Goal: Communication & Community: Answer question/provide support

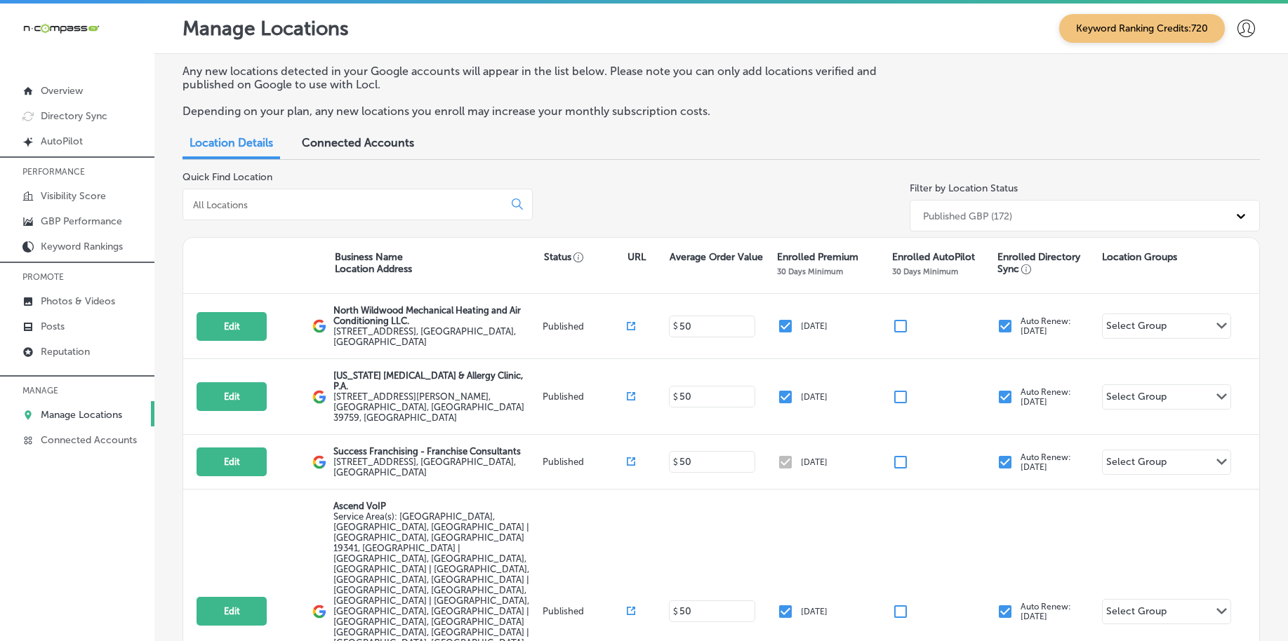
click at [53, 352] on p "Reputation" at bounding box center [65, 352] width 49 height 12
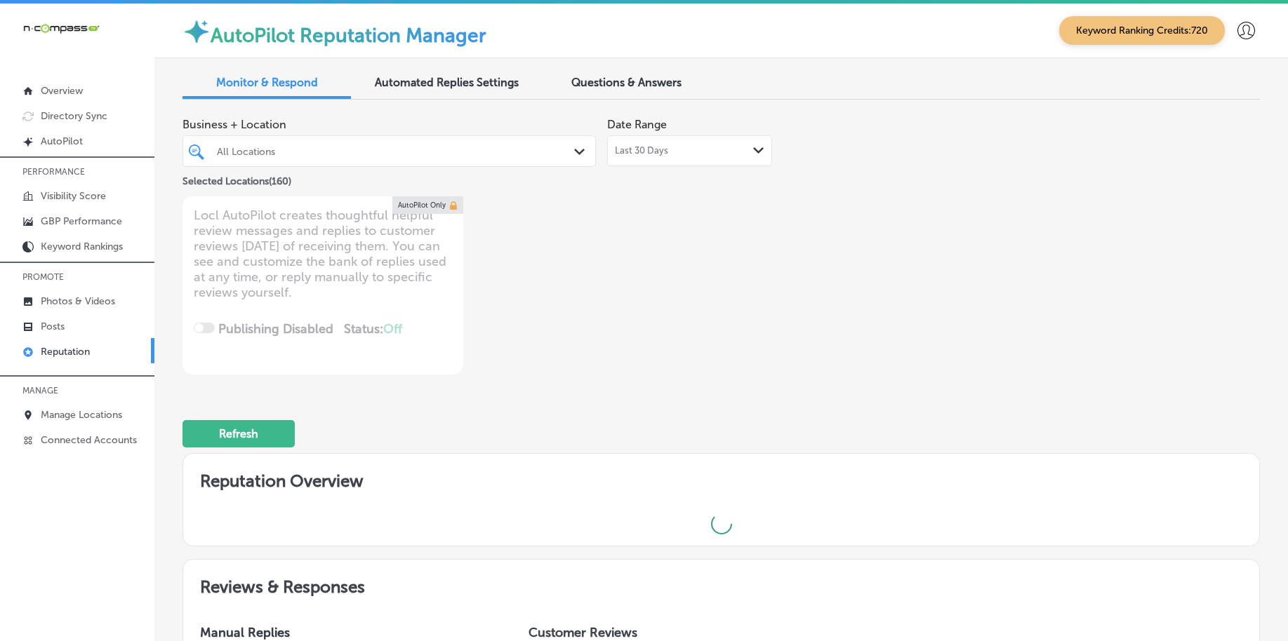
type textarea "x"
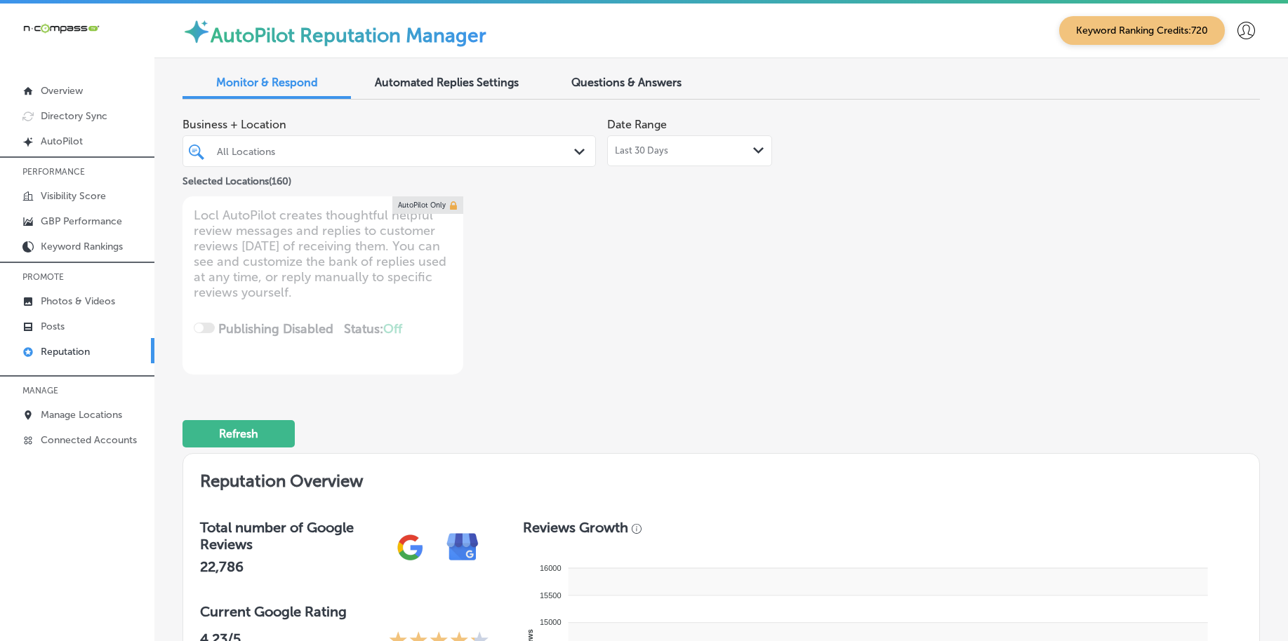
click at [600, 78] on span "Questions & Answers" at bounding box center [626, 82] width 110 height 13
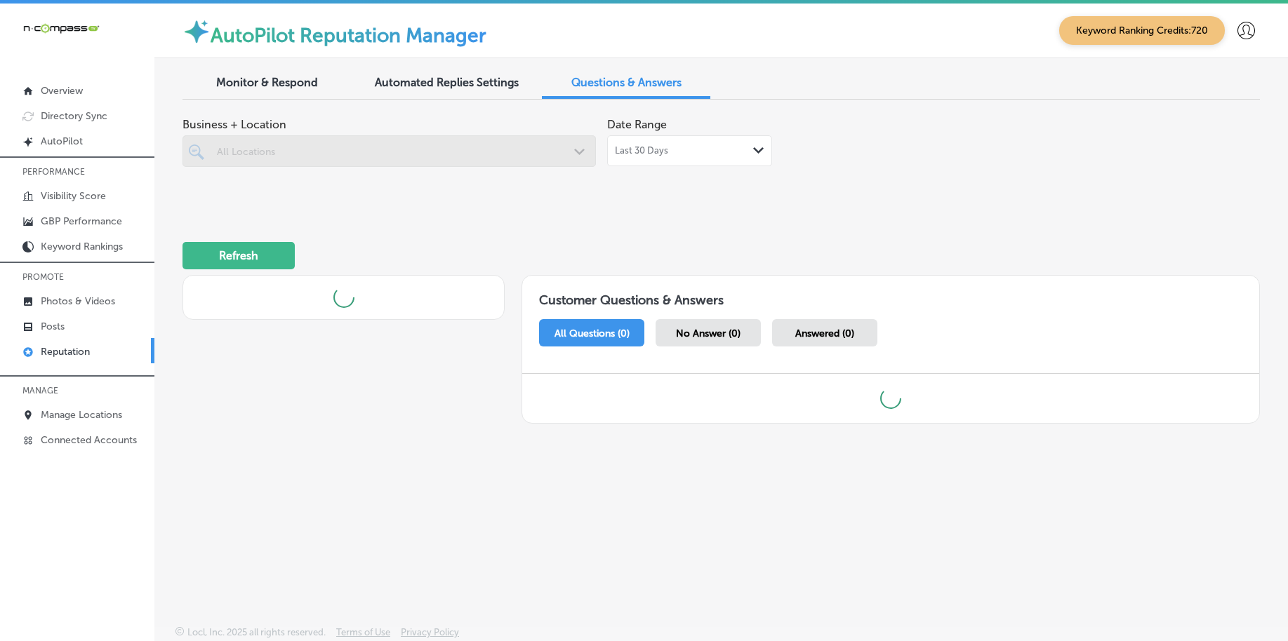
click at [418, 145] on div at bounding box center [388, 151] width 413 height 32
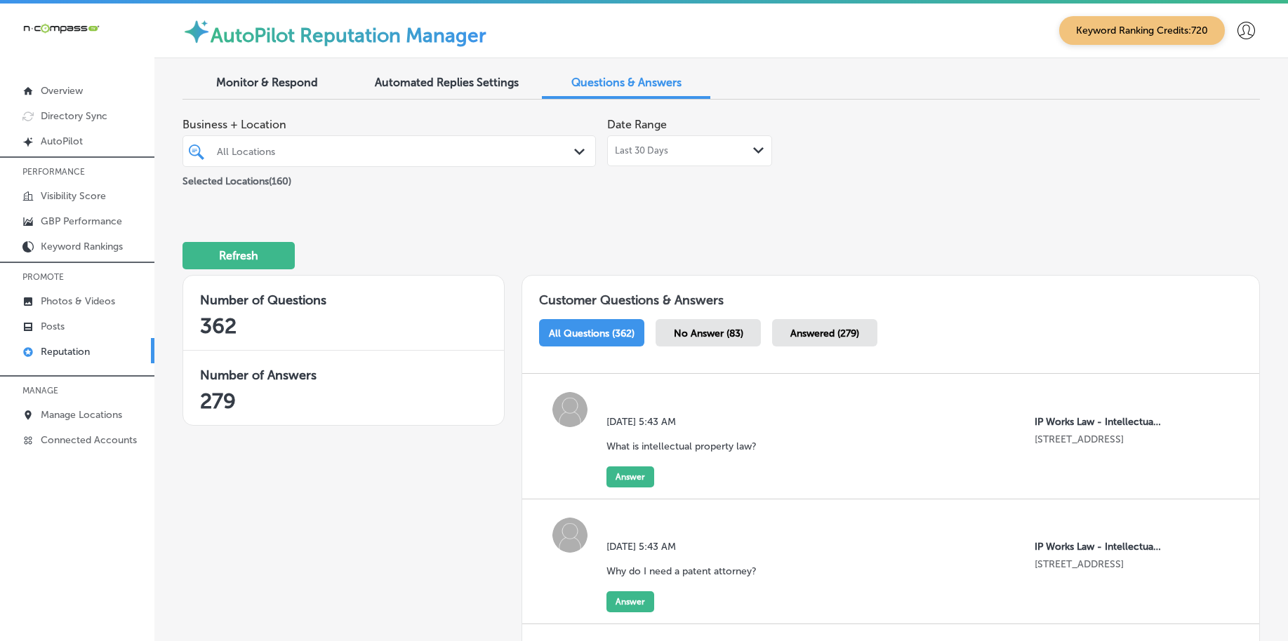
click at [439, 152] on div "All Locations" at bounding box center [396, 151] width 359 height 12
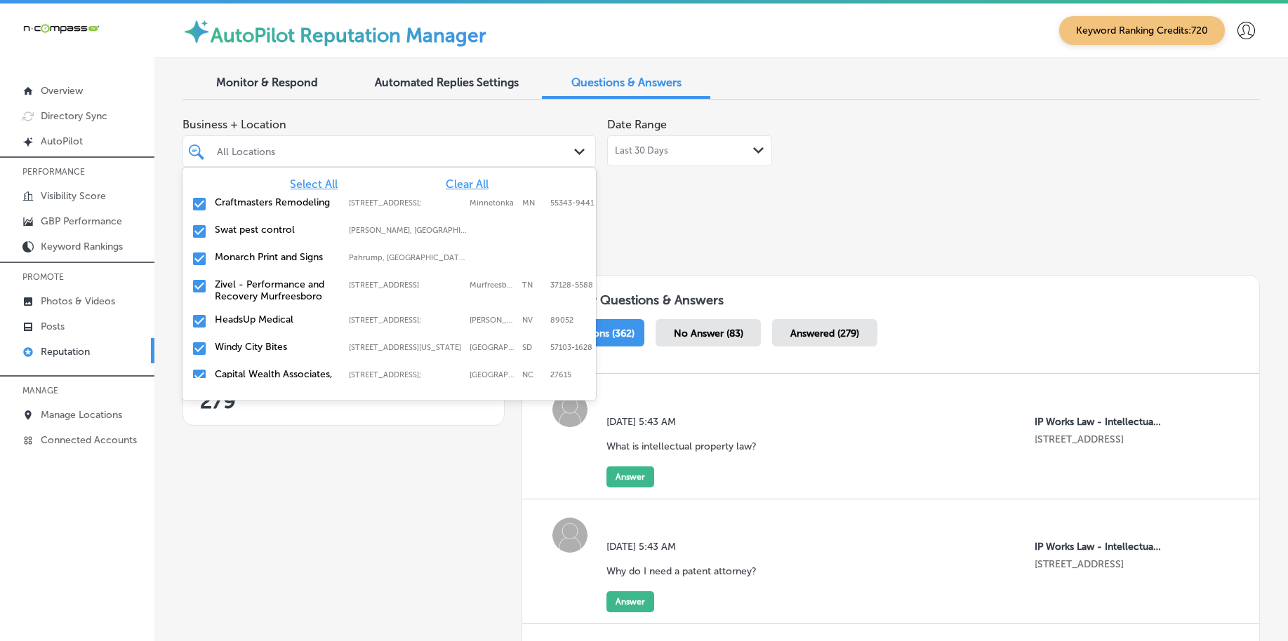
click at [458, 182] on span "Clear All" at bounding box center [467, 184] width 43 height 13
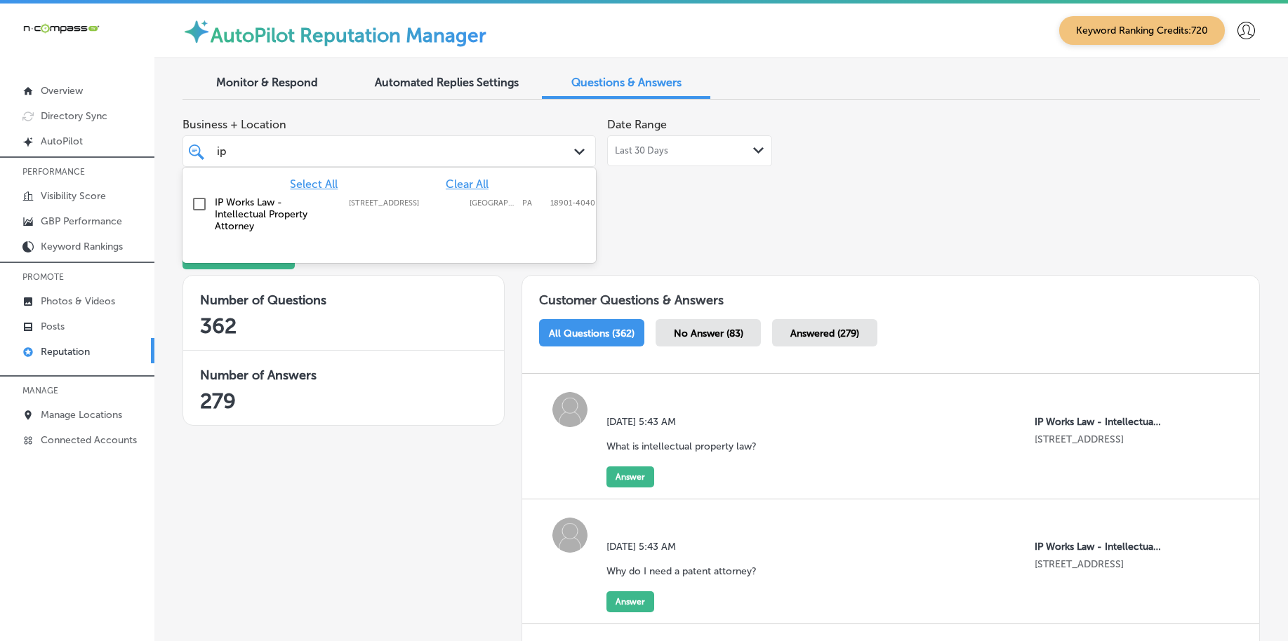
click at [460, 207] on div "196 West Ashland Street, Doylestown, PA, 18901-4040 196 West Ashland Street Doy…" at bounding box center [409, 203] width 120 height 9
type input "ip"
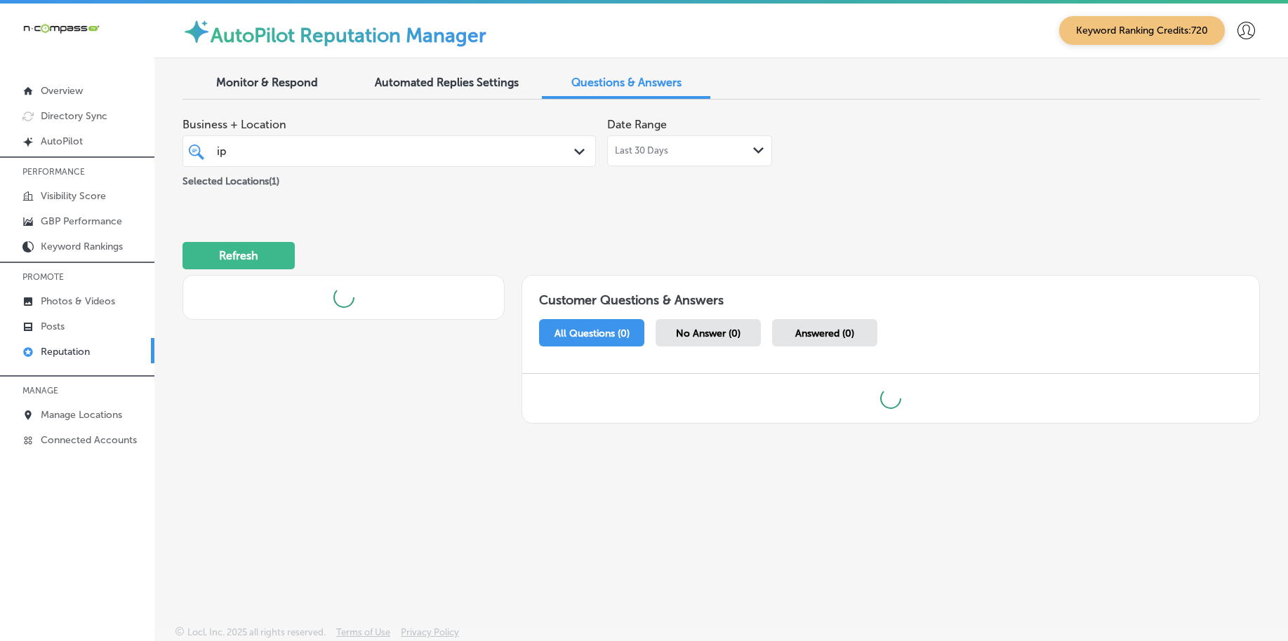
click at [1145, 244] on div "Refresh" at bounding box center [720, 249] width 1077 height 73
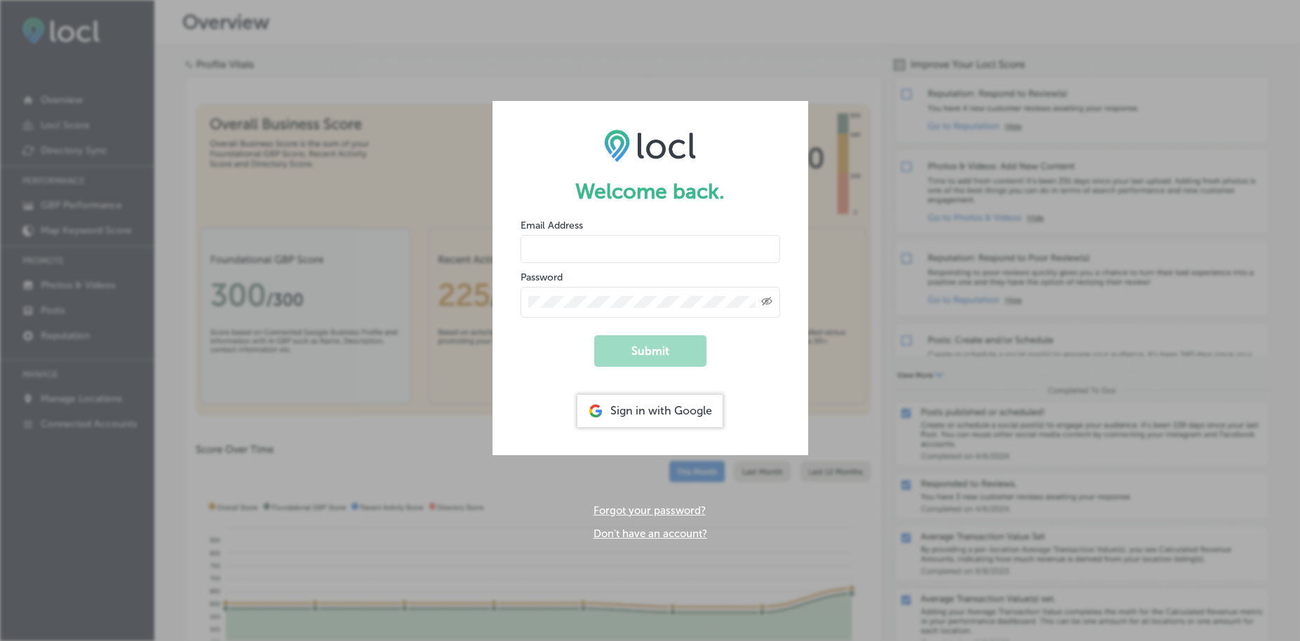
click at [700, 408] on div "Sign in with Google" at bounding box center [650, 411] width 145 height 32
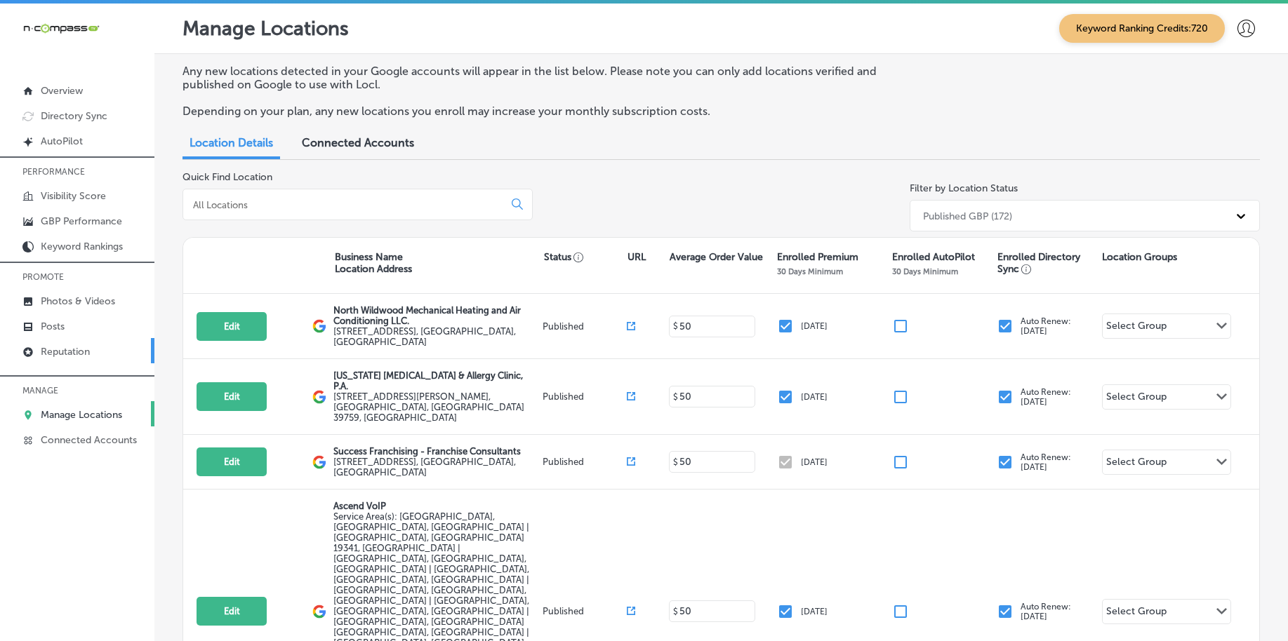
click at [104, 355] on link "Reputation" at bounding box center [77, 350] width 154 height 25
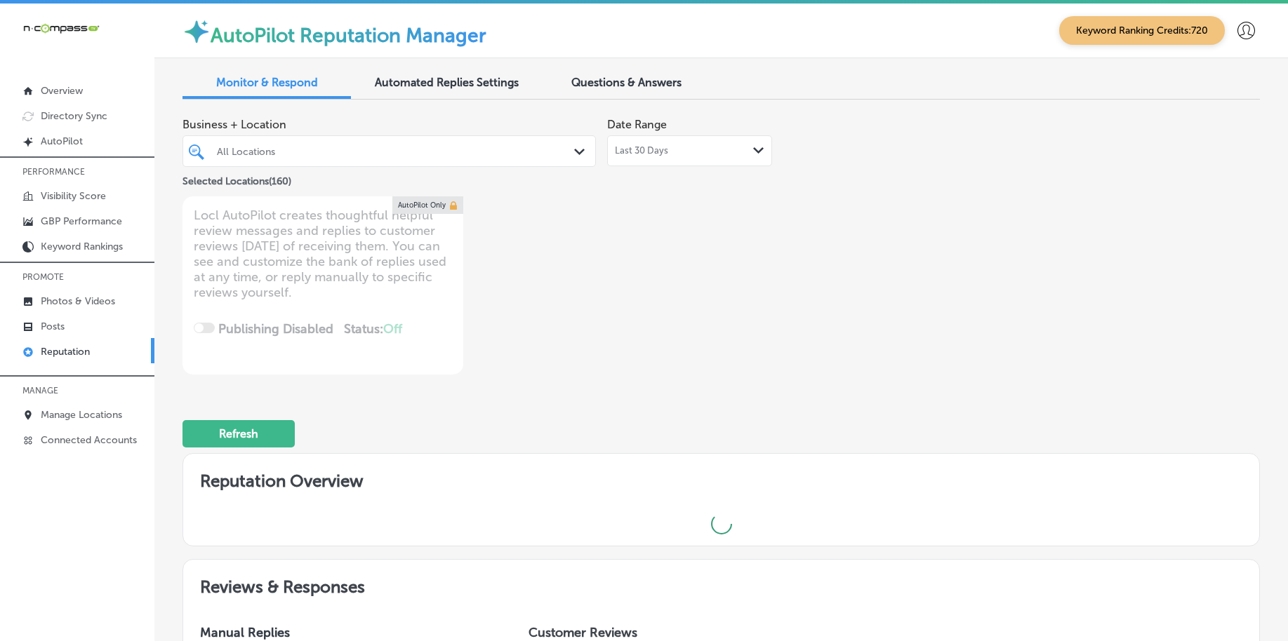
type textarea "x"
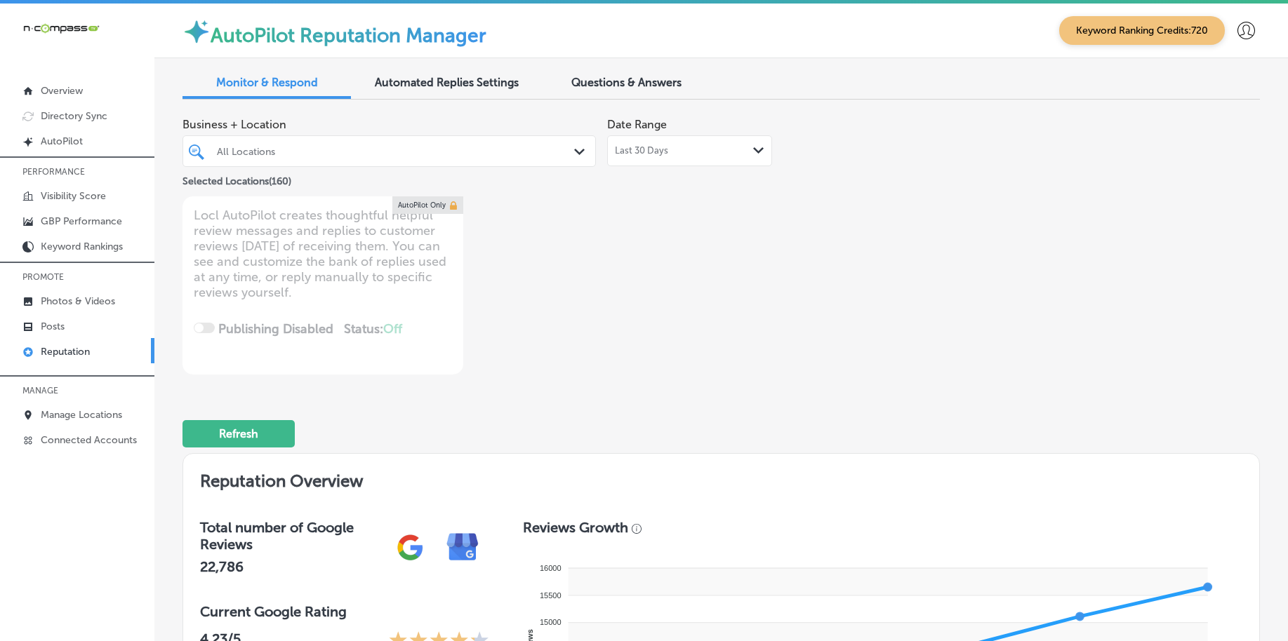
click at [625, 88] on span "Questions & Answers" at bounding box center [626, 82] width 110 height 13
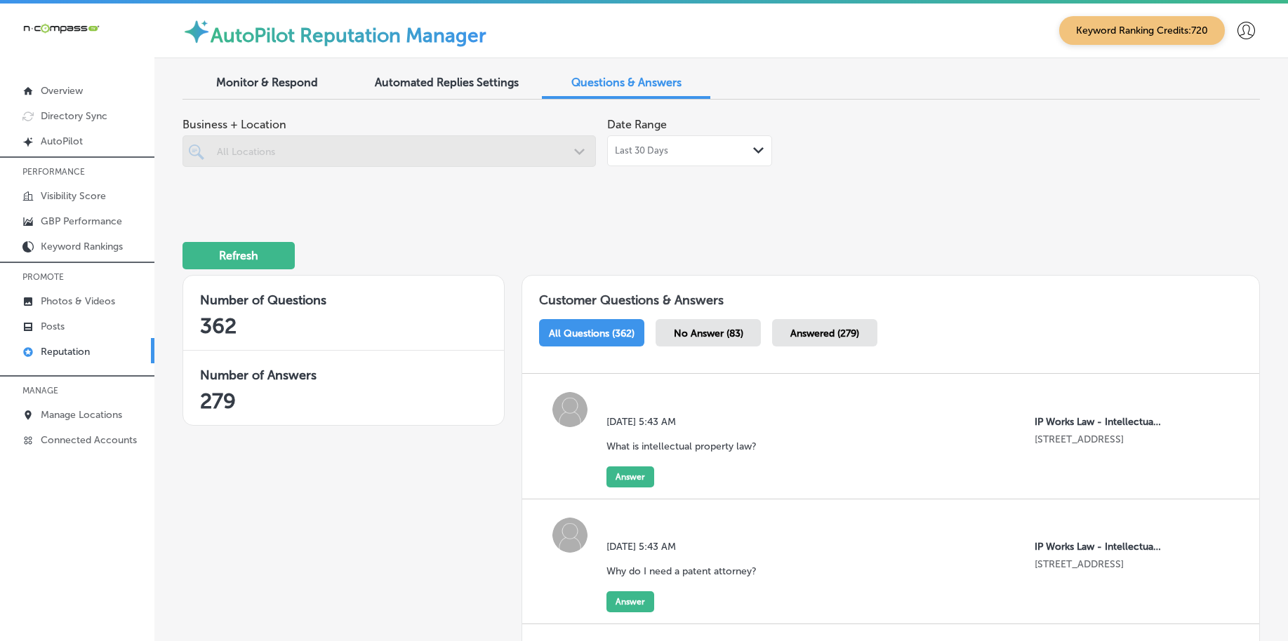
click at [403, 155] on div at bounding box center [388, 151] width 413 height 32
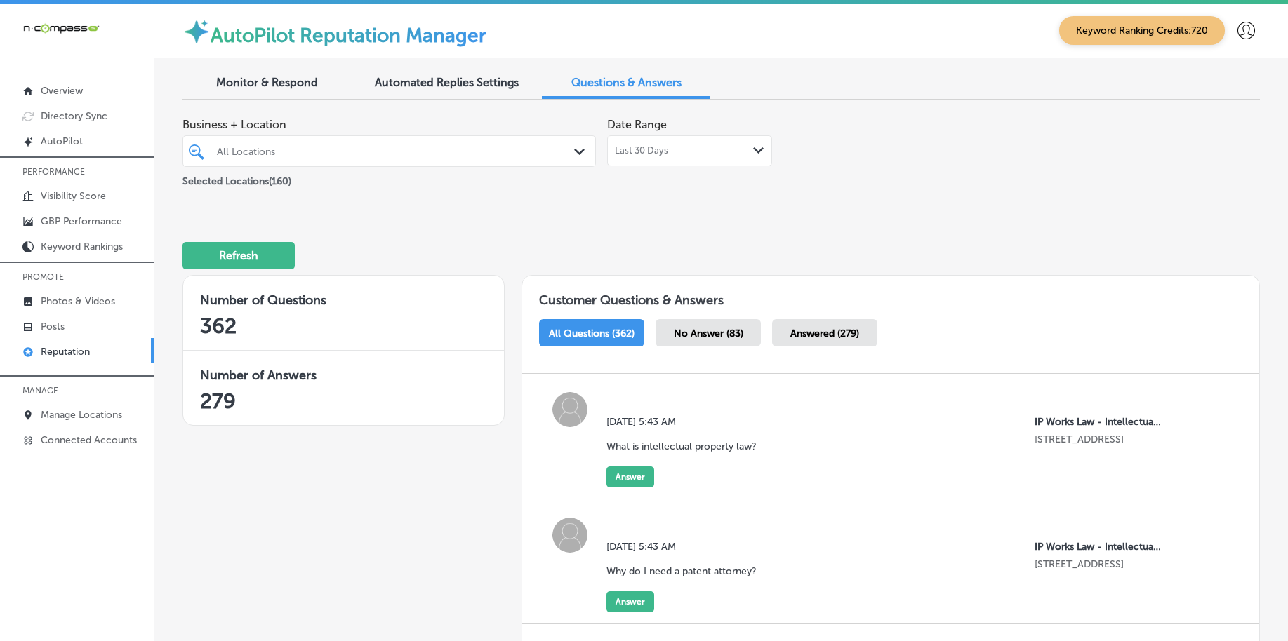
click at [403, 155] on div "All Locations" at bounding box center [396, 151] width 359 height 12
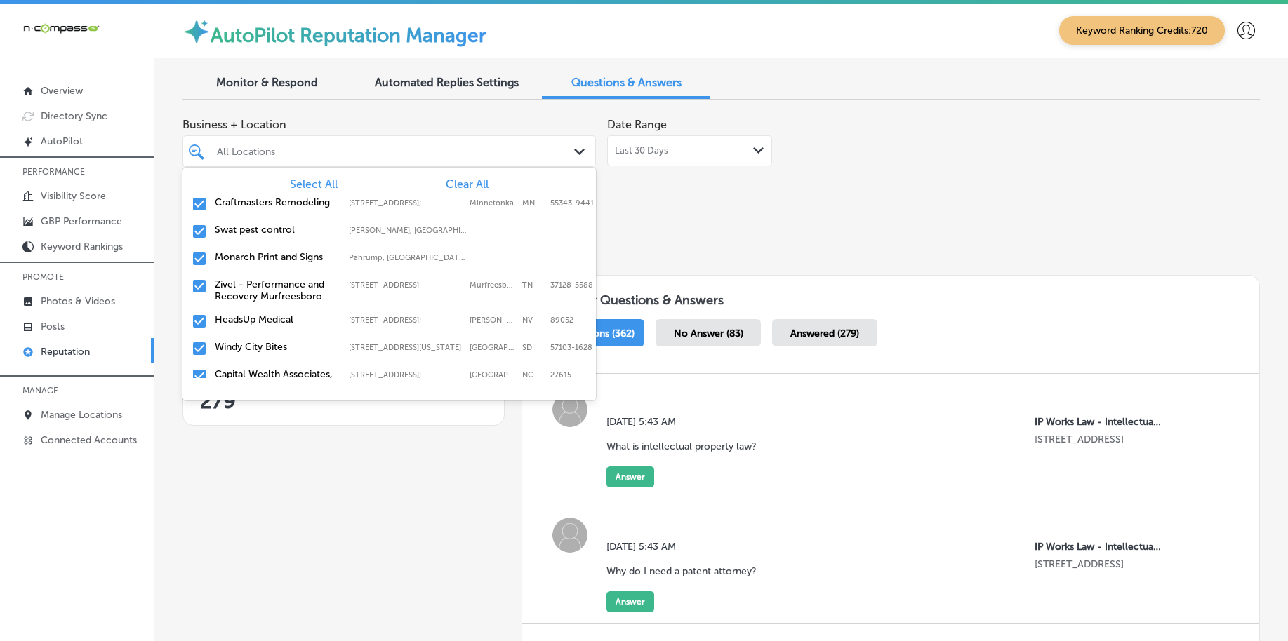
click at [451, 185] on span "Clear All" at bounding box center [467, 184] width 43 height 13
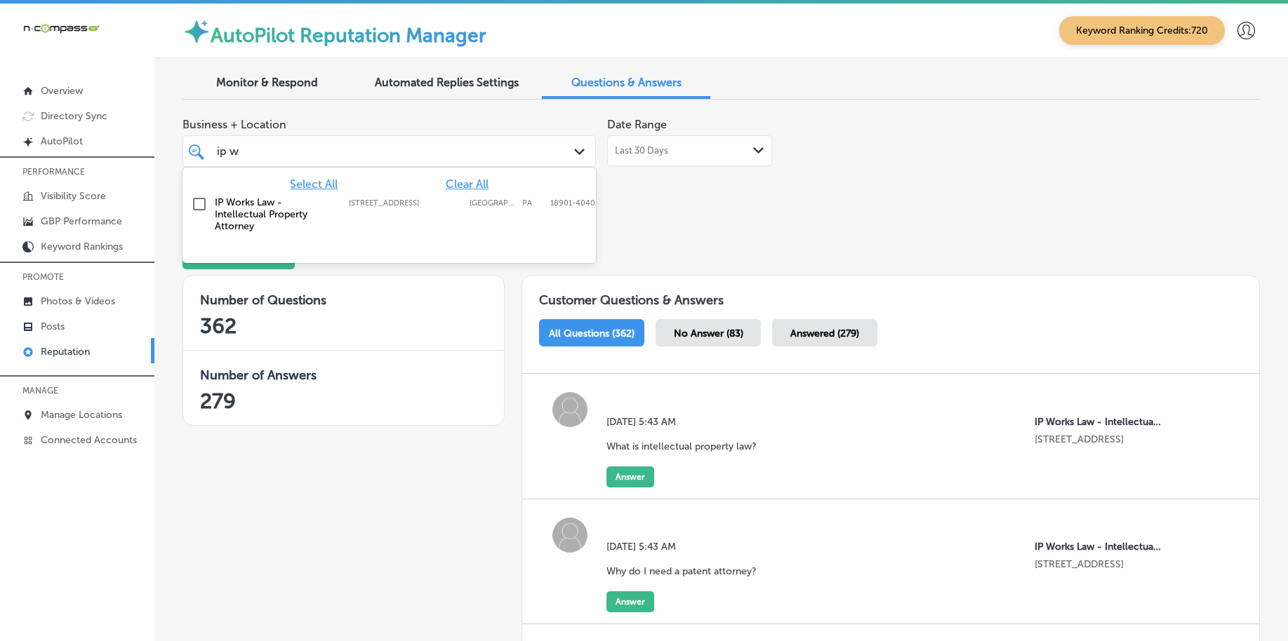
click at [433, 208] on div "IP Works Law - Intellectual Property Attorney 196 West Ashland Street, Doylesto…" at bounding box center [365, 214] width 300 height 36
type input "ip w"
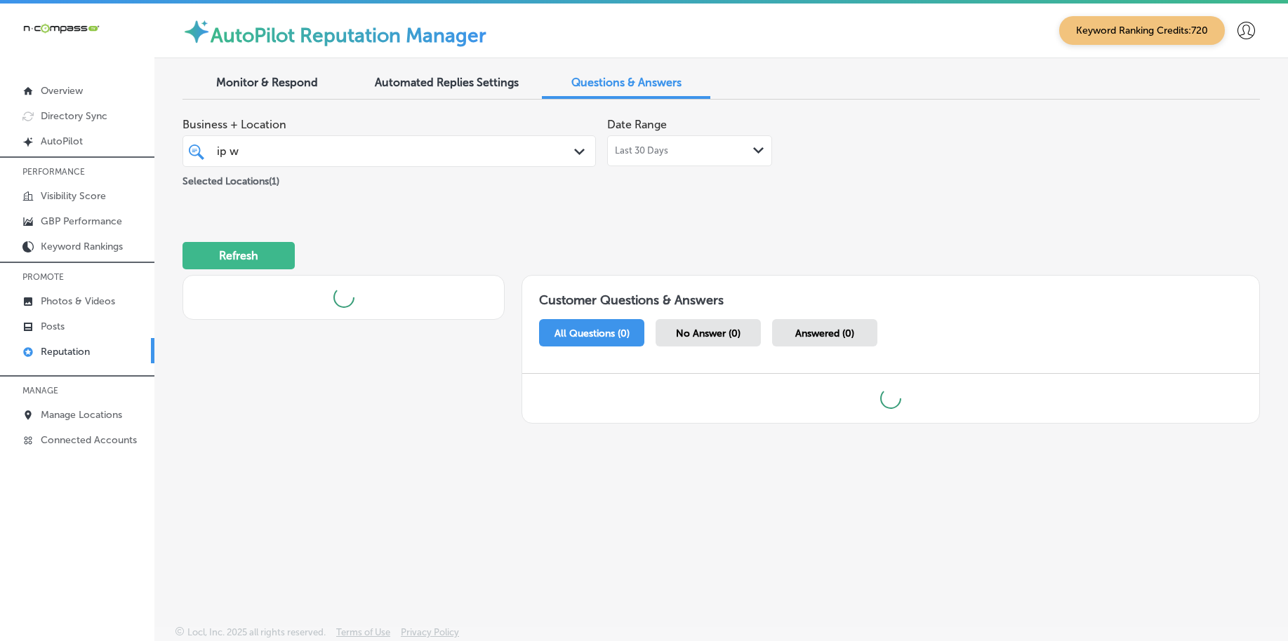
click at [775, 190] on div "Business + Location ip w ip w Path Created with Sketch. Selected Locations ( 1 …" at bounding box center [505, 154] width 646 height 86
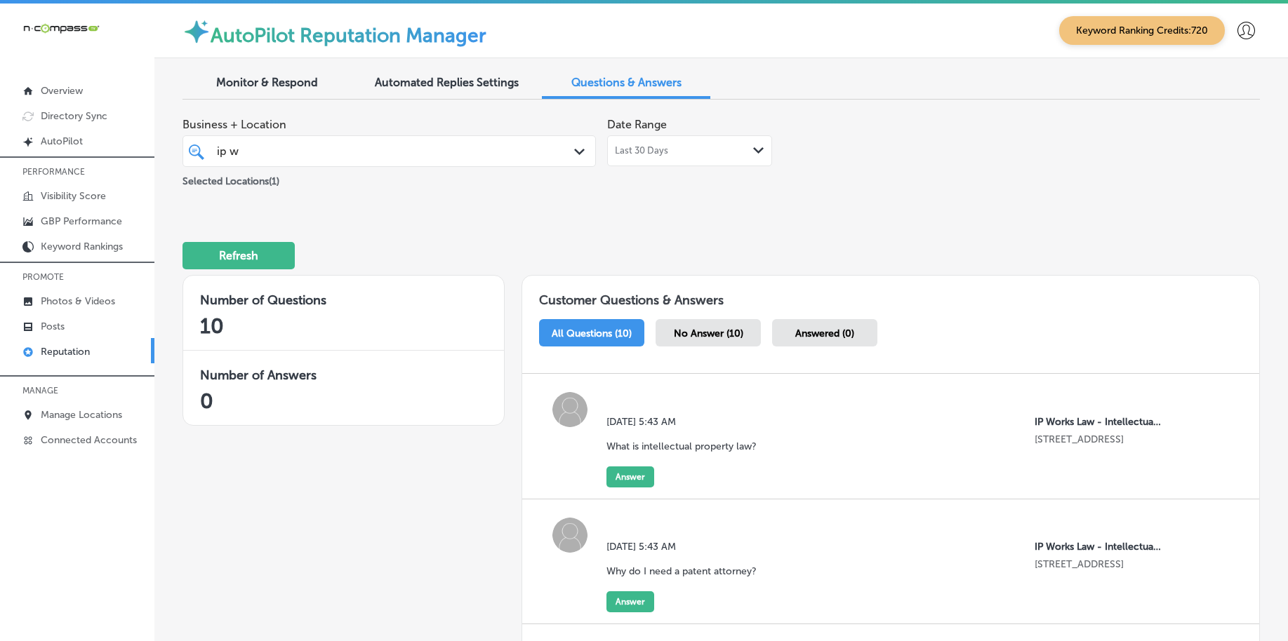
drag, startPoint x: 1275, startPoint y: 166, endPoint x: 844, endPoint y: 232, distance: 435.9
click at [844, 232] on div "Refresh" at bounding box center [720, 249] width 1077 height 73
click at [705, 332] on span "No Answer (10)" at bounding box center [708, 334] width 69 height 12
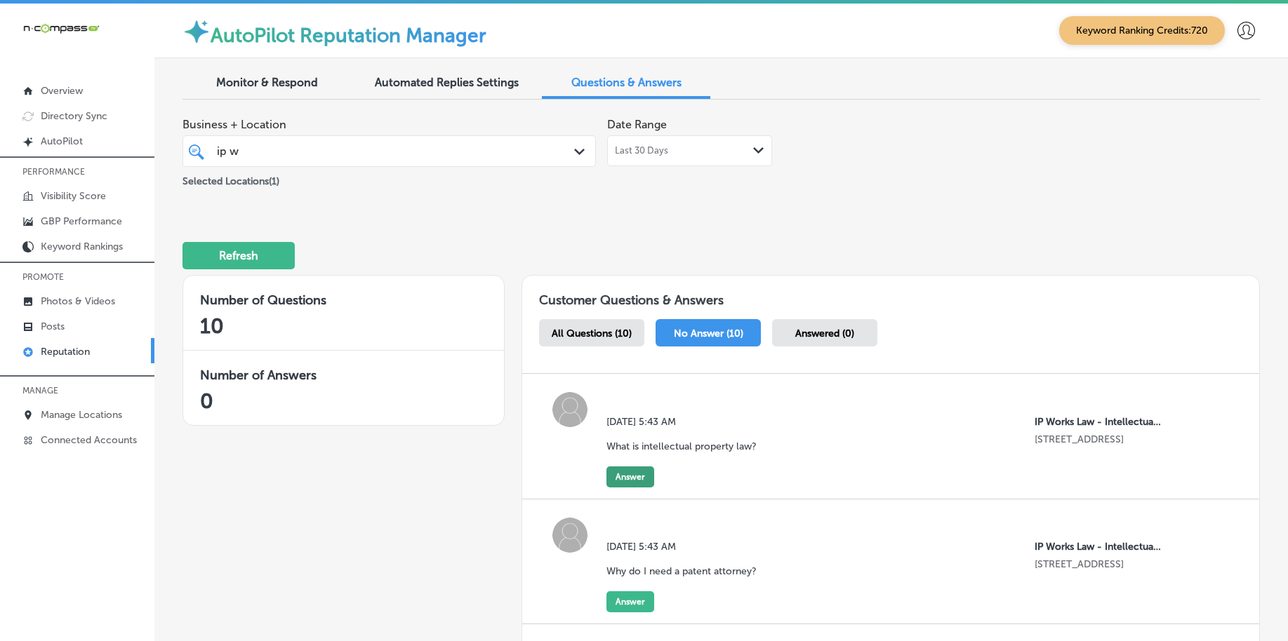
click at [636, 475] on button "Answer" at bounding box center [630, 477] width 48 height 21
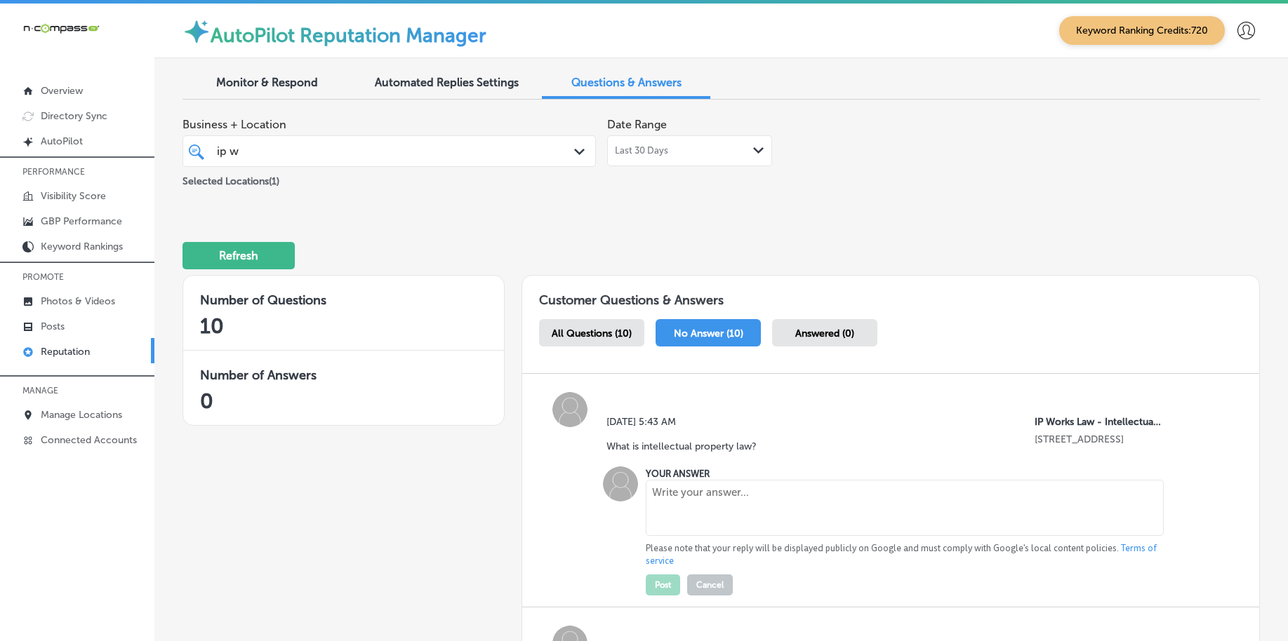
click at [655, 502] on textarea at bounding box center [904, 508] width 517 height 56
paste textarea "Intellectual property (IP) law protects creations of the mind, including invent…"
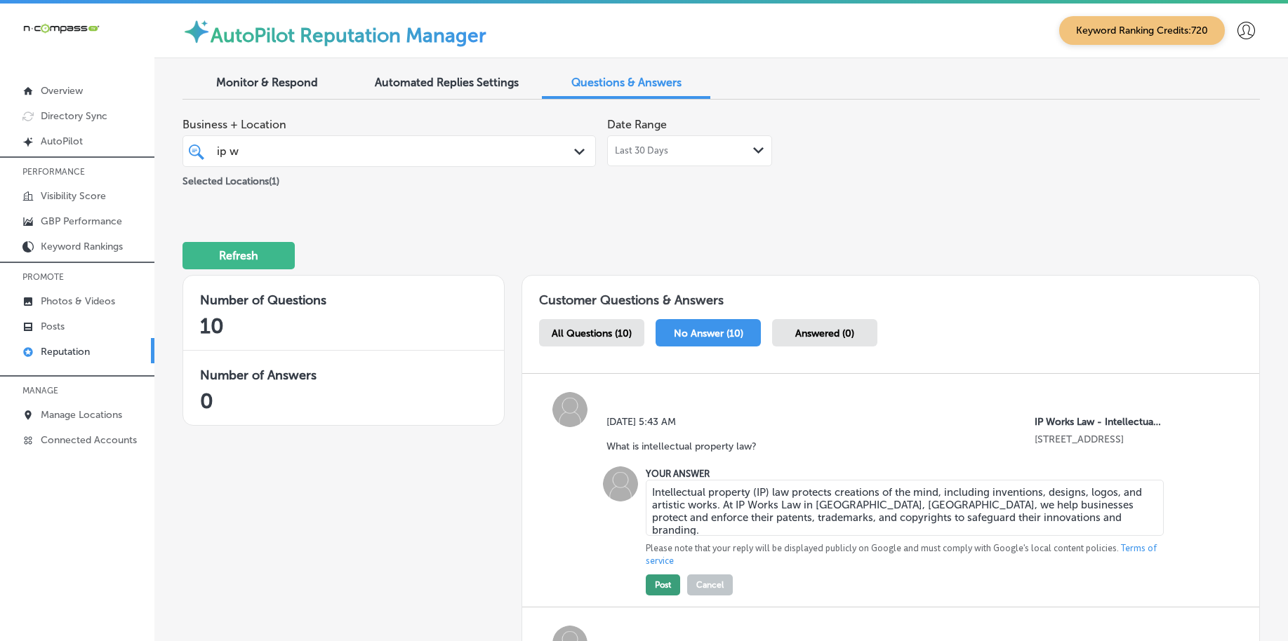
type textarea "Intellectual property (IP) law protects creations of the mind, including invent…"
click at [655, 579] on button "Post" at bounding box center [663, 585] width 34 height 21
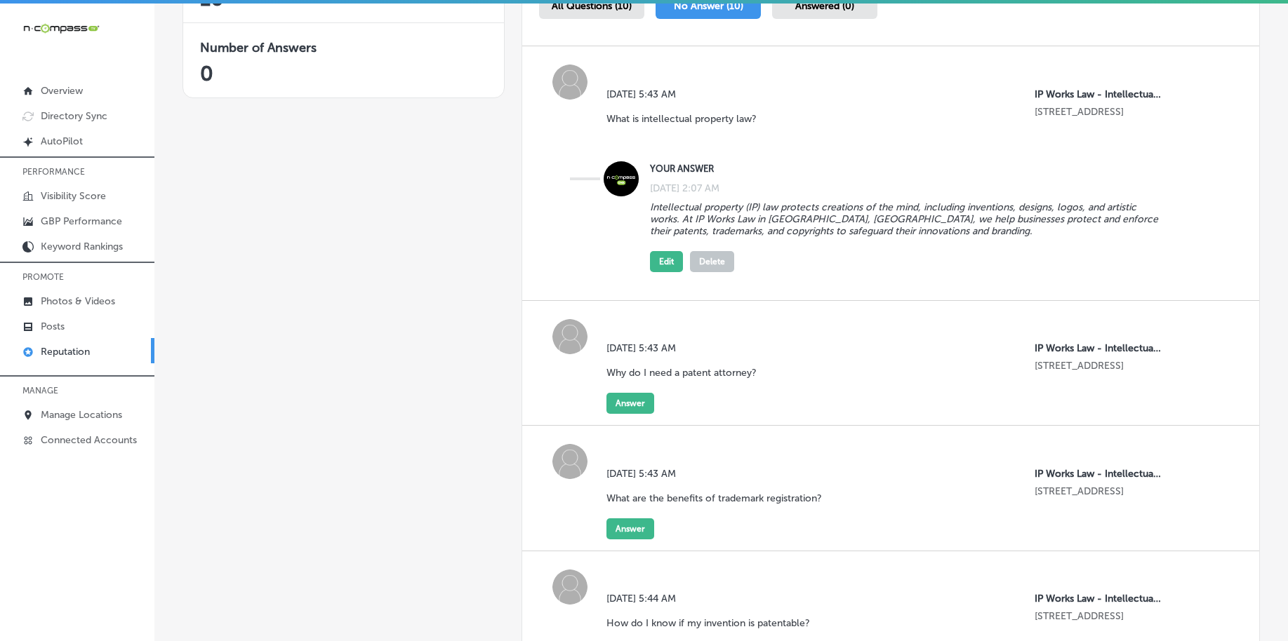
scroll to position [439, 0]
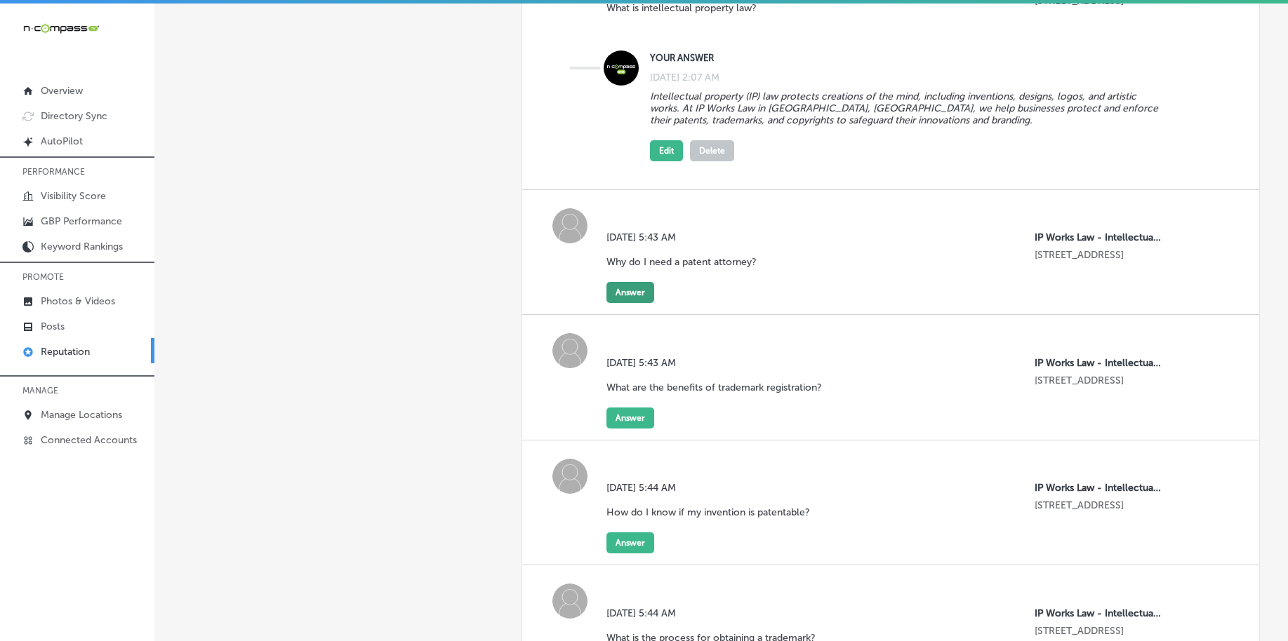
click at [634, 290] on button "Answer" at bounding box center [630, 292] width 48 height 21
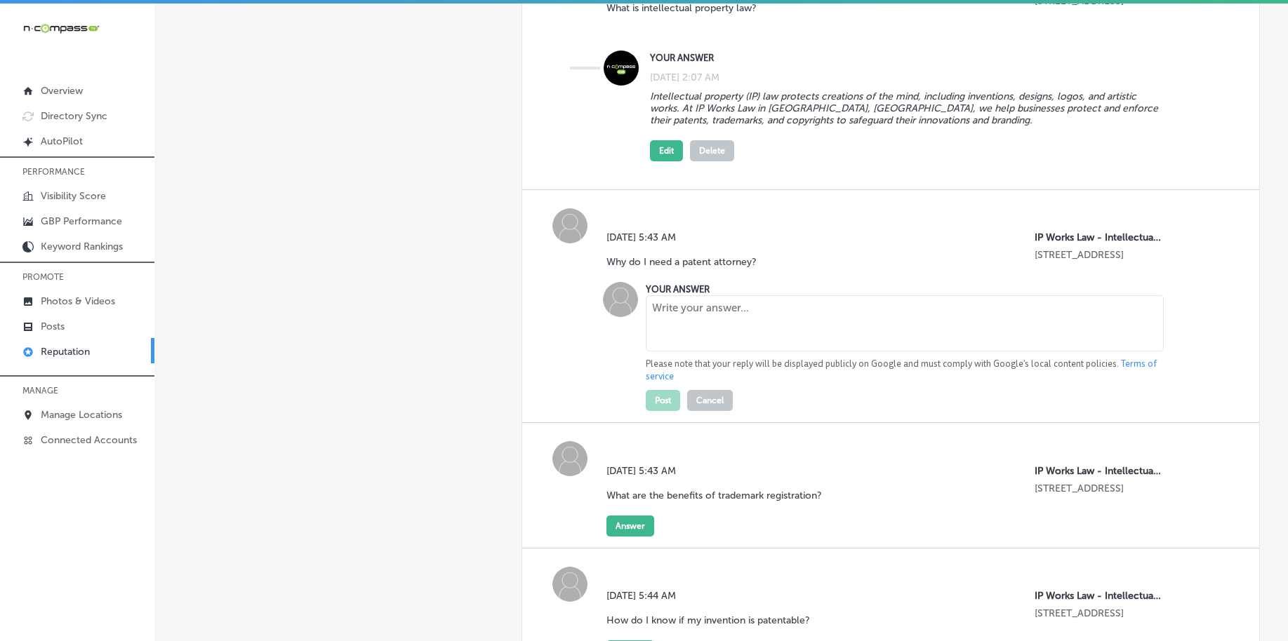
click at [752, 338] on textarea at bounding box center [904, 323] width 517 height 56
paste textarea "A patent attorney helps protect your inventions by ensuring your patent applica…"
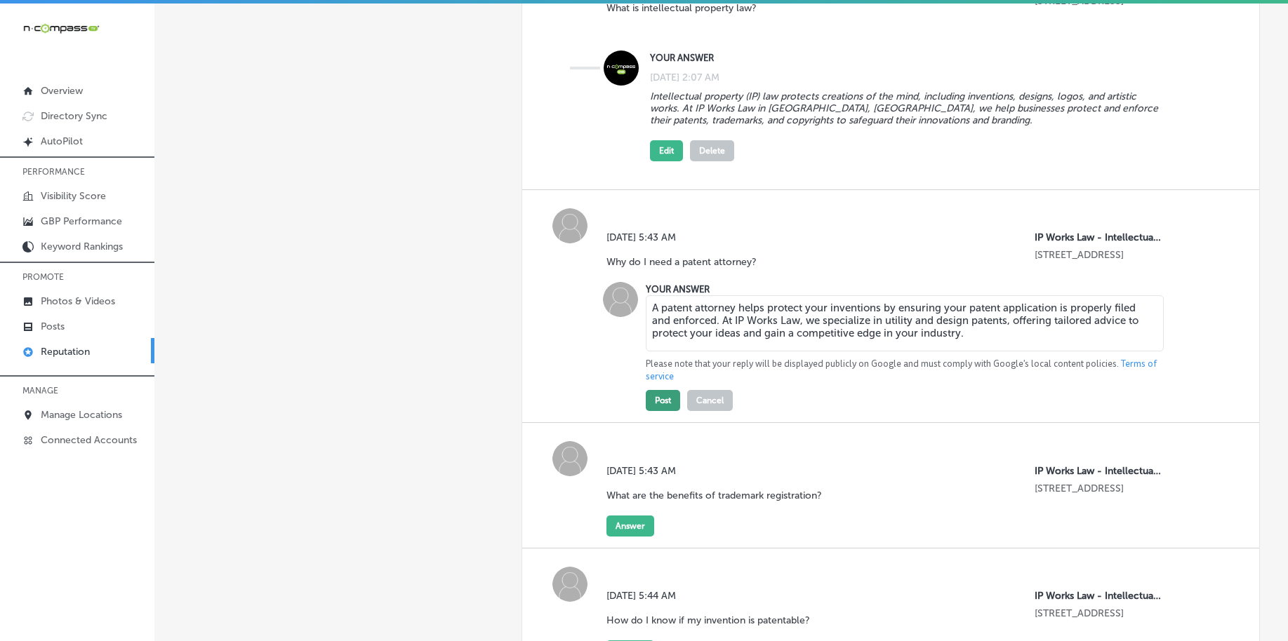
type textarea "A patent attorney helps protect your inventions by ensuring your patent applica…"
click at [659, 392] on button "Post" at bounding box center [663, 400] width 34 height 21
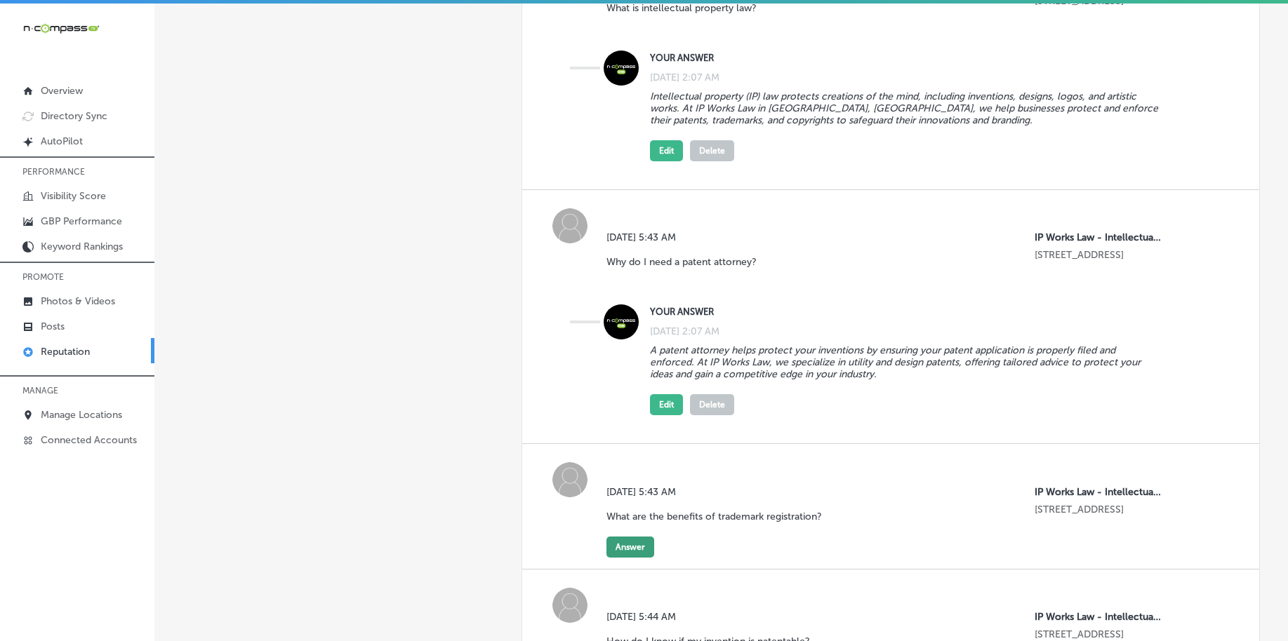
click at [632, 545] on button "Answer" at bounding box center [630, 547] width 48 height 21
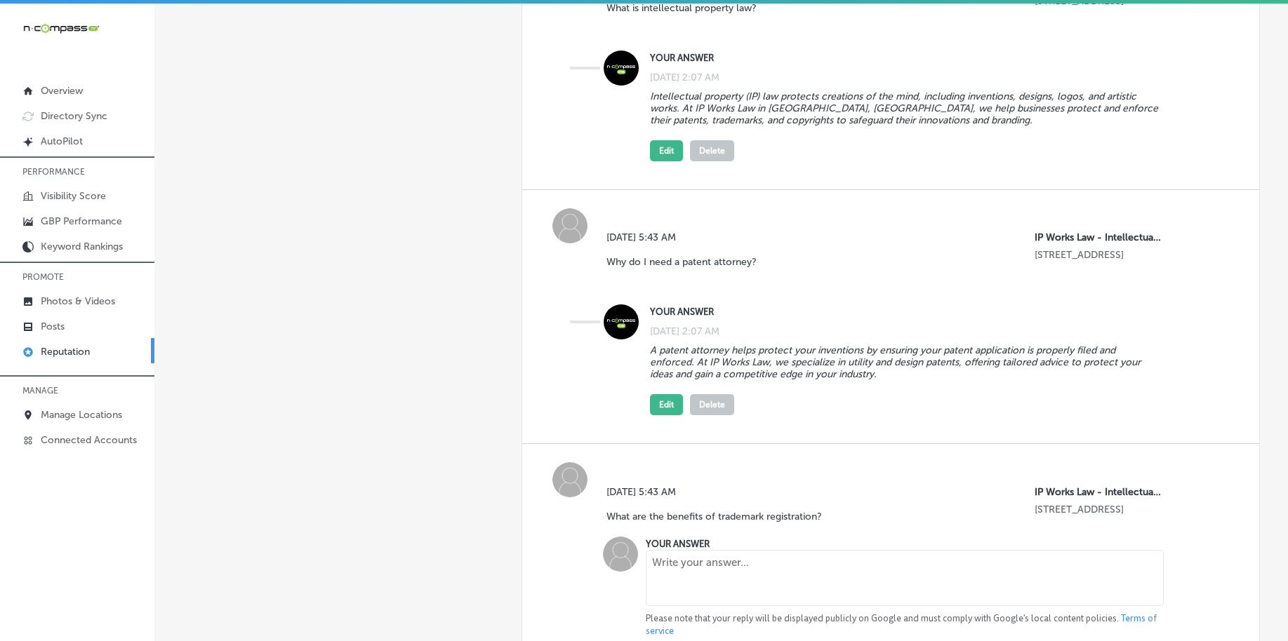
click at [682, 573] on textarea at bounding box center [904, 578] width 517 height 56
paste textarea "Trademark registration secures exclusive rights to your brand, protects your re…"
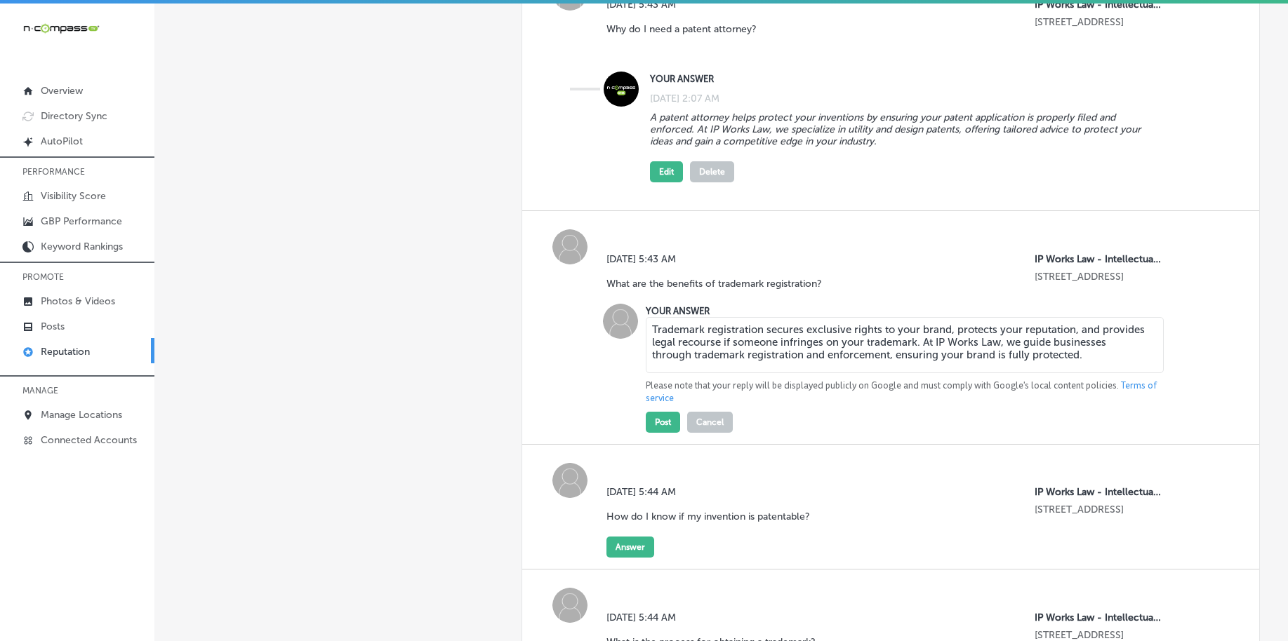
scroll to position [702, 0]
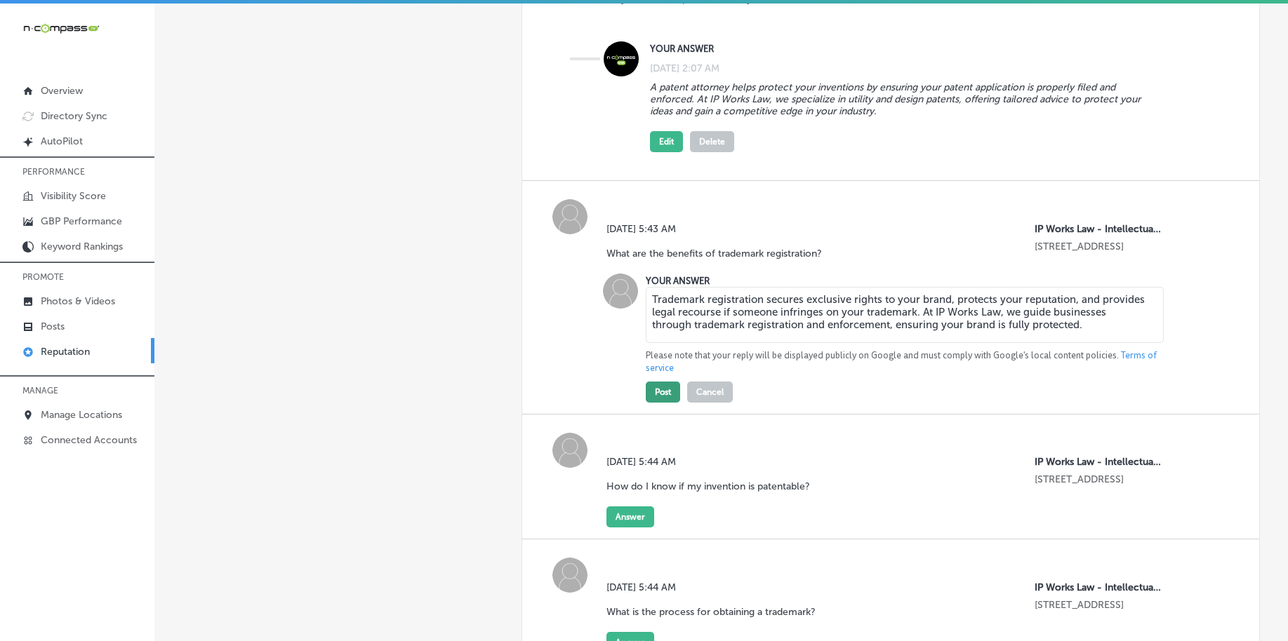
type textarea "Trademark registration secures exclusive rights to your brand, protects your re…"
click at [656, 392] on button "Post" at bounding box center [663, 392] width 34 height 21
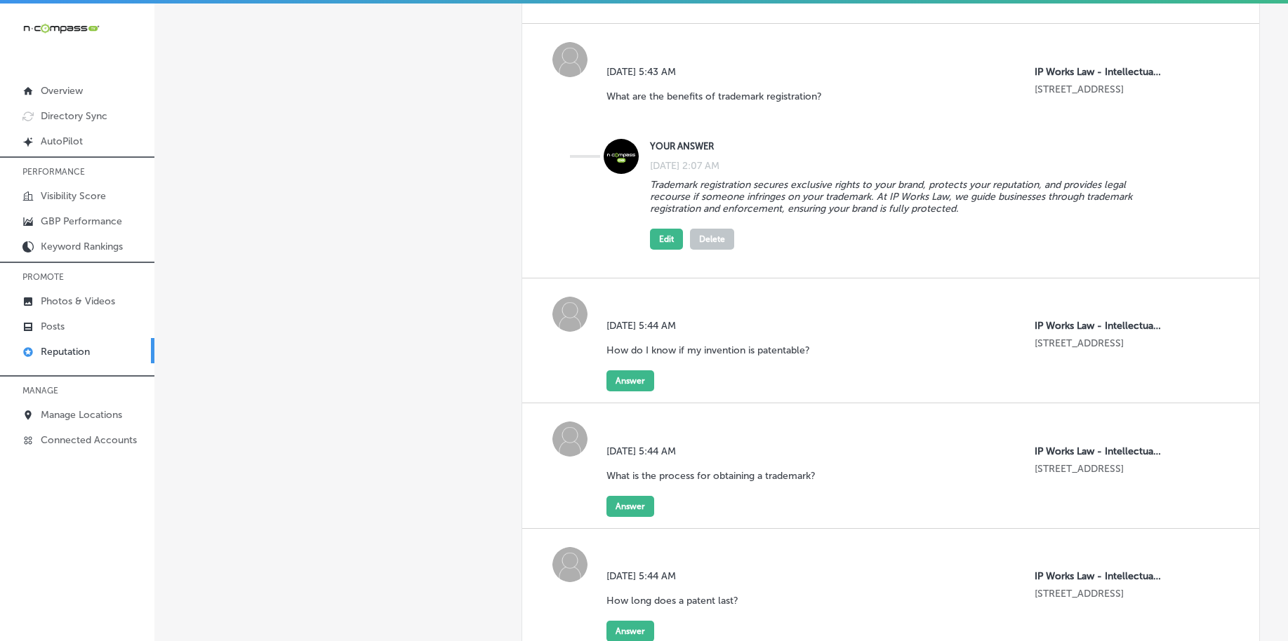
scroll to position [877, 0]
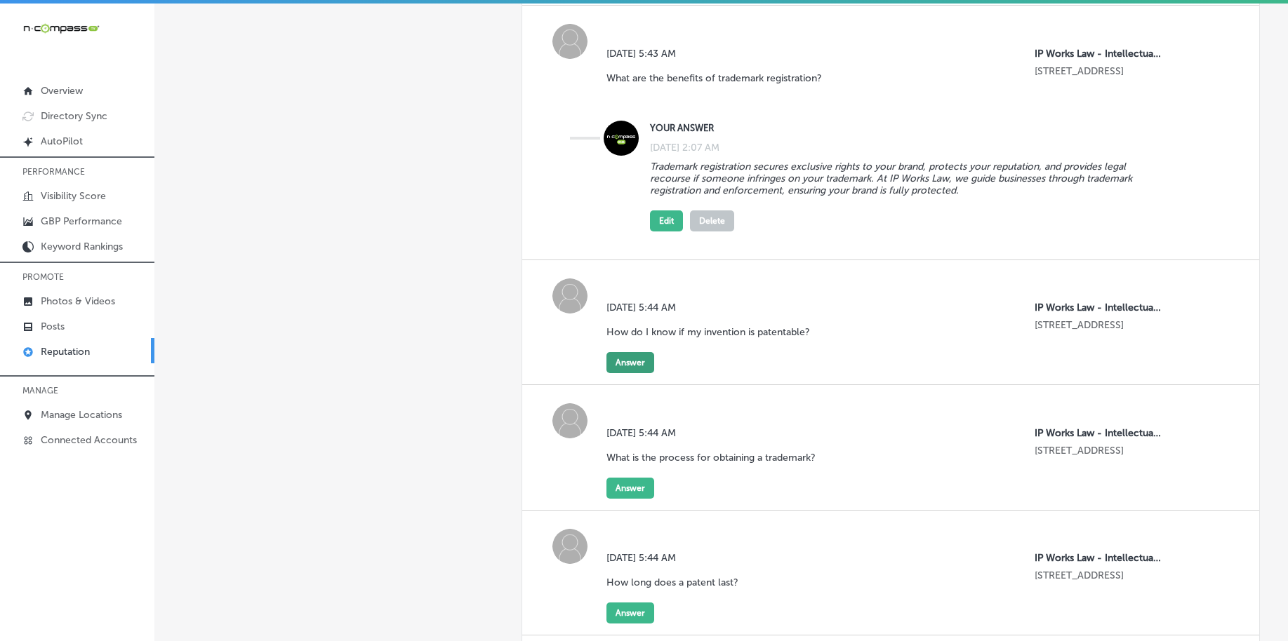
click at [621, 360] on button "Answer" at bounding box center [630, 362] width 48 height 21
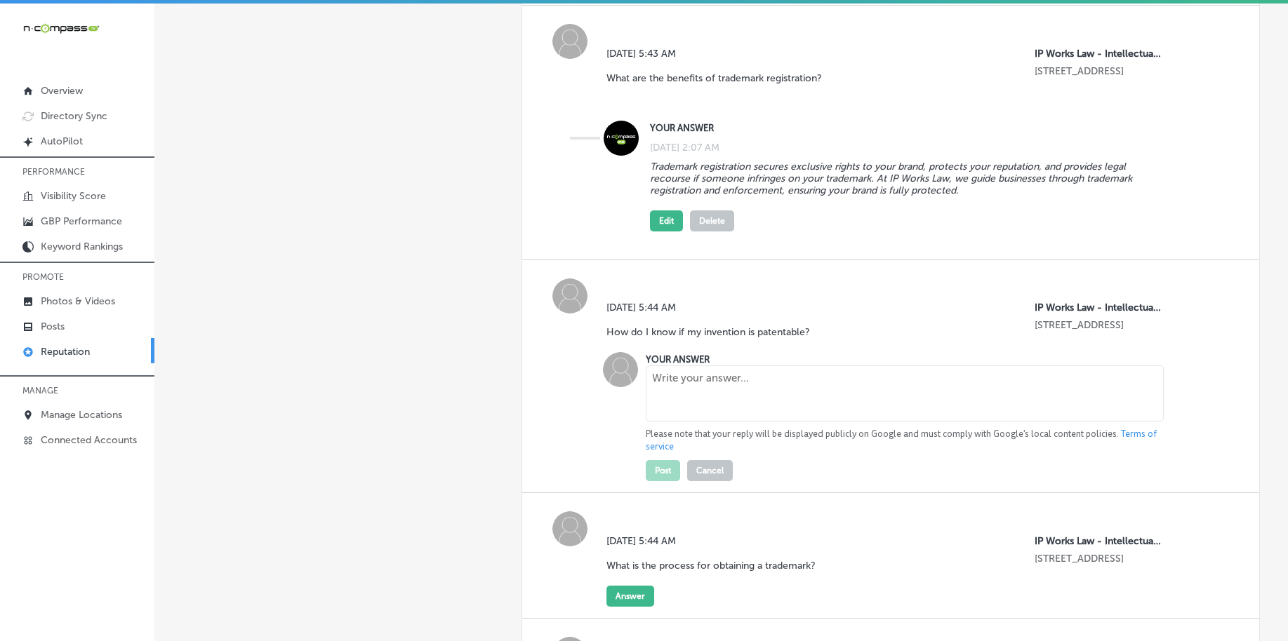
click at [705, 432] on p "Please note that your reply will be displayed publicly on Google and must compl…" at bounding box center [904, 440] width 517 height 25
click at [707, 413] on textarea at bounding box center [904, 394] width 517 height 56
paste textarea "To determine if your invention is patentable, you need to conduct a patent sear…"
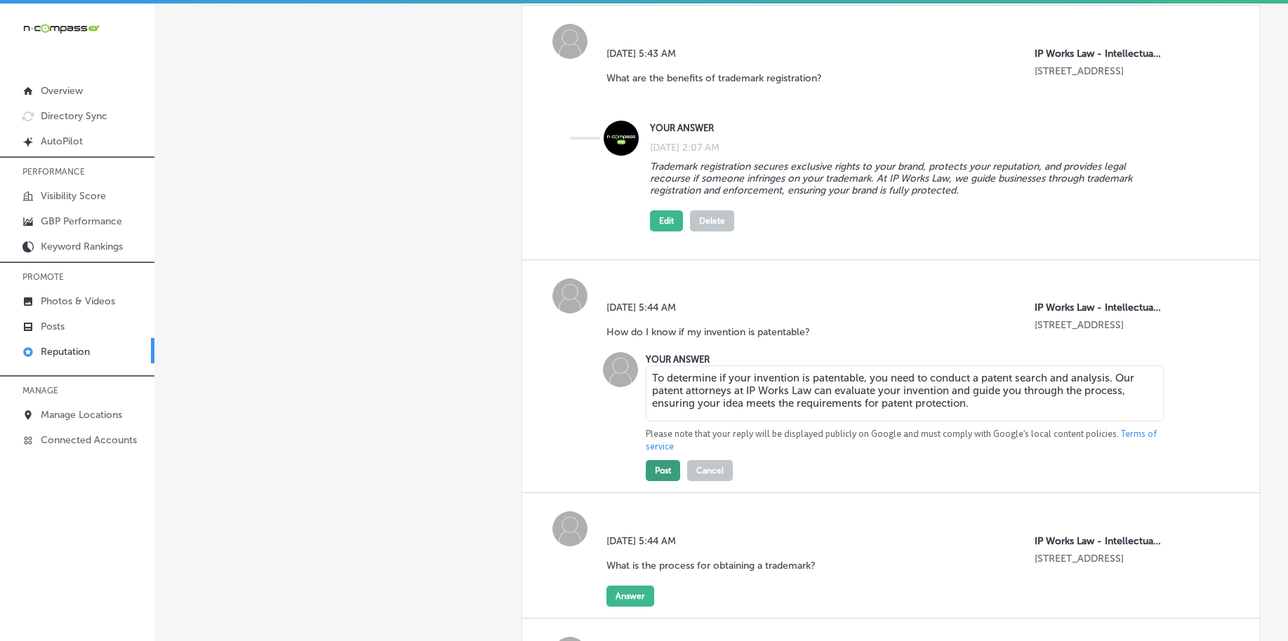
type textarea "To determine if your invention is patentable, you need to conduct a patent sear…"
click at [663, 465] on button "Post" at bounding box center [663, 470] width 34 height 21
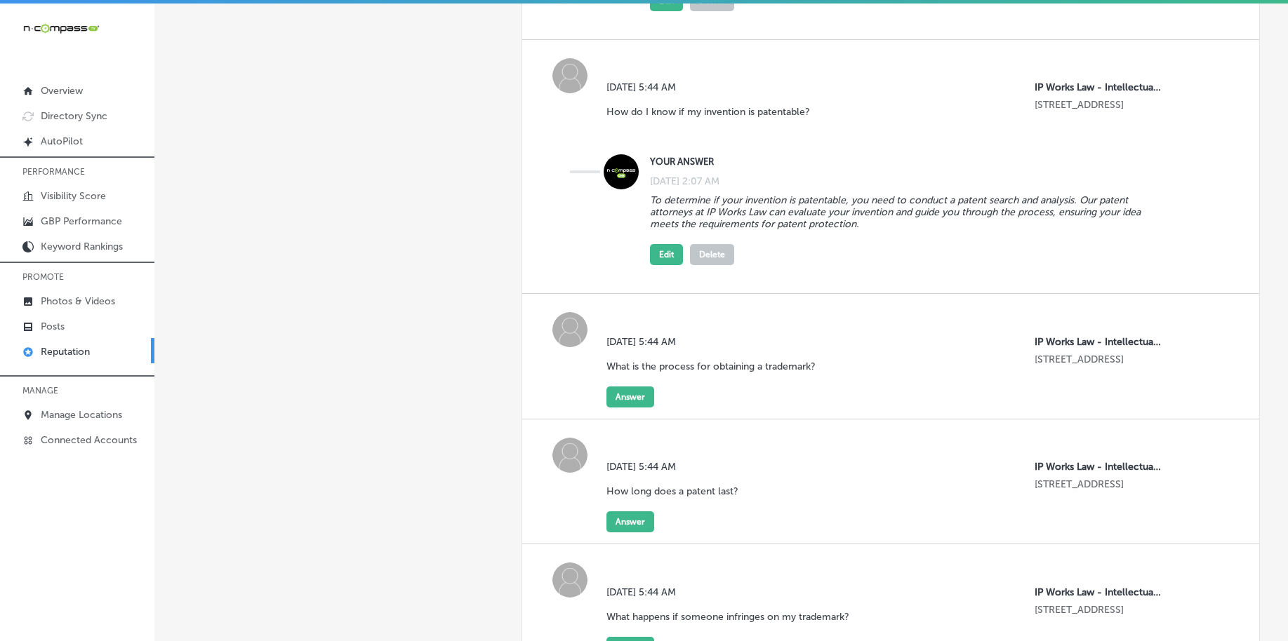
scroll to position [1140, 0]
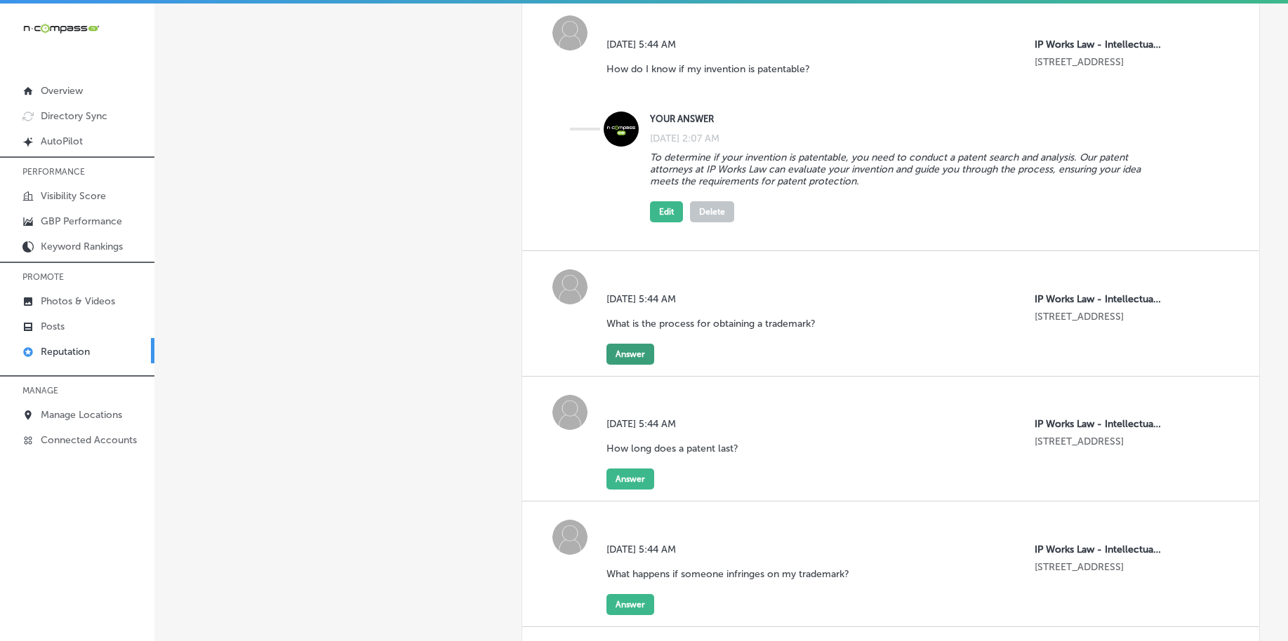
click at [624, 355] on button "Answer" at bounding box center [630, 354] width 48 height 21
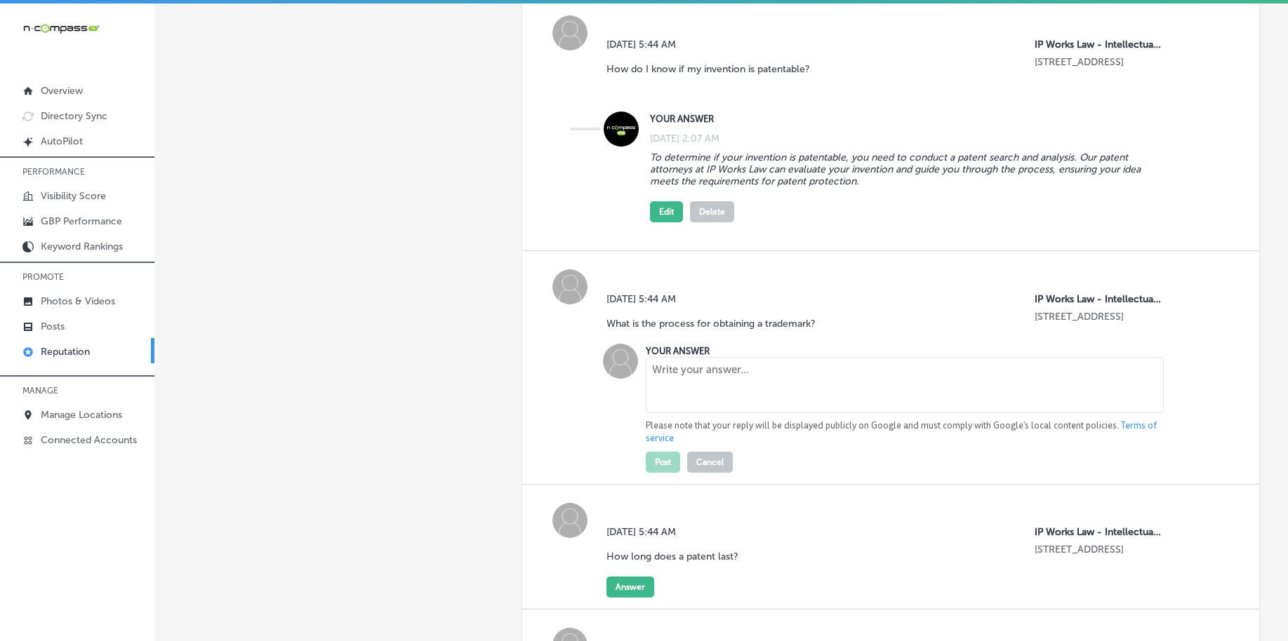
click at [743, 403] on textarea at bounding box center [904, 385] width 517 height 56
paste textarea "The trademark process involves selecting a unique mark, conducting a clearance …"
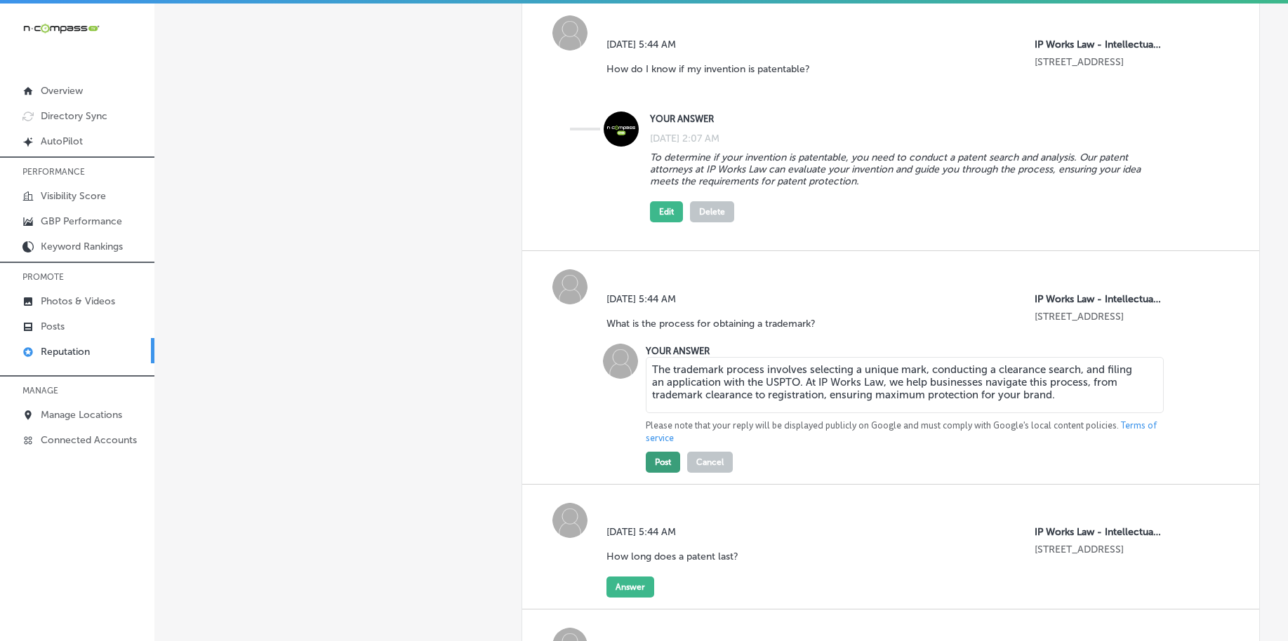
type textarea "The trademark process involves selecting a unique mark, conducting a clearance …"
click at [669, 465] on button "Post" at bounding box center [663, 462] width 34 height 21
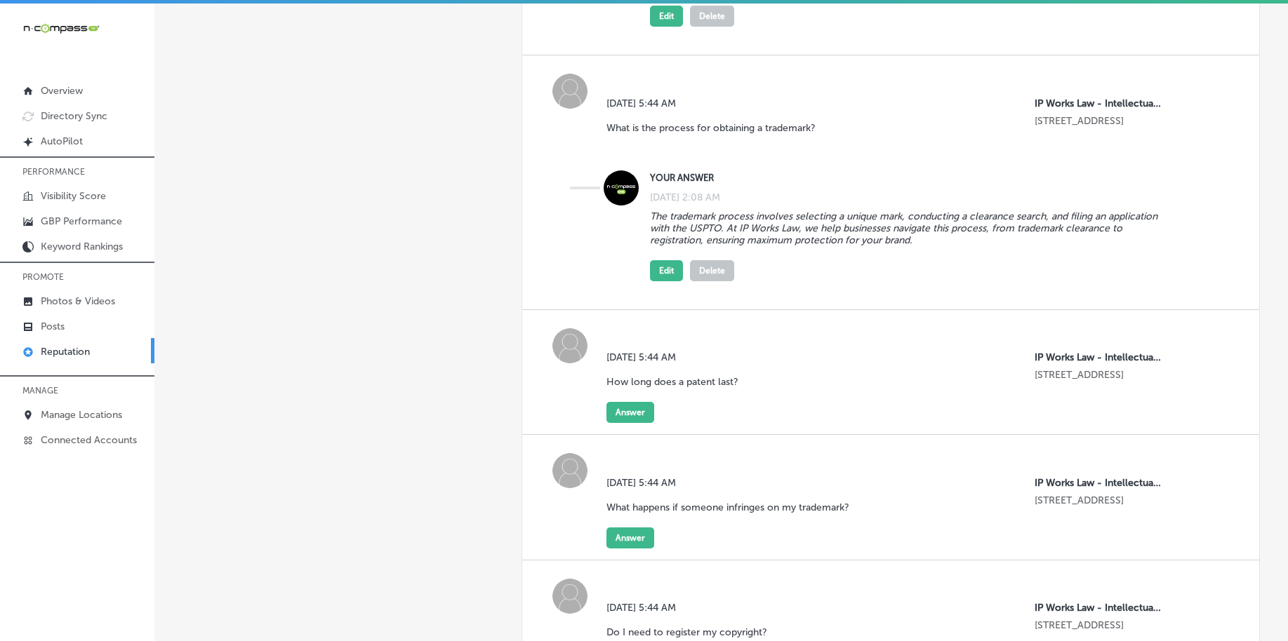
scroll to position [1403, 0]
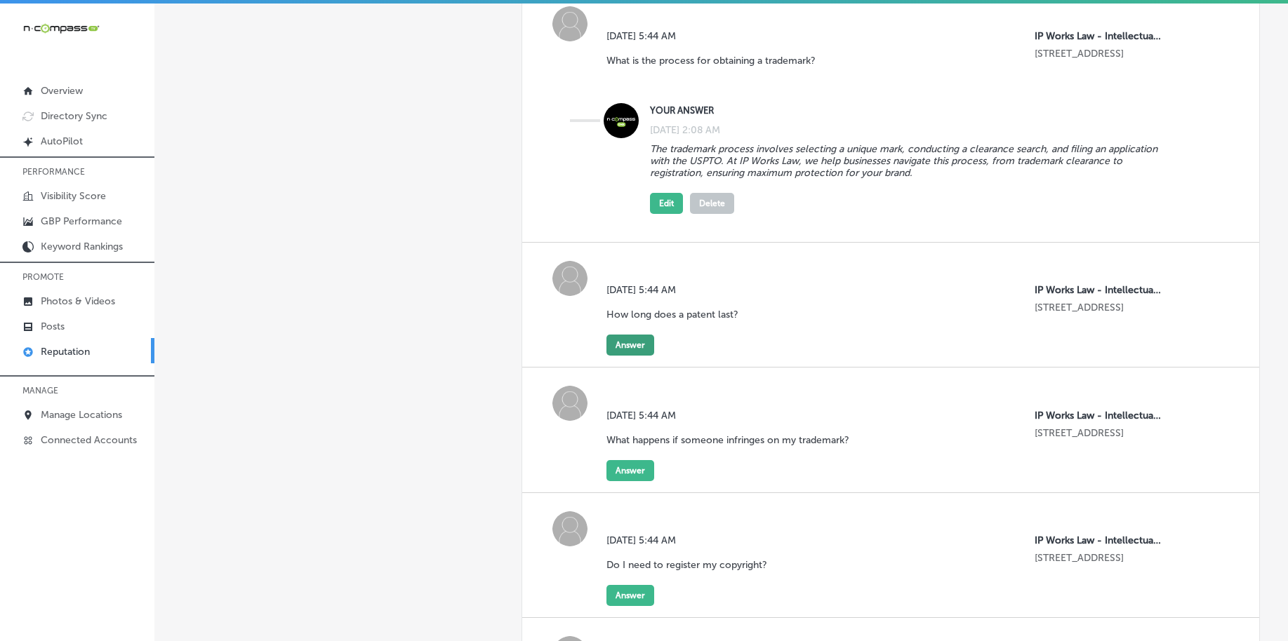
click at [627, 350] on button "Answer" at bounding box center [630, 345] width 48 height 21
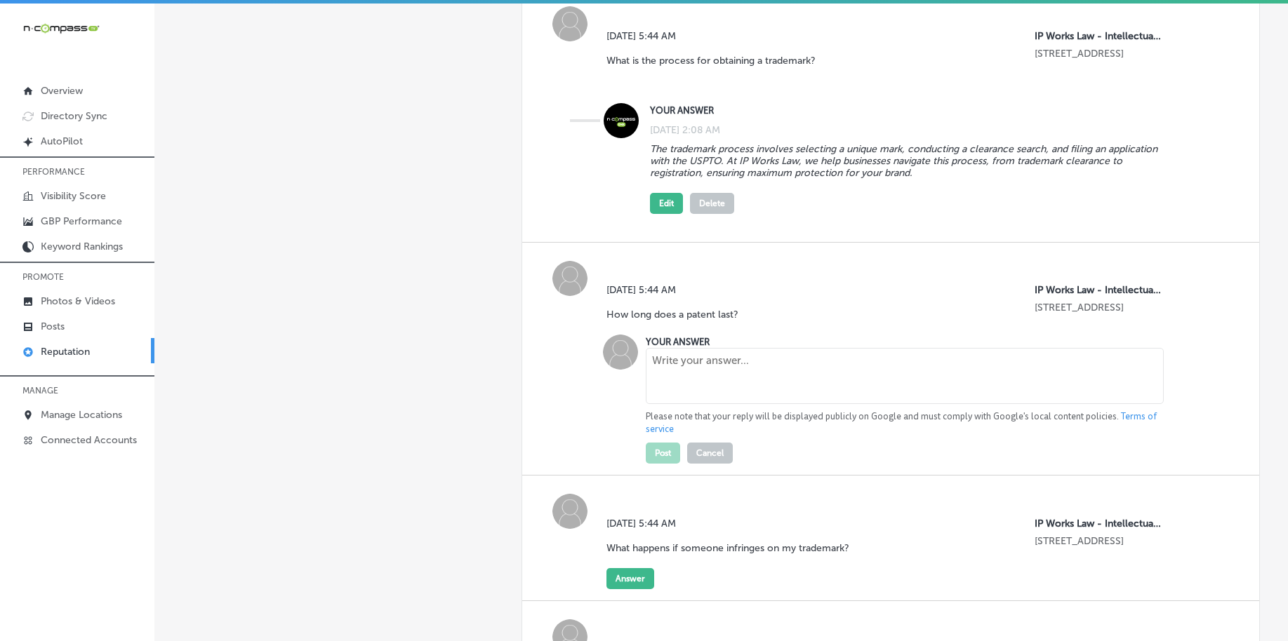
click at [674, 385] on textarea at bounding box center [904, 376] width 517 height 56
paste textarea "Utility patents last 20 years from the filing date, while design patents typica…"
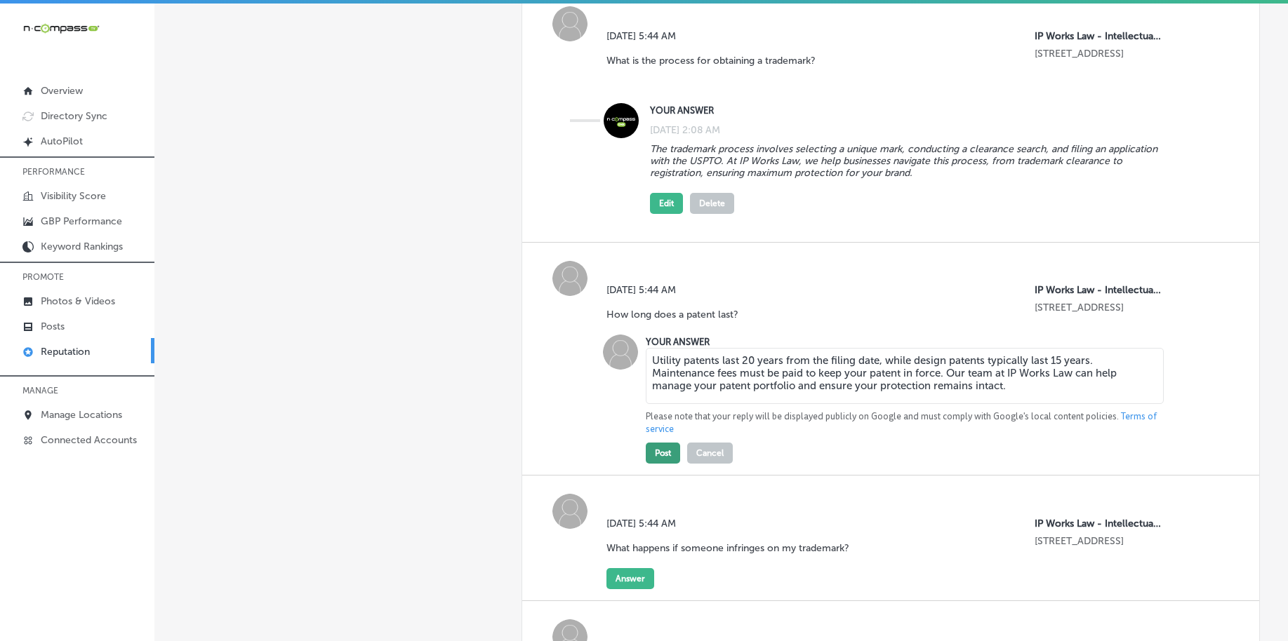
type textarea "Utility patents last 20 years from the filing date, while design patents typica…"
click at [654, 456] on button "Post" at bounding box center [663, 453] width 34 height 21
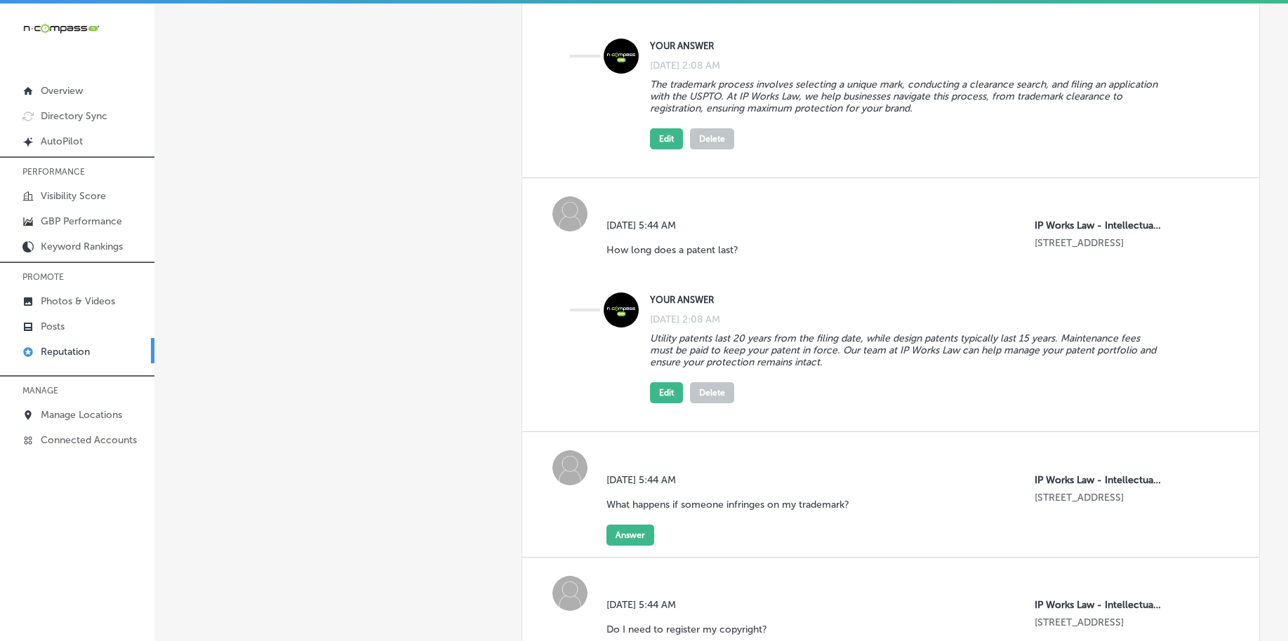
scroll to position [1667, 0]
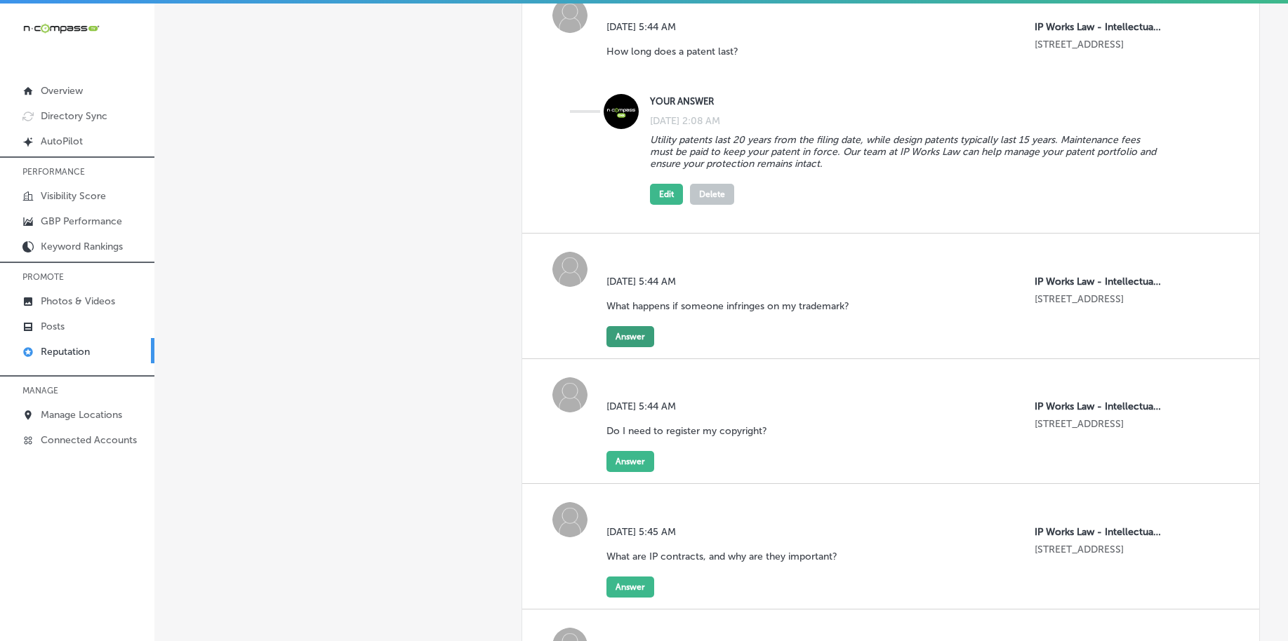
click at [636, 330] on button "Answer" at bounding box center [630, 336] width 48 height 21
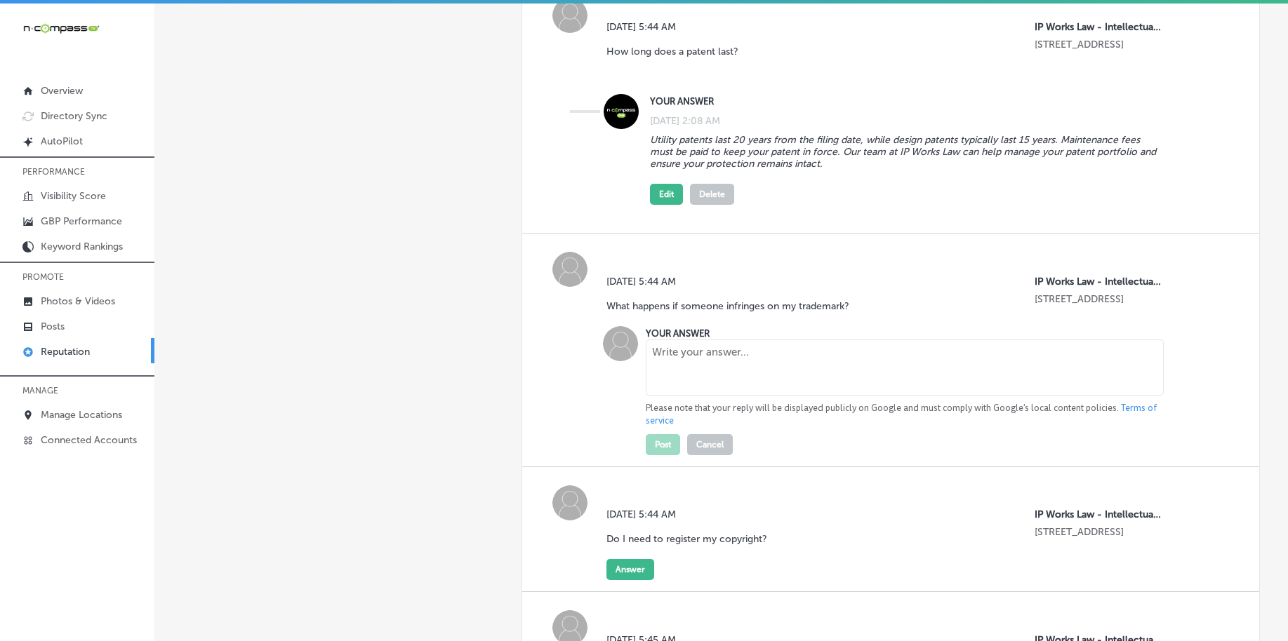
click at [691, 373] on textarea at bounding box center [904, 368] width 517 height 56
paste textarea "If someone infringes on your trademark, you may need to enforce your rights thr…"
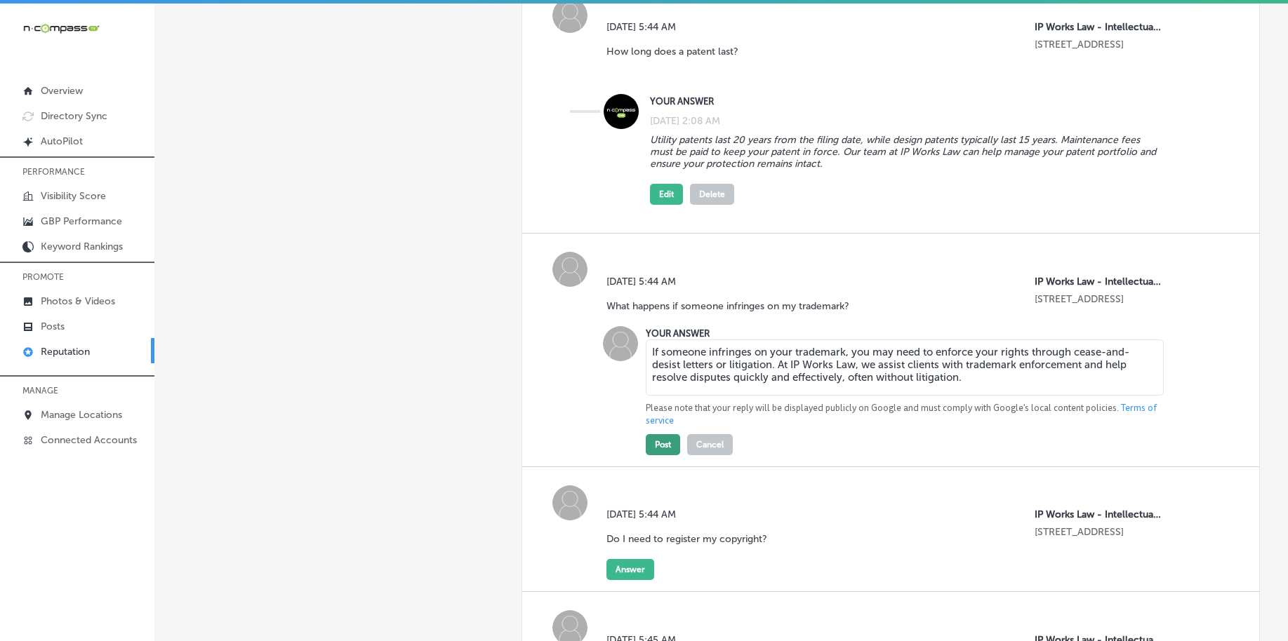
type textarea "If someone infringes on your trademark, you may need to enforce your rights thr…"
click at [657, 440] on button "Post" at bounding box center [663, 444] width 34 height 21
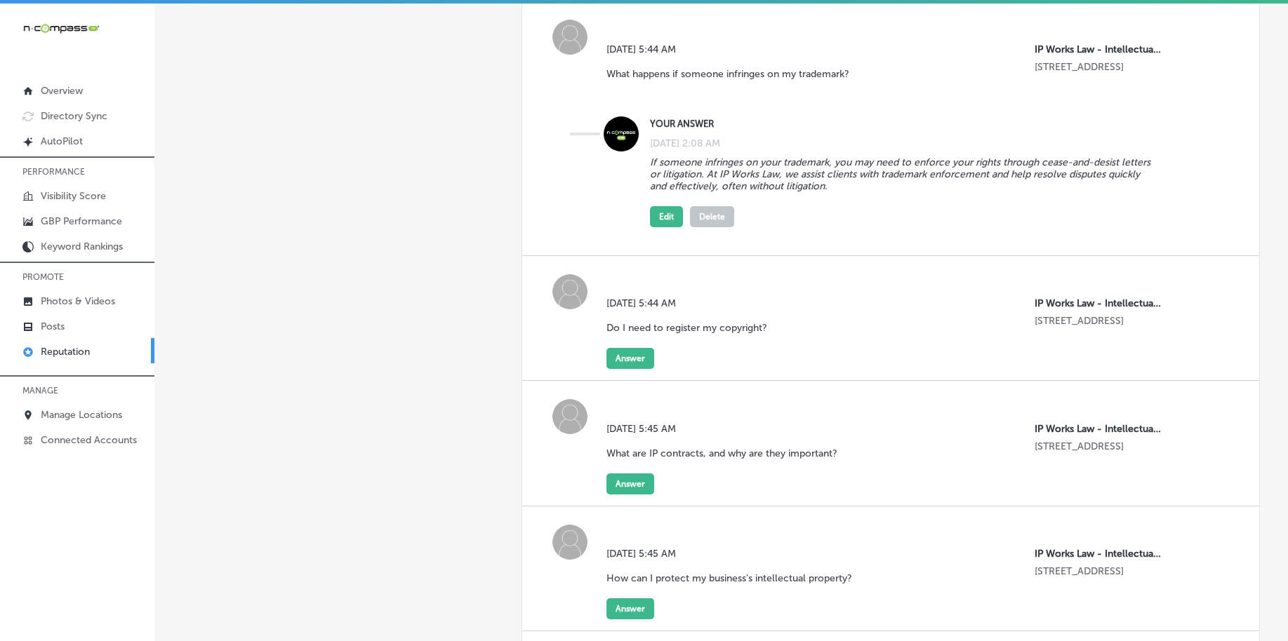
scroll to position [1930, 0]
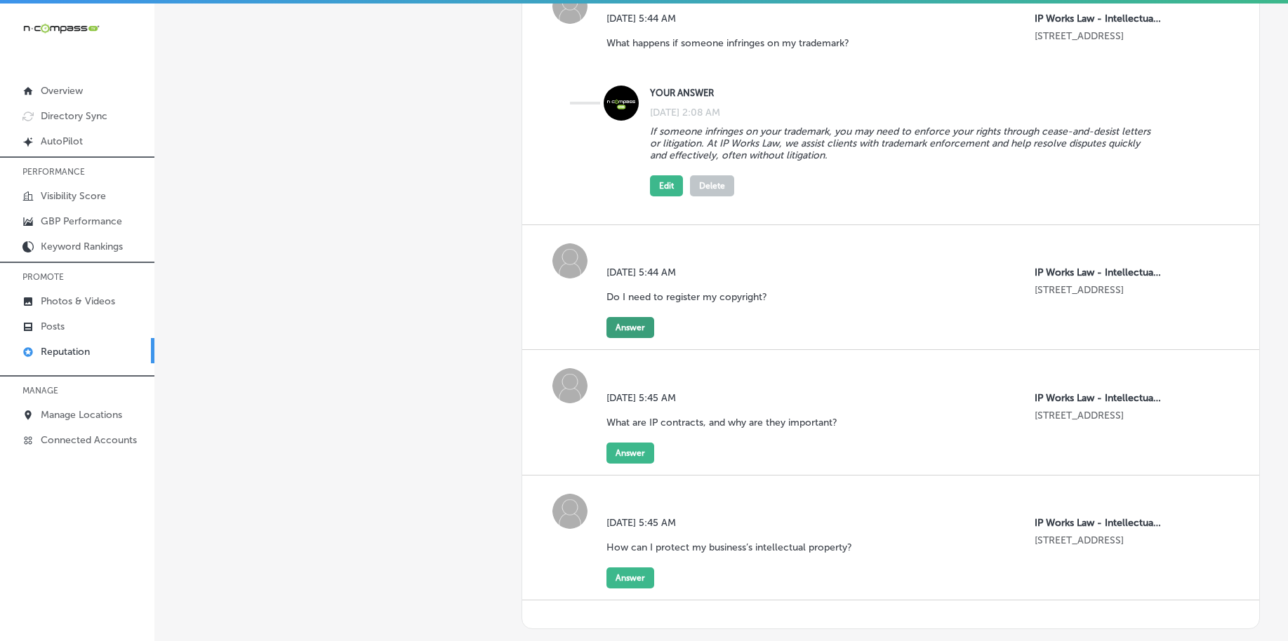
click at [620, 323] on button "Answer" at bounding box center [630, 327] width 48 height 21
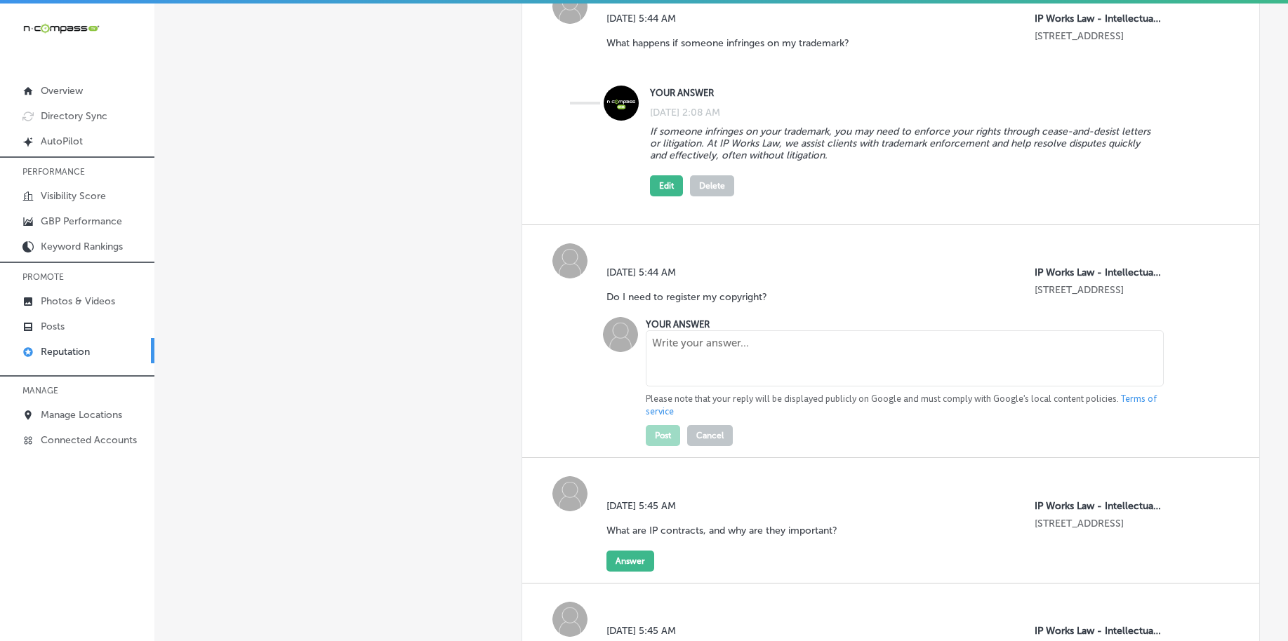
click at [745, 399] on p "Please note that your reply will be displayed publicly on Google and must compl…" at bounding box center [904, 405] width 517 height 25
click at [746, 378] on textarea at bounding box center [904, 359] width 517 height 56
paste textarea "While copyright protection is automatic upon creation, registering your copyrig…"
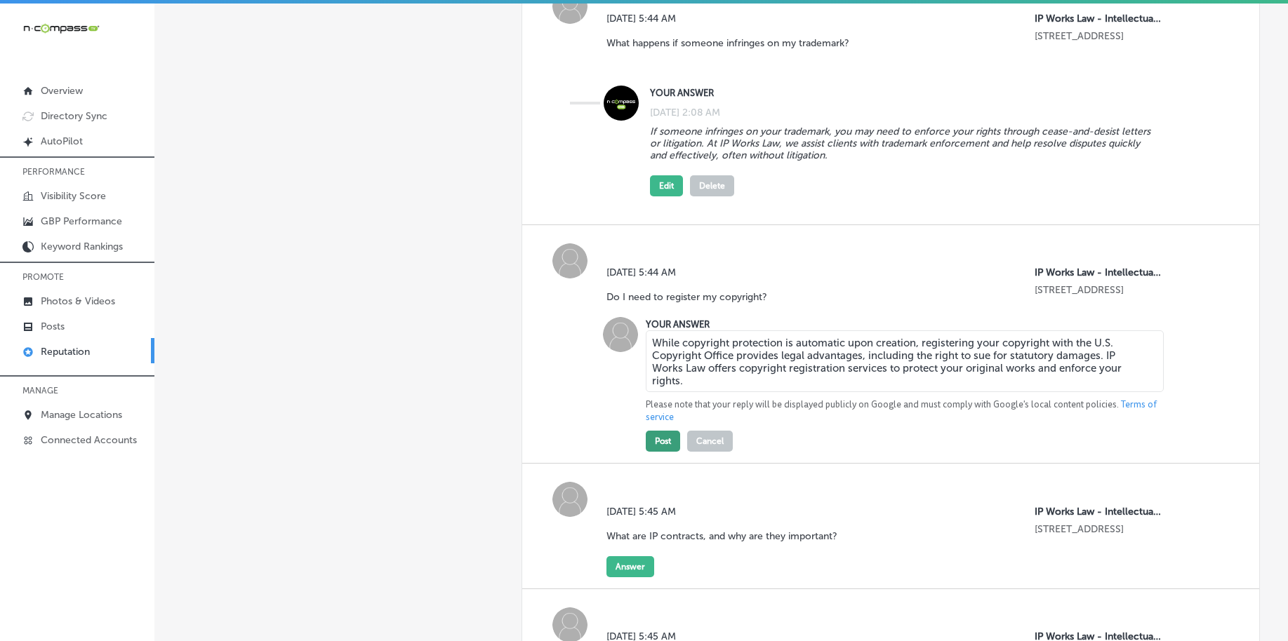
type textarea "While copyright protection is automatic upon creation, registering your copyrig…"
click at [653, 439] on button "Post" at bounding box center [663, 441] width 34 height 21
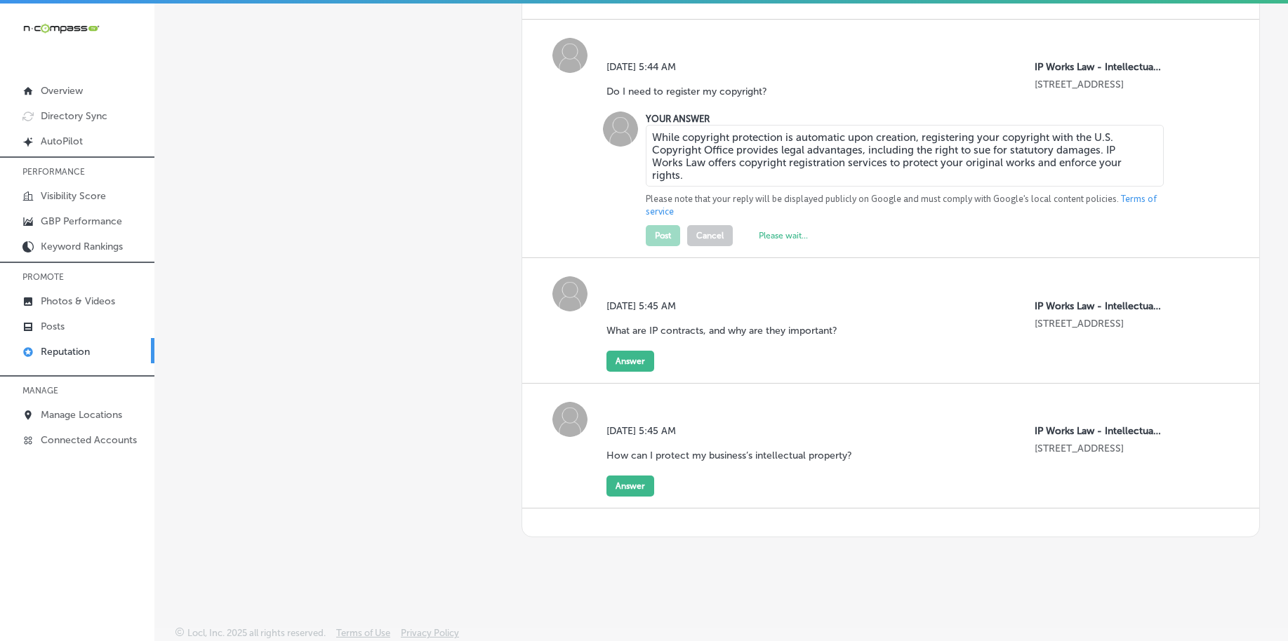
scroll to position [2136, 0]
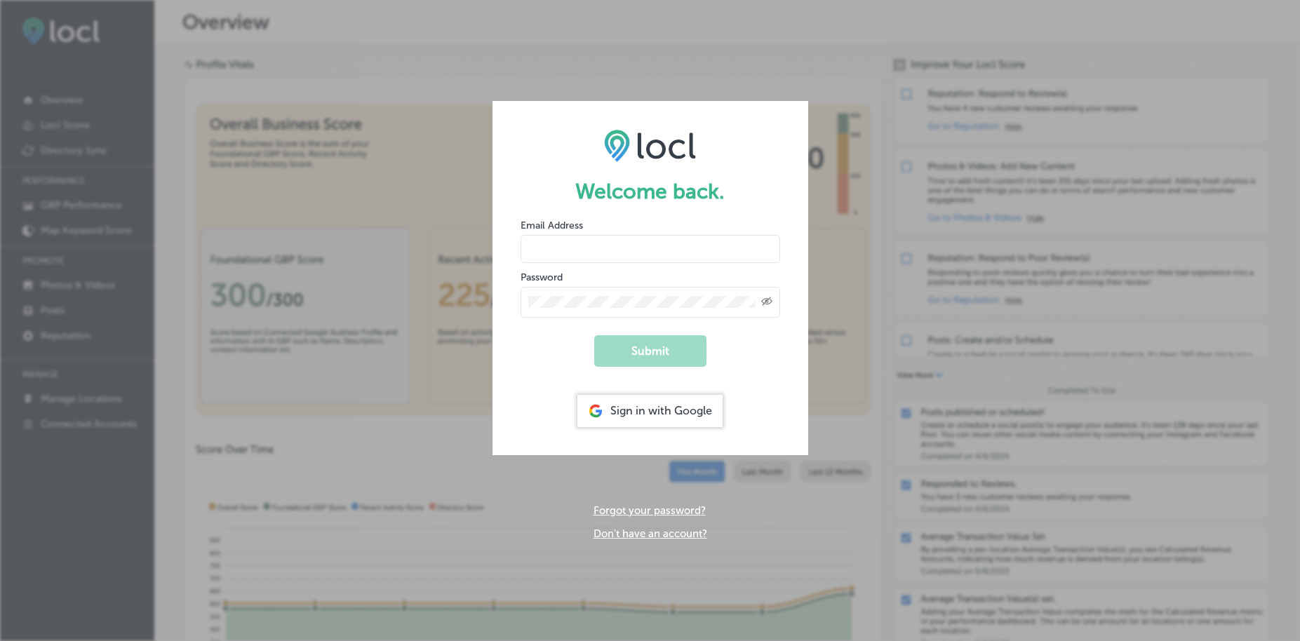
click at [691, 410] on div "Sign in with Google" at bounding box center [650, 411] width 145 height 32
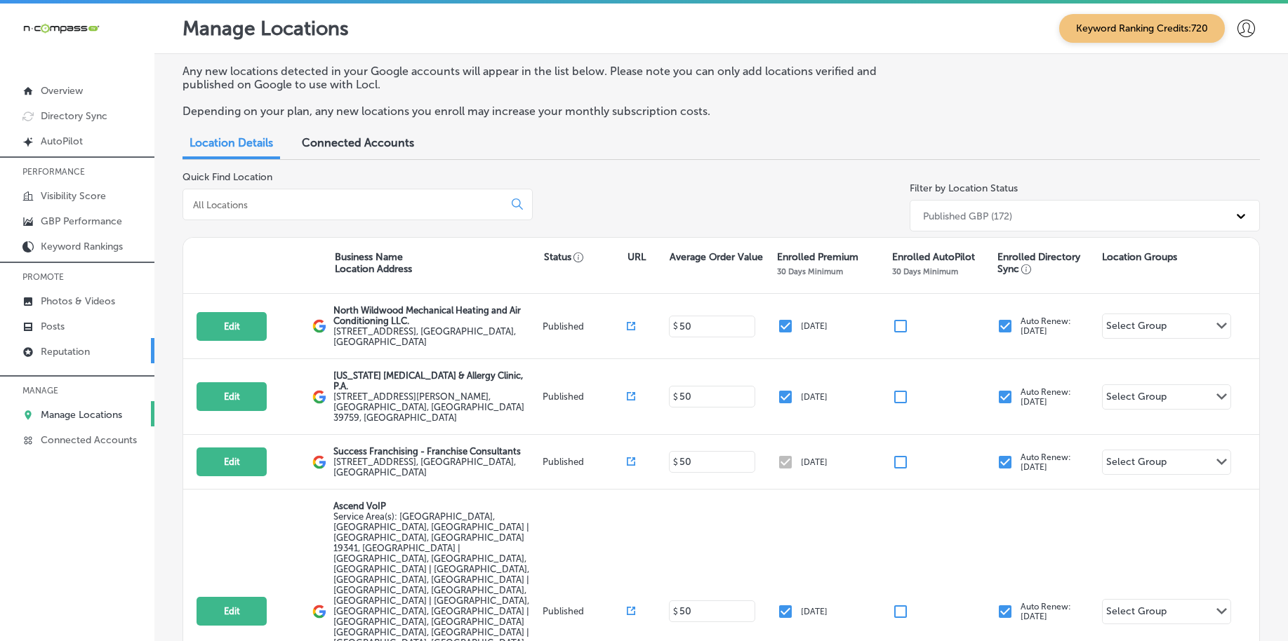
click at [76, 349] on p "Reputation" at bounding box center [65, 352] width 49 height 12
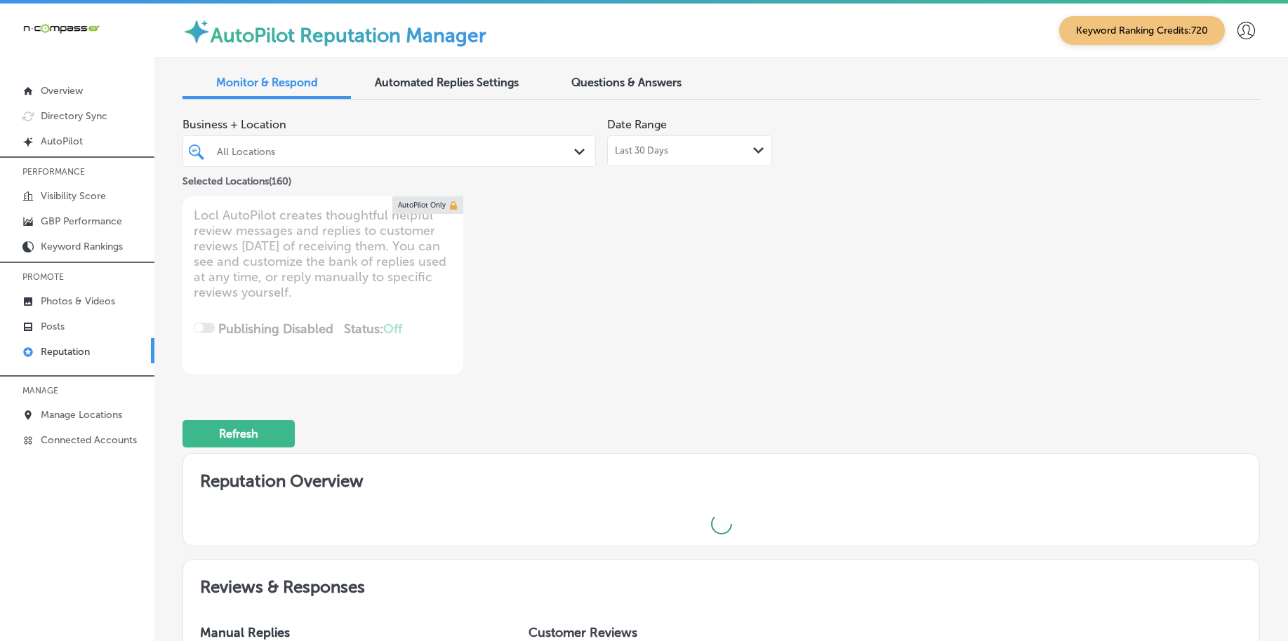
type textarea "x"
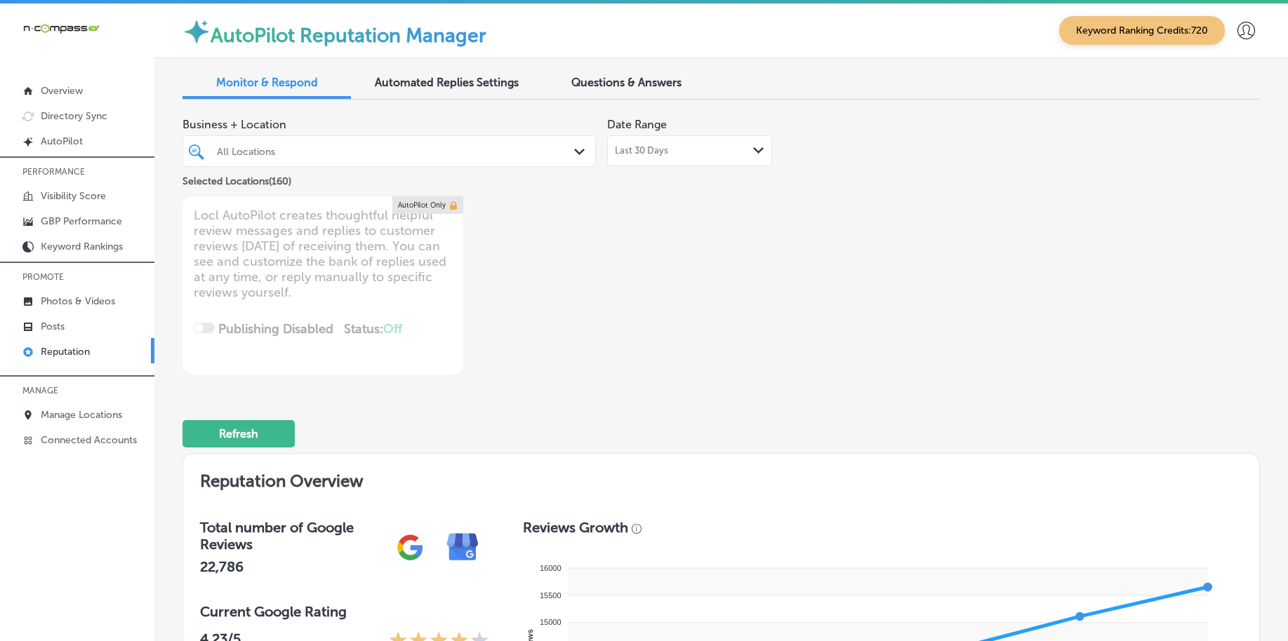
click at [523, 157] on div at bounding box center [371, 151] width 313 height 19
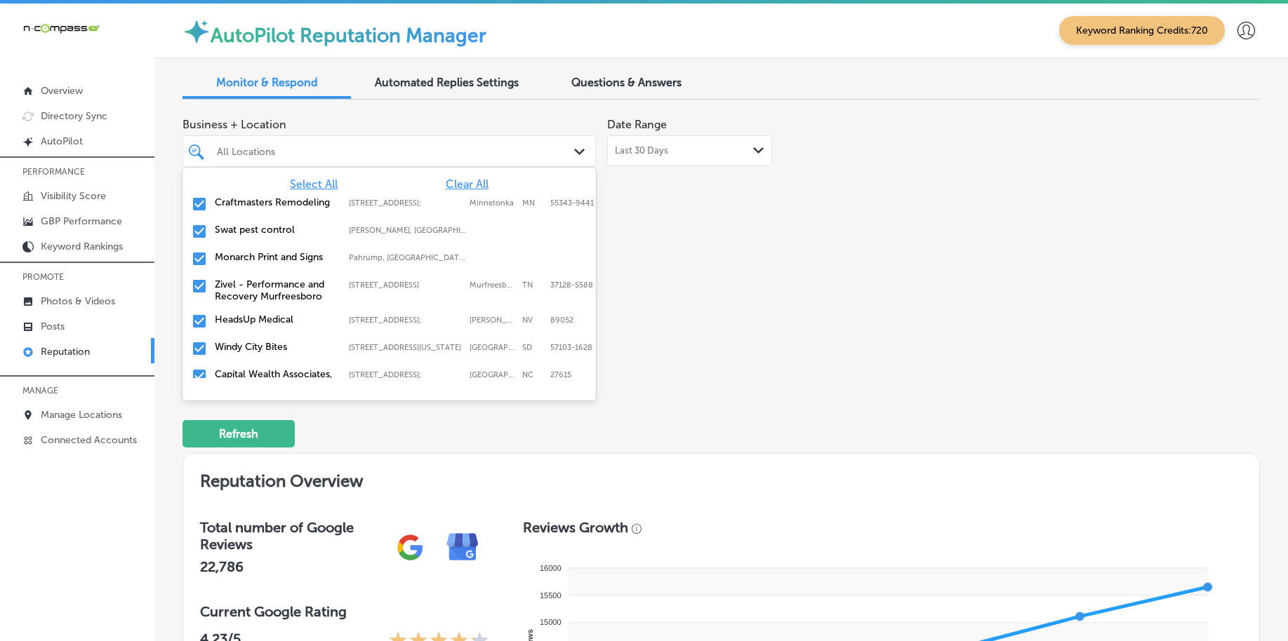
click at [601, 88] on span "Questions & Answers" at bounding box center [626, 82] width 110 height 13
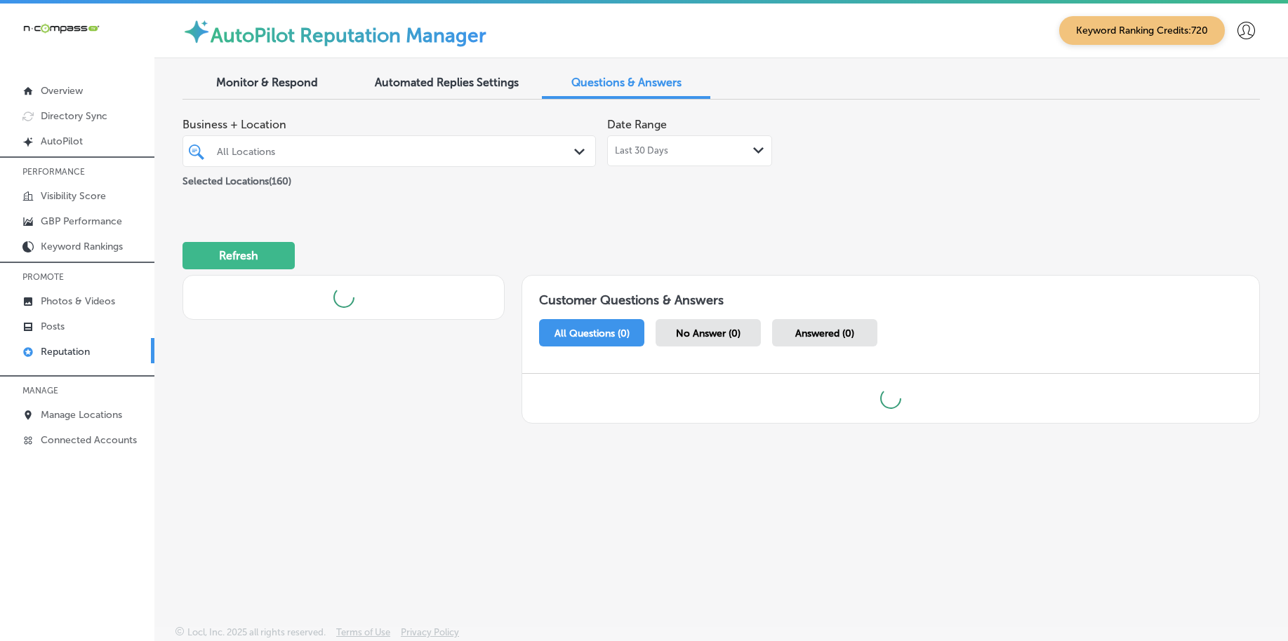
click at [345, 147] on div "All Locations" at bounding box center [396, 151] width 359 height 12
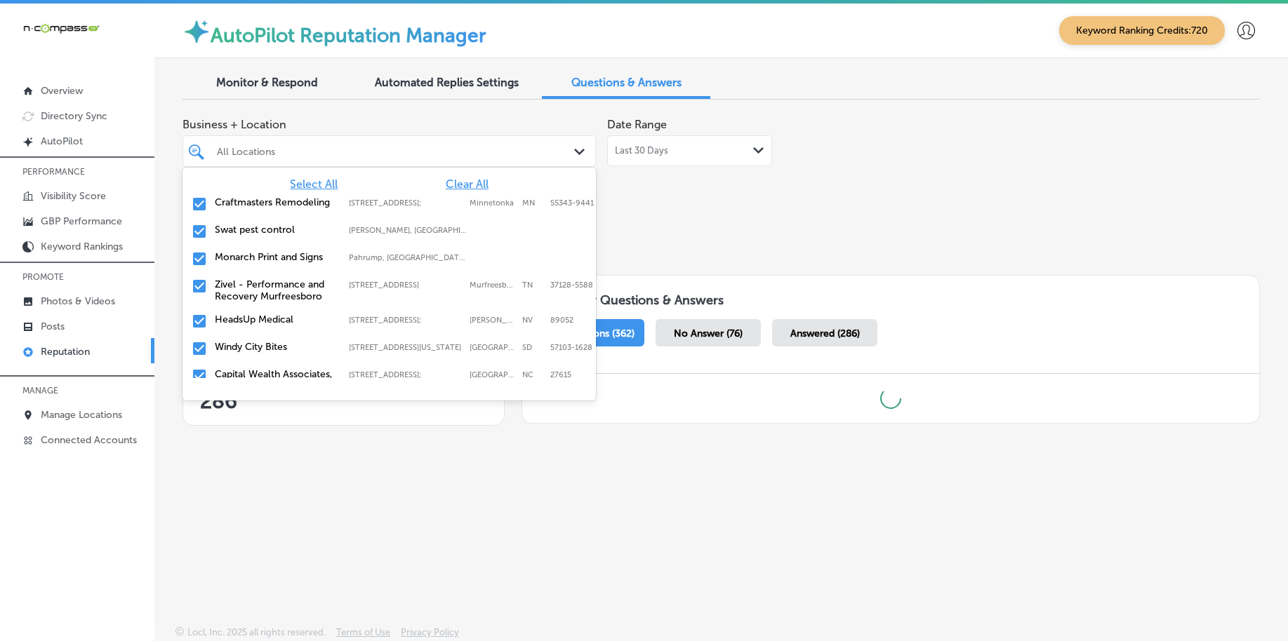
click at [462, 179] on span "Clear All" at bounding box center [467, 184] width 43 height 13
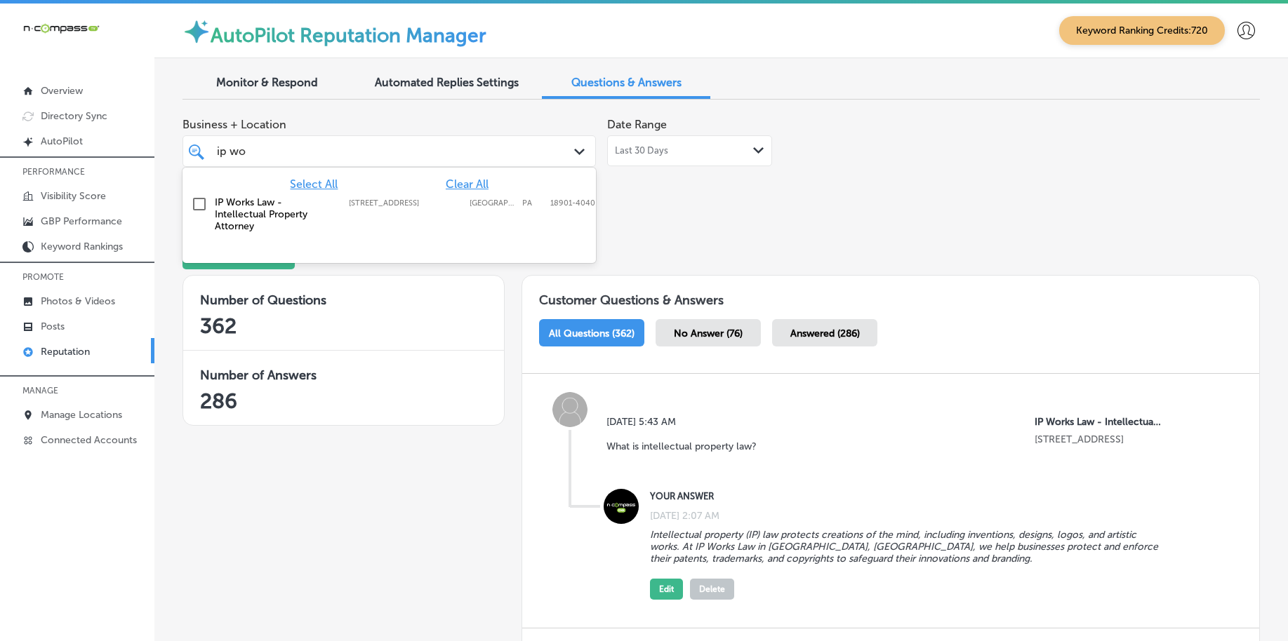
click at [453, 206] on label "[STREET_ADDRESS]" at bounding box center [406, 203] width 114 height 9
type input "ip wo"
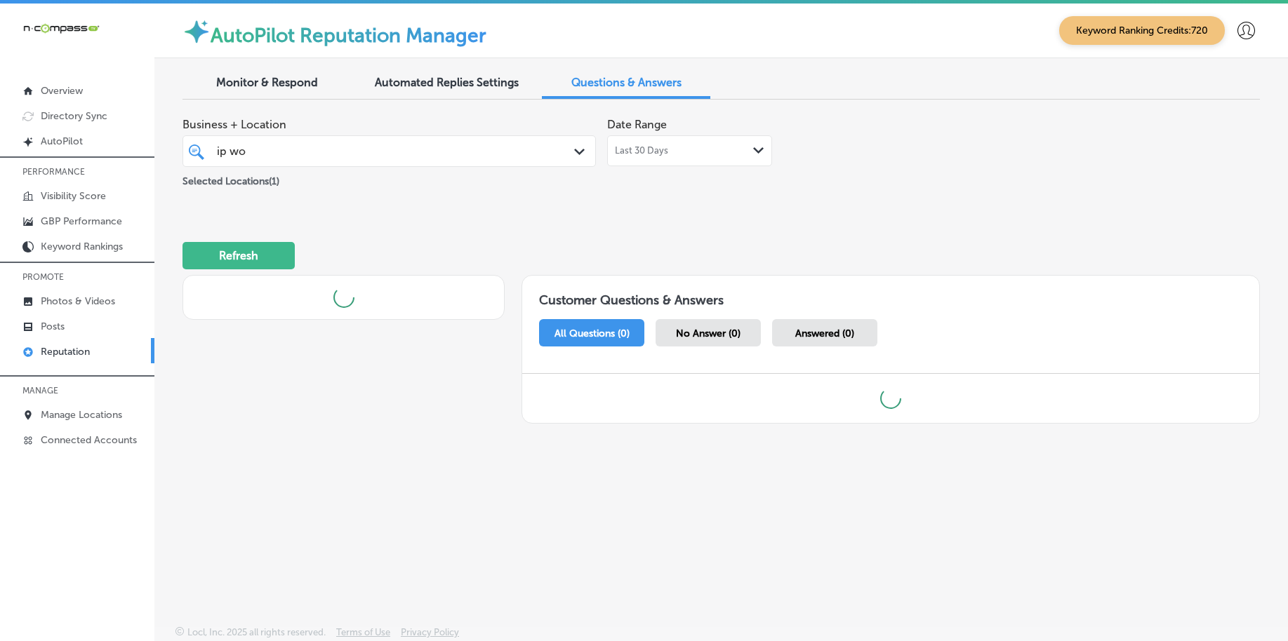
click at [847, 223] on div "Refresh" at bounding box center [720, 249] width 1077 height 73
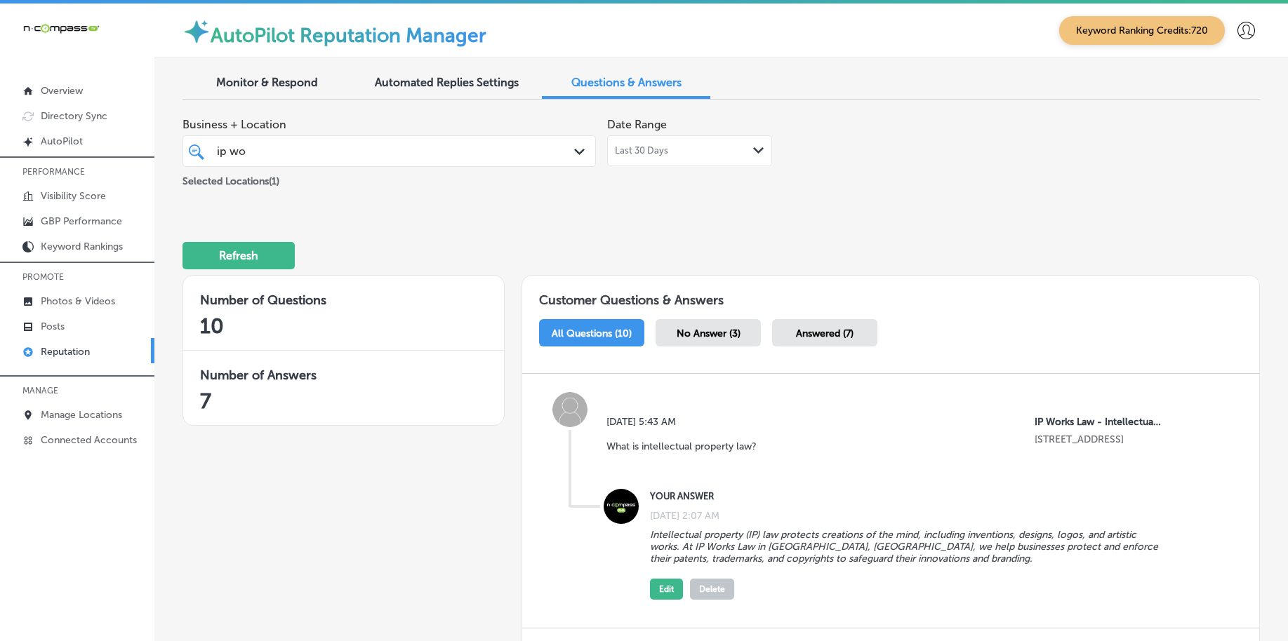
click at [730, 342] on div "No Answer (3)" at bounding box center [707, 332] width 105 height 27
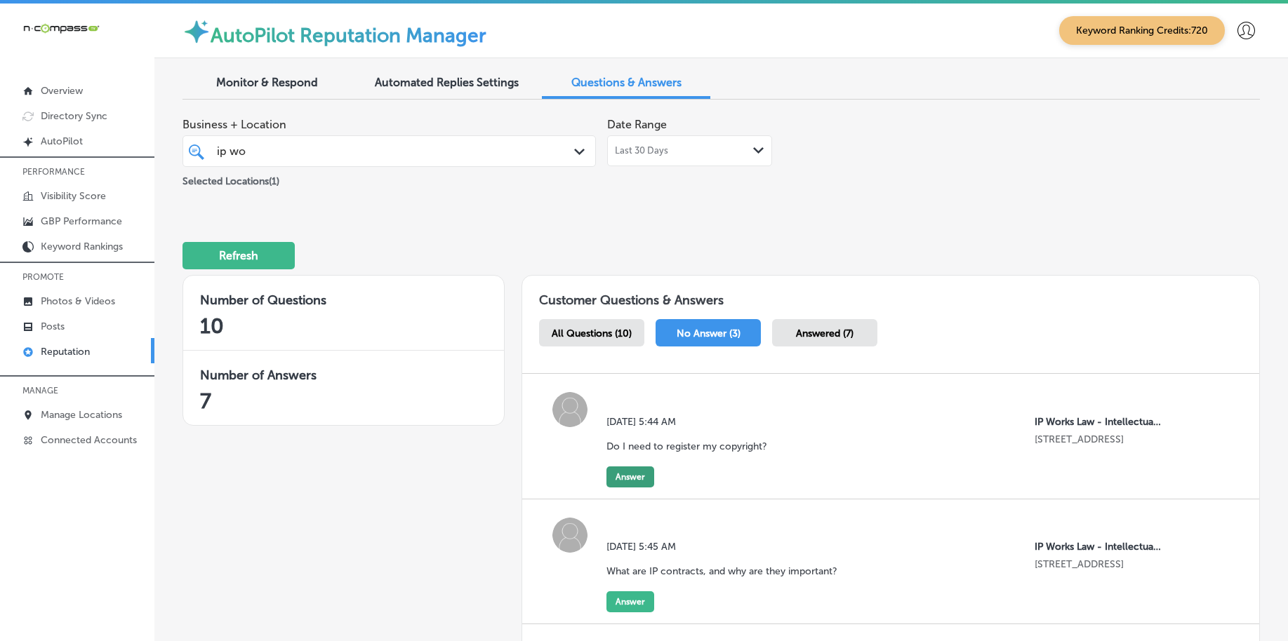
click at [629, 475] on button "Answer" at bounding box center [630, 477] width 48 height 21
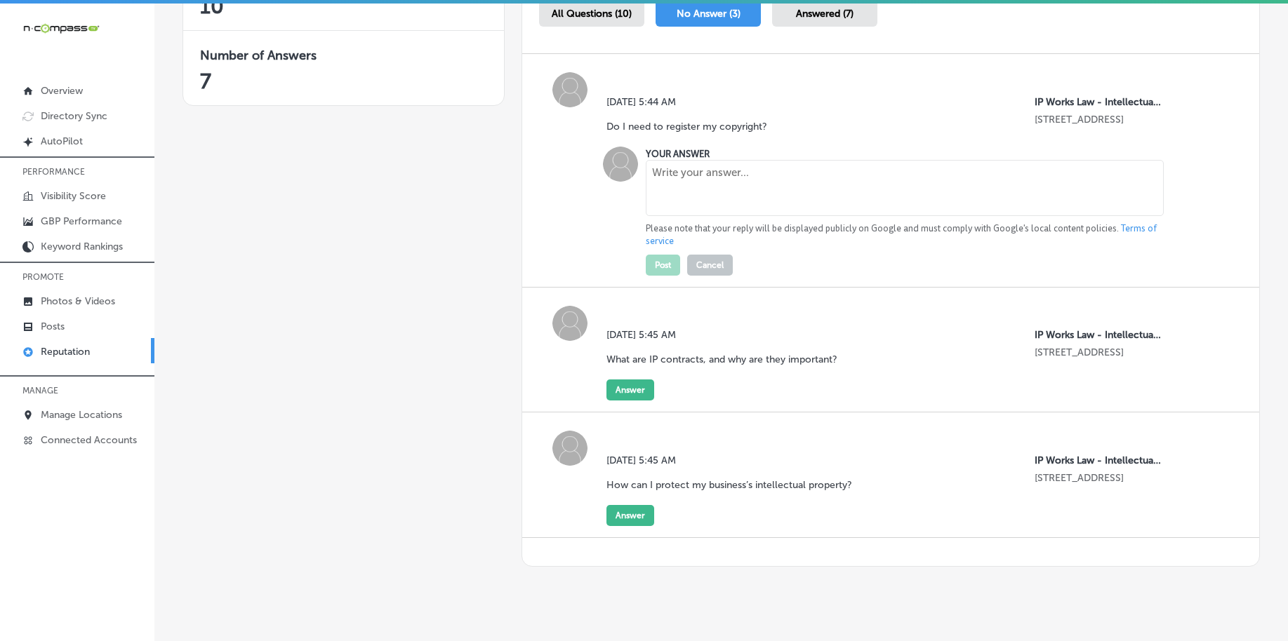
scroll to position [350, 0]
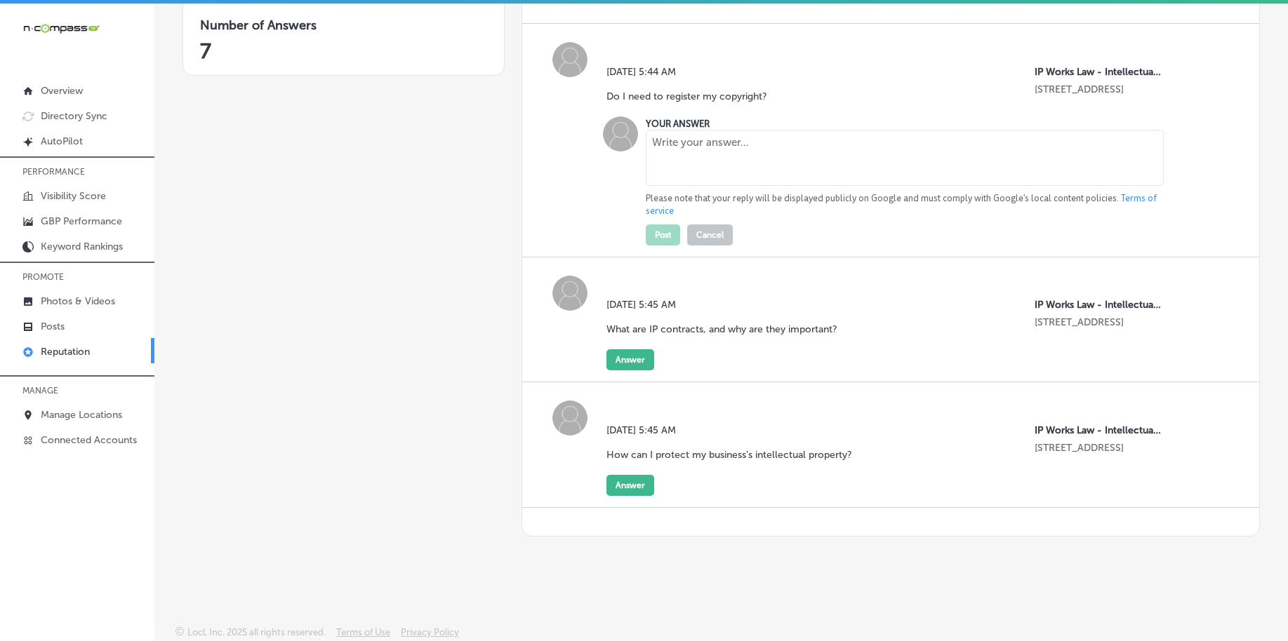
click at [736, 171] on textarea at bounding box center [904, 158] width 517 height 56
paste textarea "While copyright protection is automatic upon creation, registering your copyrig…"
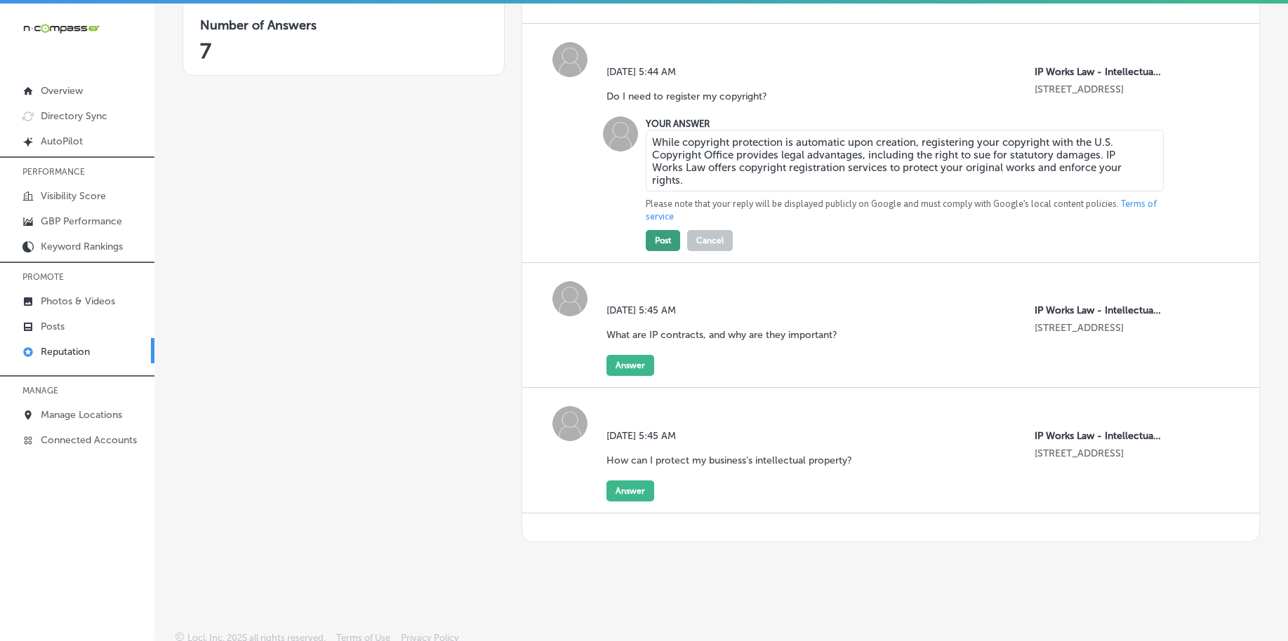
type textarea "While copyright protection is automatic upon creation, registering your copyrig…"
click at [665, 242] on button "Post" at bounding box center [663, 240] width 34 height 21
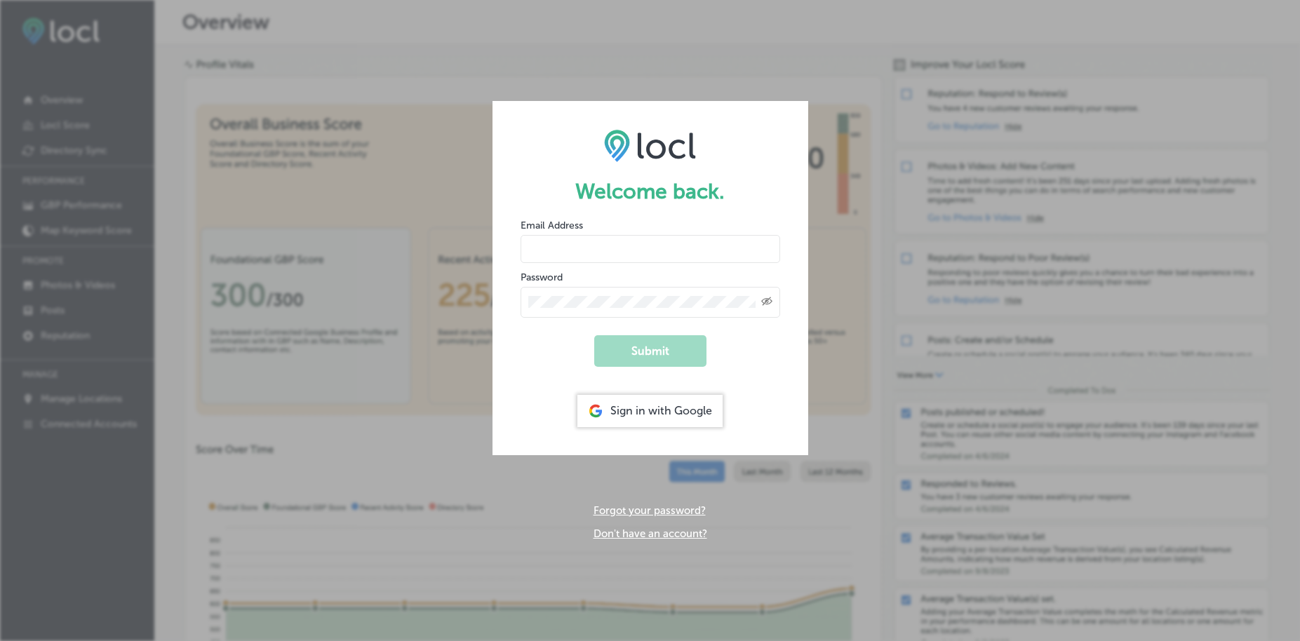
click at [641, 424] on div "Sign in with Google" at bounding box center [650, 411] width 145 height 32
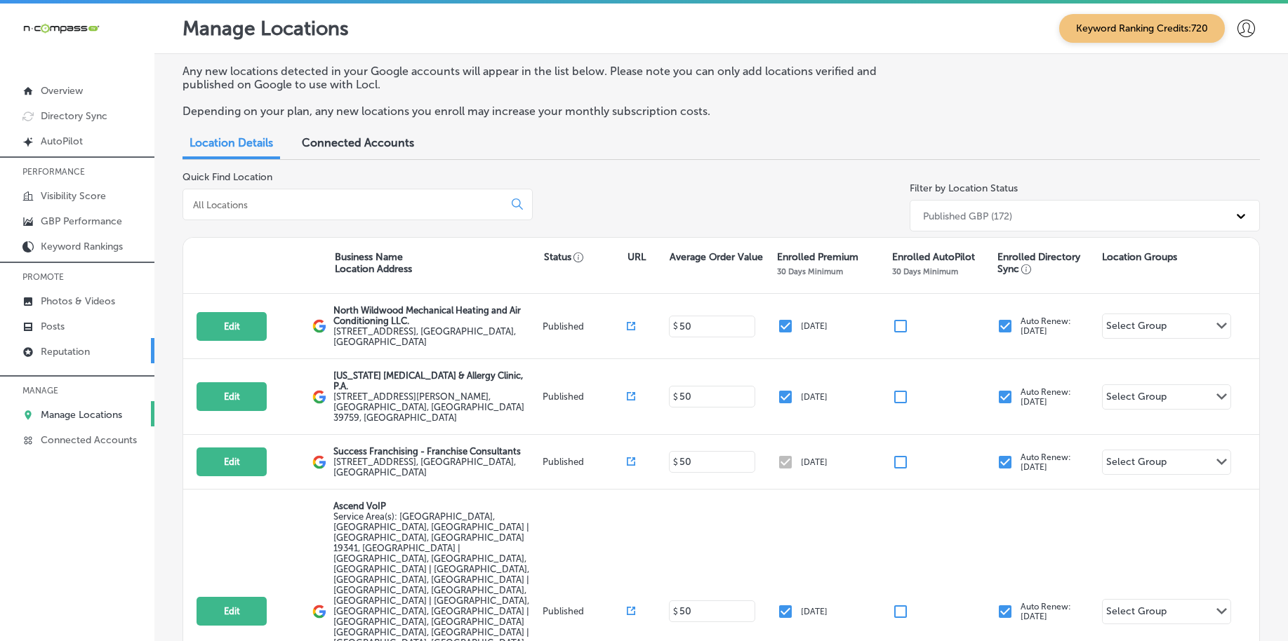
click at [55, 354] on p "Reputation" at bounding box center [65, 352] width 49 height 12
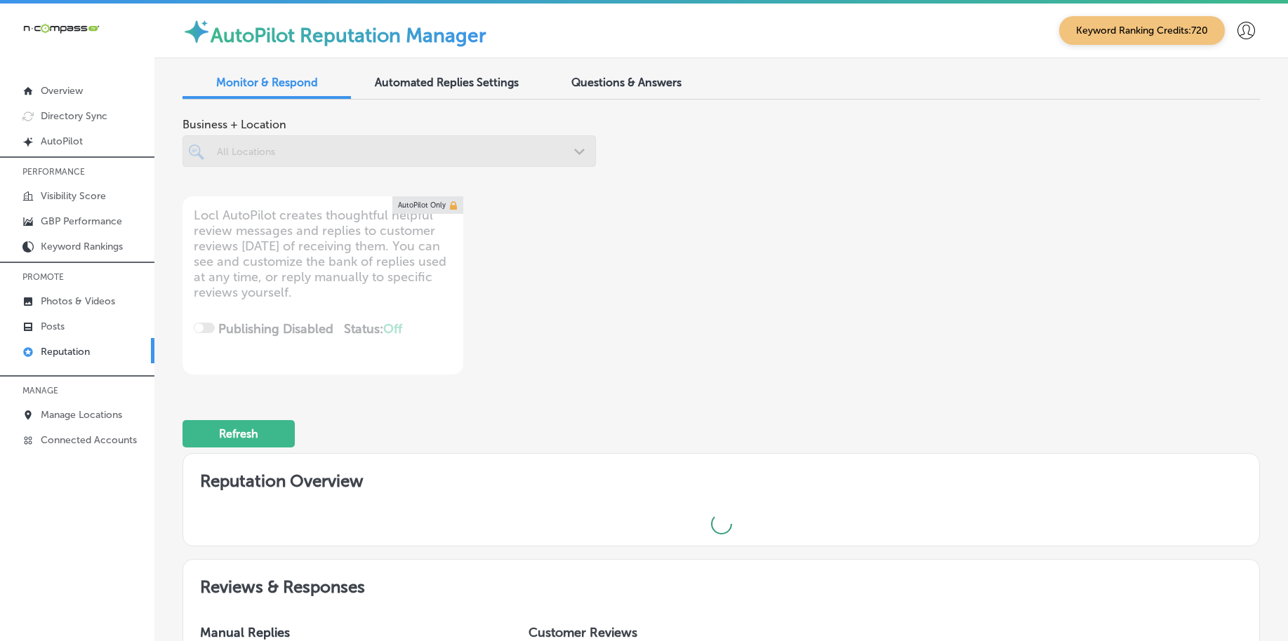
click at [634, 86] on span "Questions & Answers" at bounding box center [626, 82] width 110 height 13
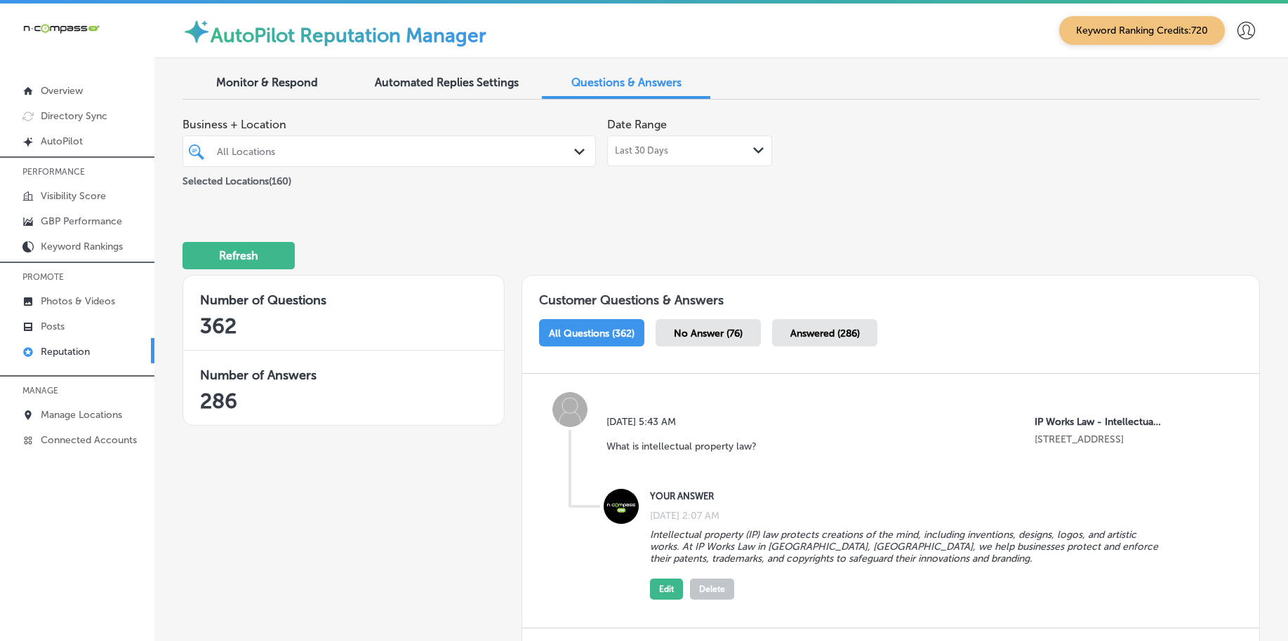
click at [501, 155] on div "All Locations" at bounding box center [396, 151] width 359 height 12
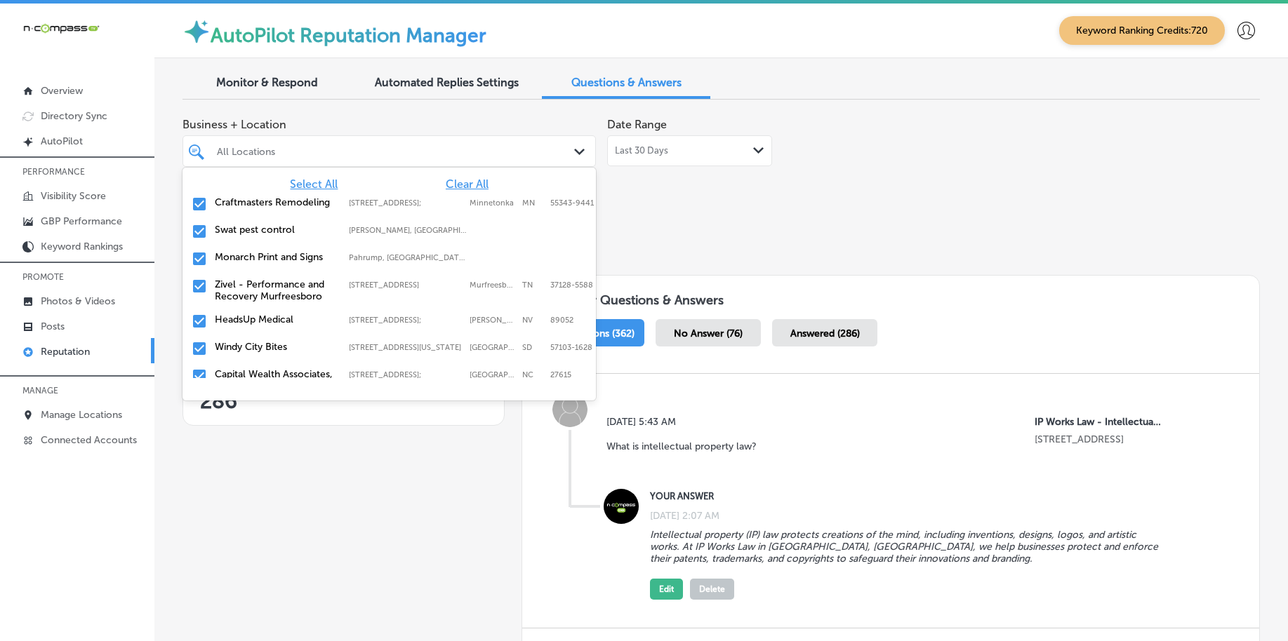
click at [453, 182] on span "Clear All" at bounding box center [467, 184] width 43 height 13
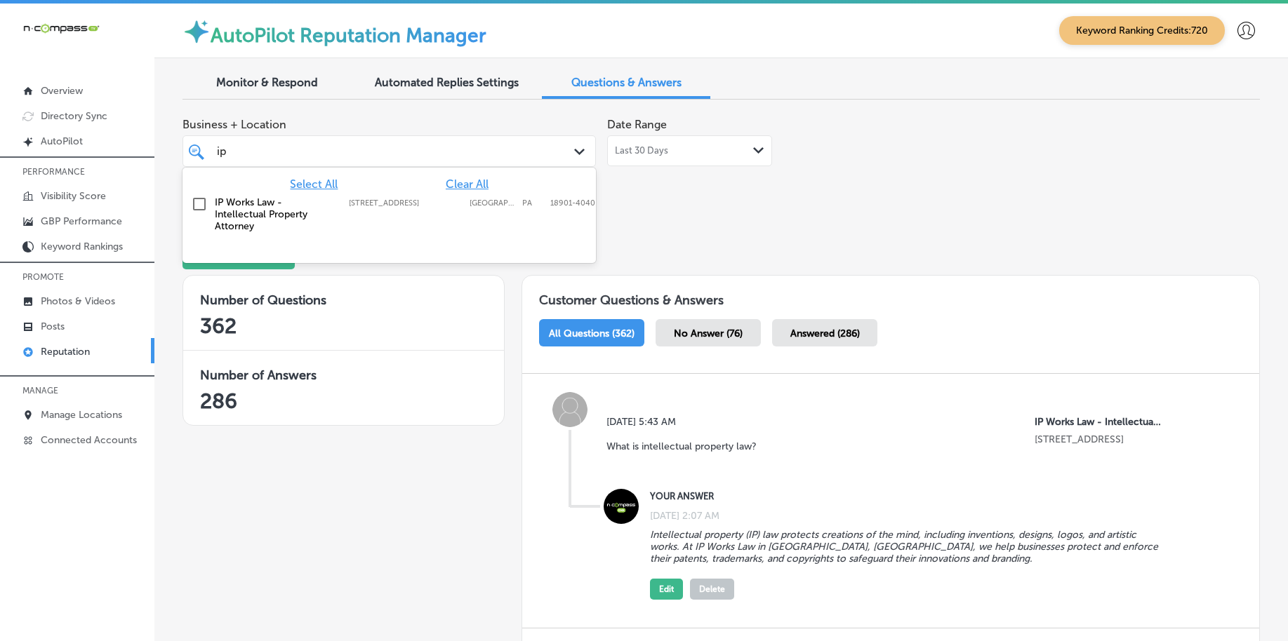
click at [451, 205] on label "[STREET_ADDRESS]" at bounding box center [406, 203] width 114 height 9
type input "ip"
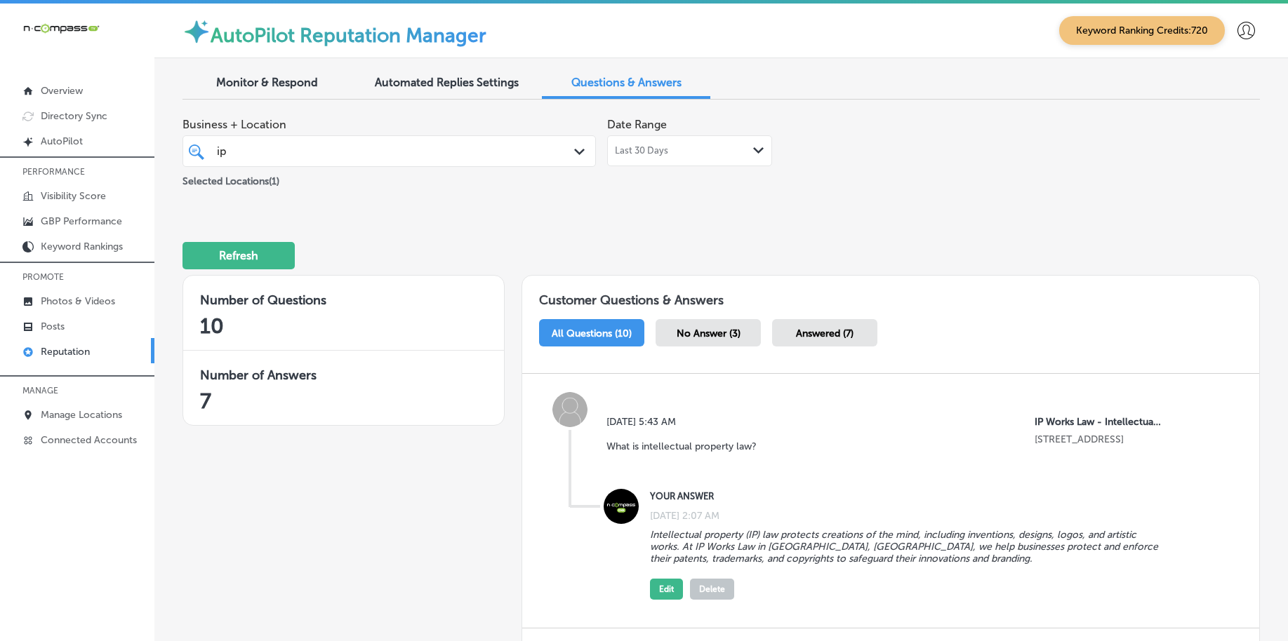
click at [719, 331] on span "No Answer (3)" at bounding box center [708, 334] width 64 height 12
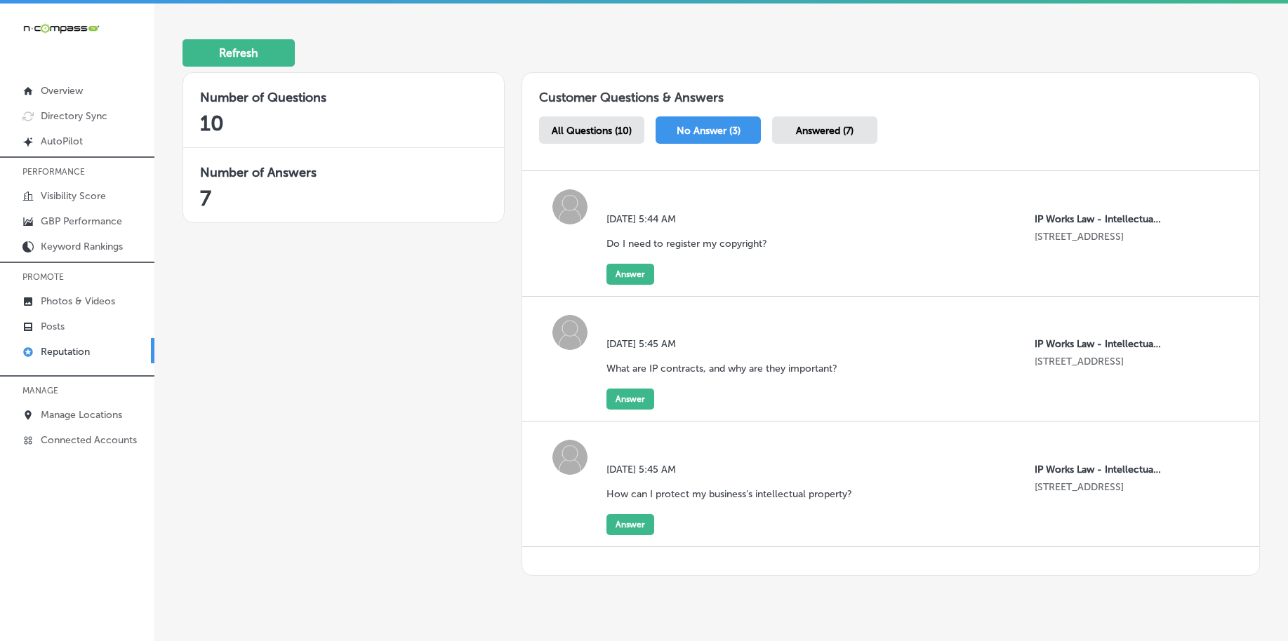
scroll to position [242, 0]
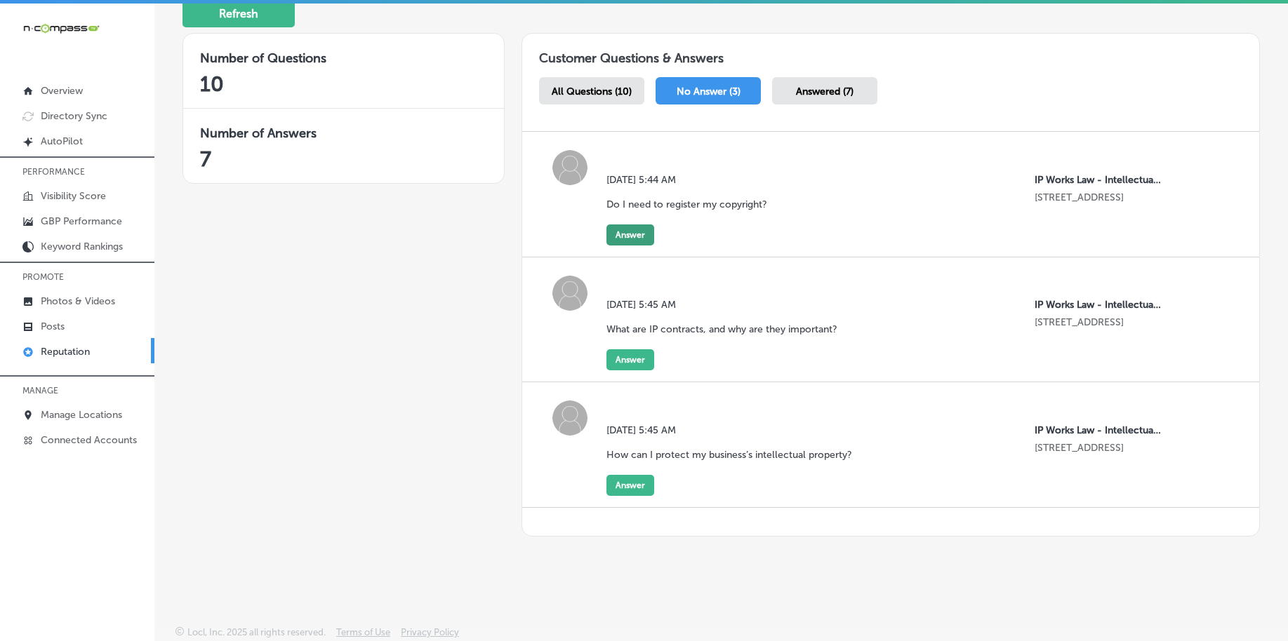
click at [626, 233] on button "Answer" at bounding box center [630, 235] width 48 height 21
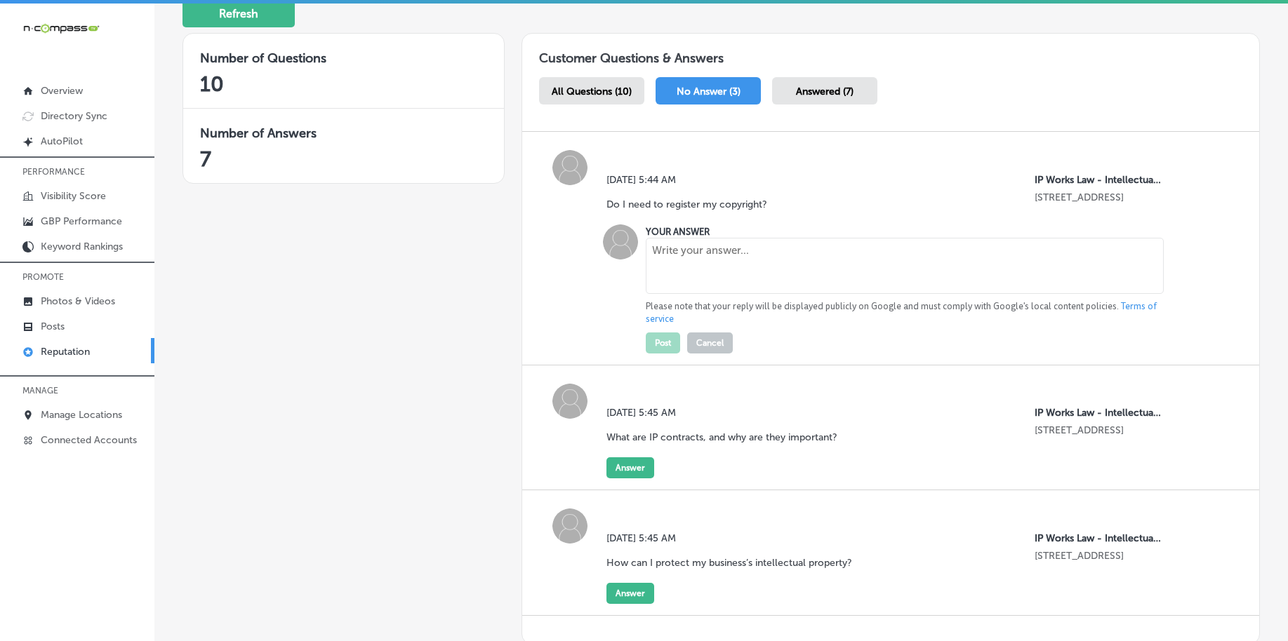
click at [669, 268] on textarea at bounding box center [904, 266] width 517 height 56
paste textarea "While copyright protection is automatic upon creation, registering your copyrig…"
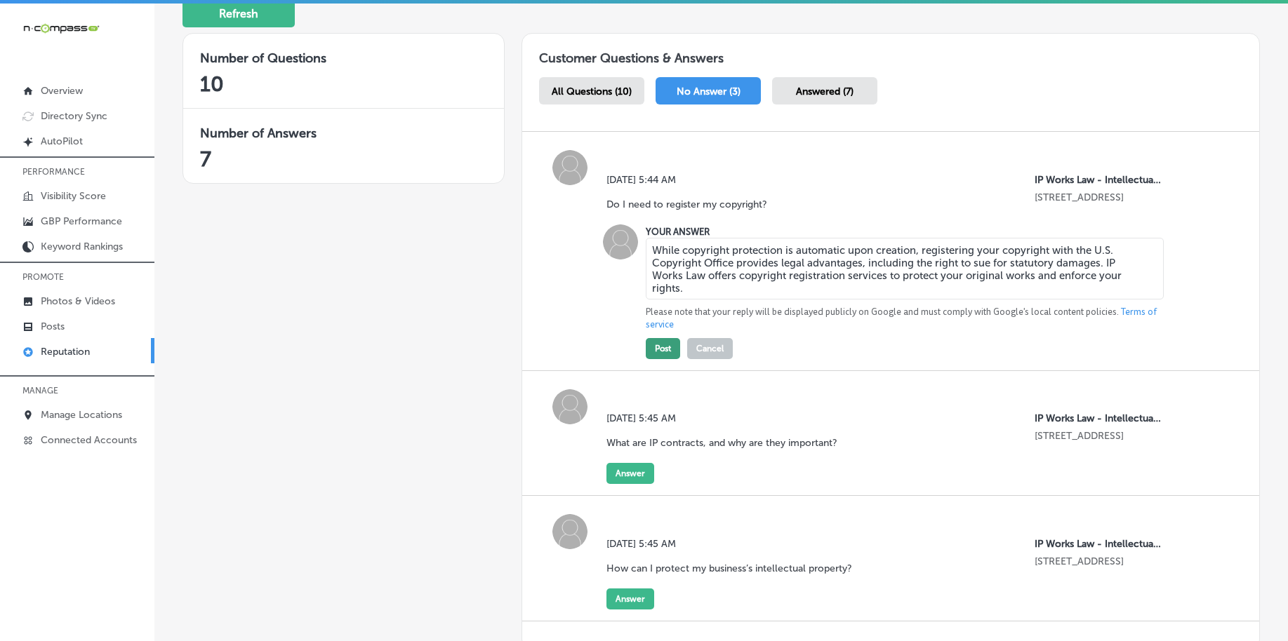
type textarea "While copyright protection is automatic upon creation, registering your copyrig…"
click at [663, 347] on button "Post" at bounding box center [663, 348] width 34 height 21
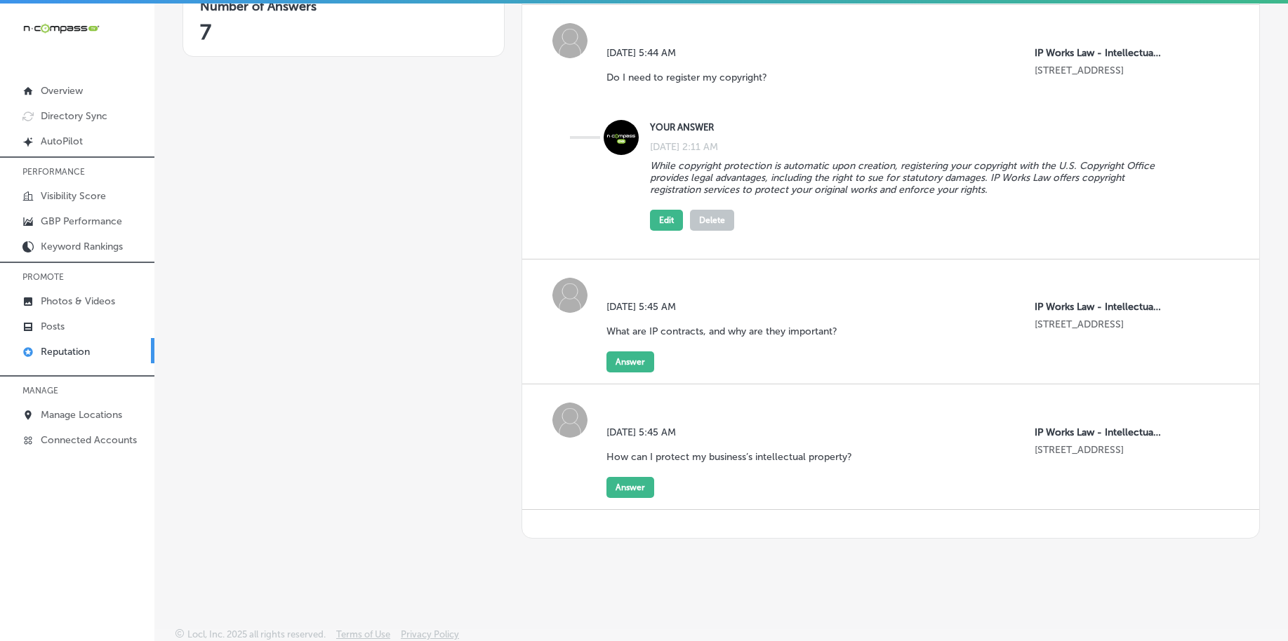
scroll to position [371, 0]
click at [622, 356] on button "Answer" at bounding box center [630, 359] width 48 height 21
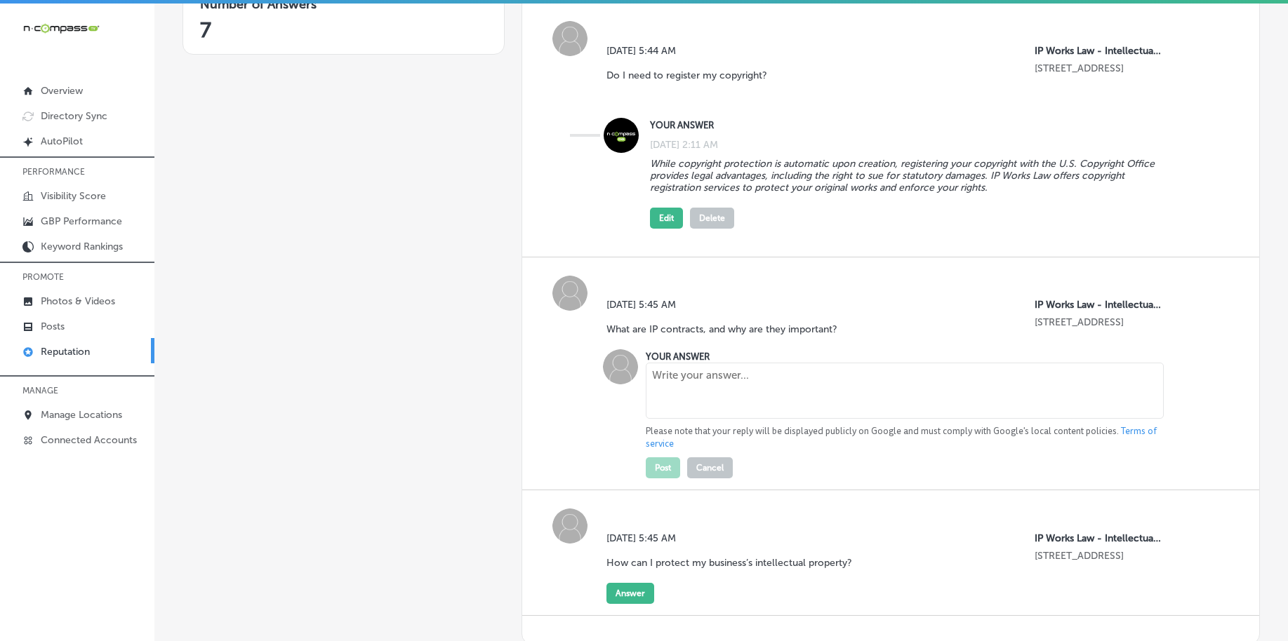
click at [715, 404] on textarea at bounding box center [904, 391] width 517 height 56
paste textarea "IP contracts, such as licensing agreements and non-disclosure agreements (NDAs)…"
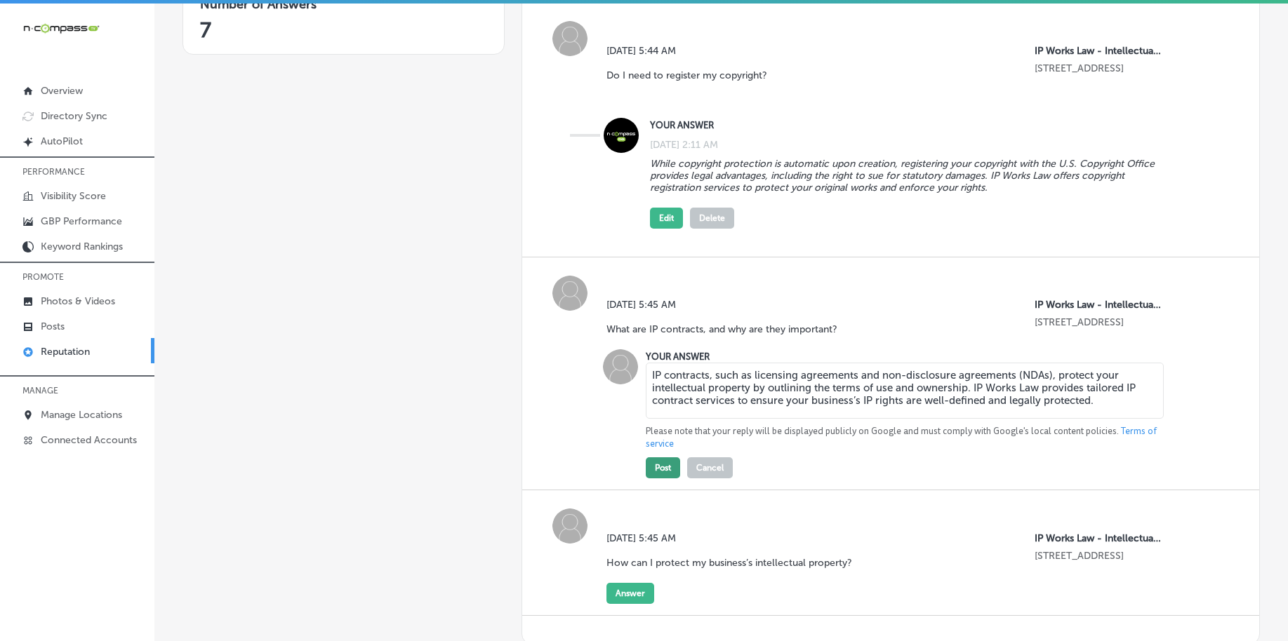
type textarea "IP contracts, such as licensing agreements and non-disclosure agreements (NDAs)…"
click at [670, 467] on button "Post" at bounding box center [663, 468] width 34 height 21
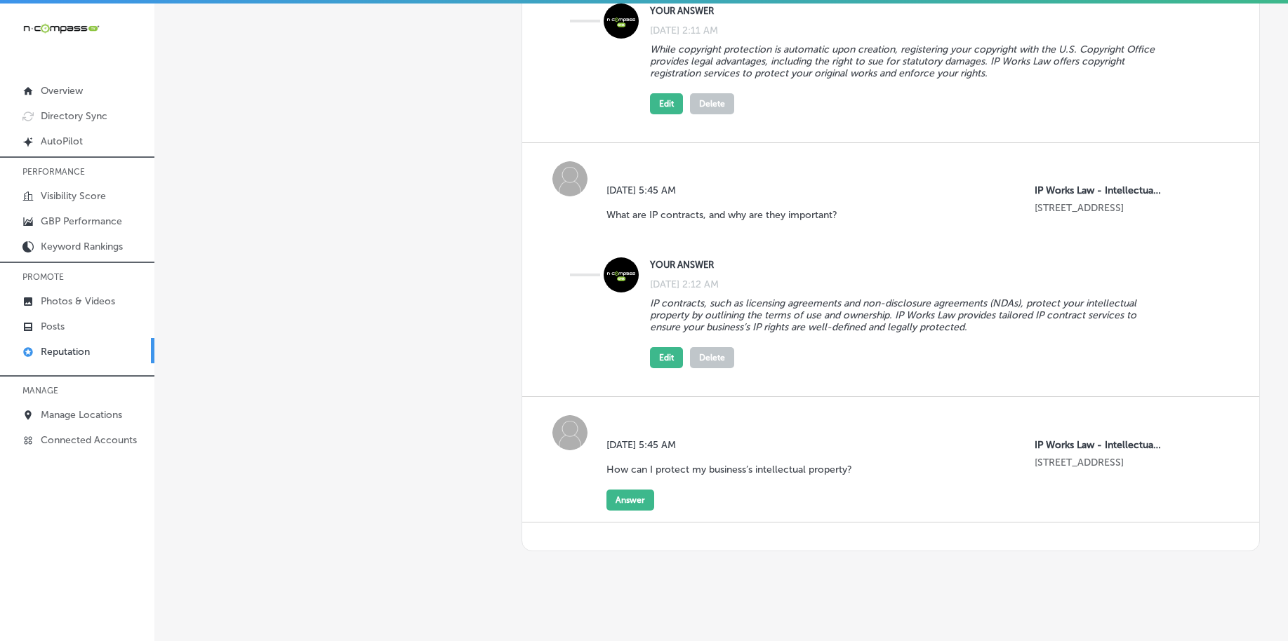
scroll to position [500, 0]
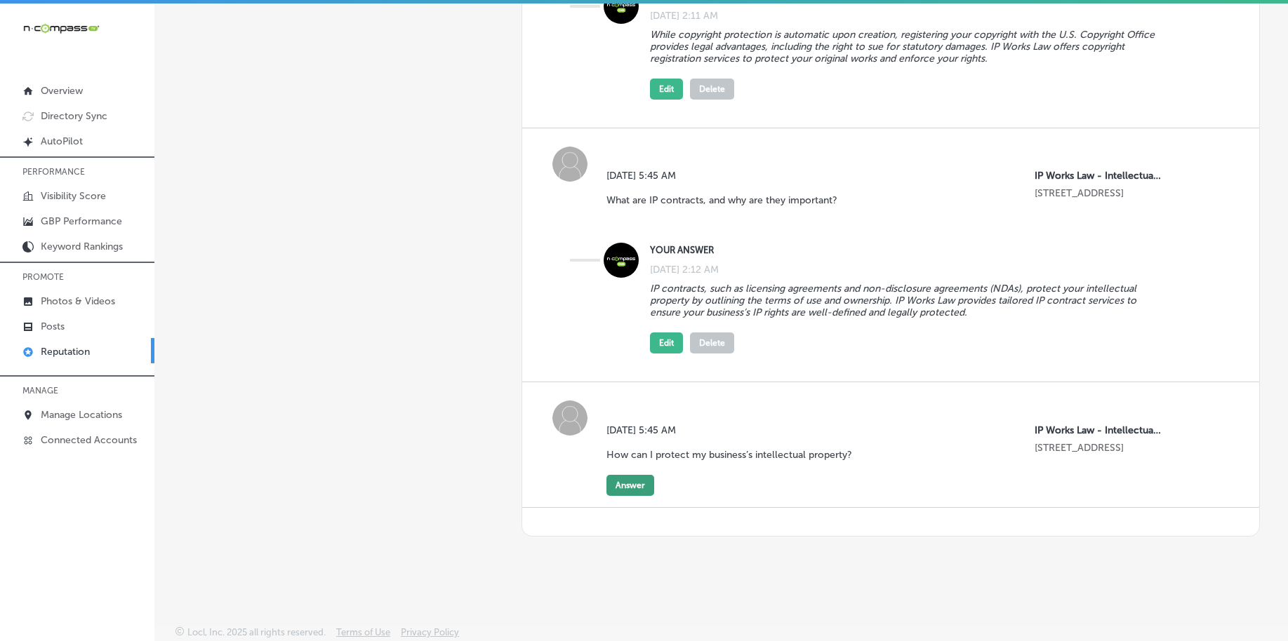
click at [646, 484] on button "Answer" at bounding box center [630, 485] width 48 height 21
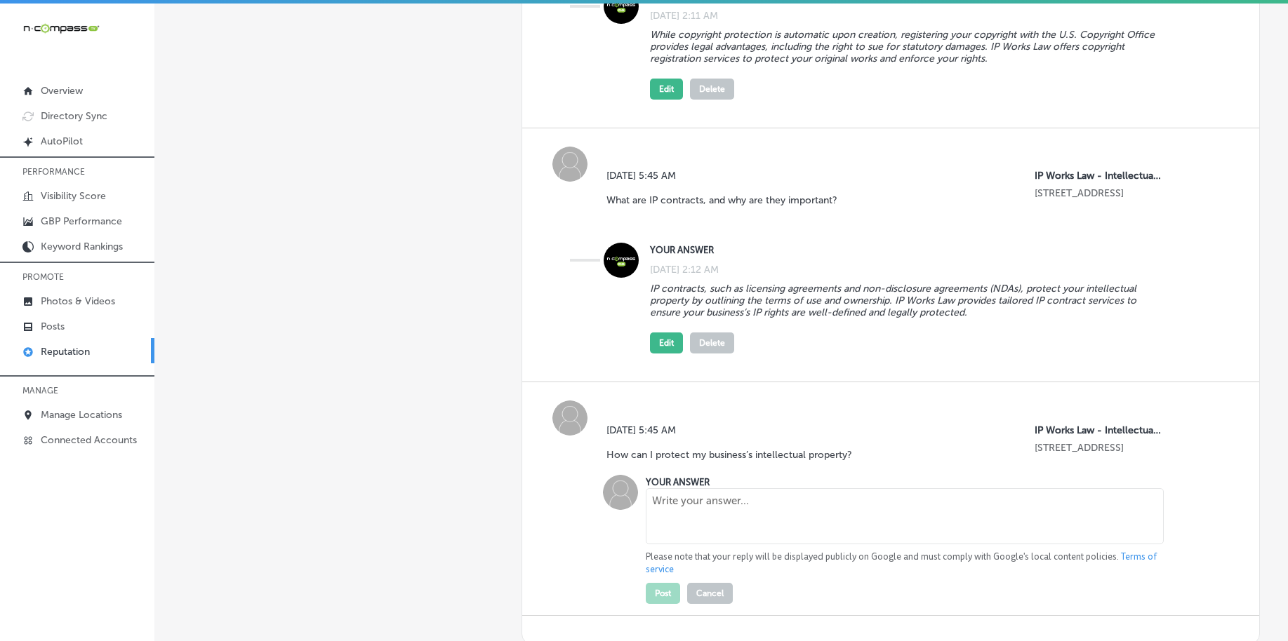
click at [691, 513] on textarea at bounding box center [904, 516] width 517 height 56
paste textarea "Protecting your business’s IP involves securing patents, trademarks, copyrights…"
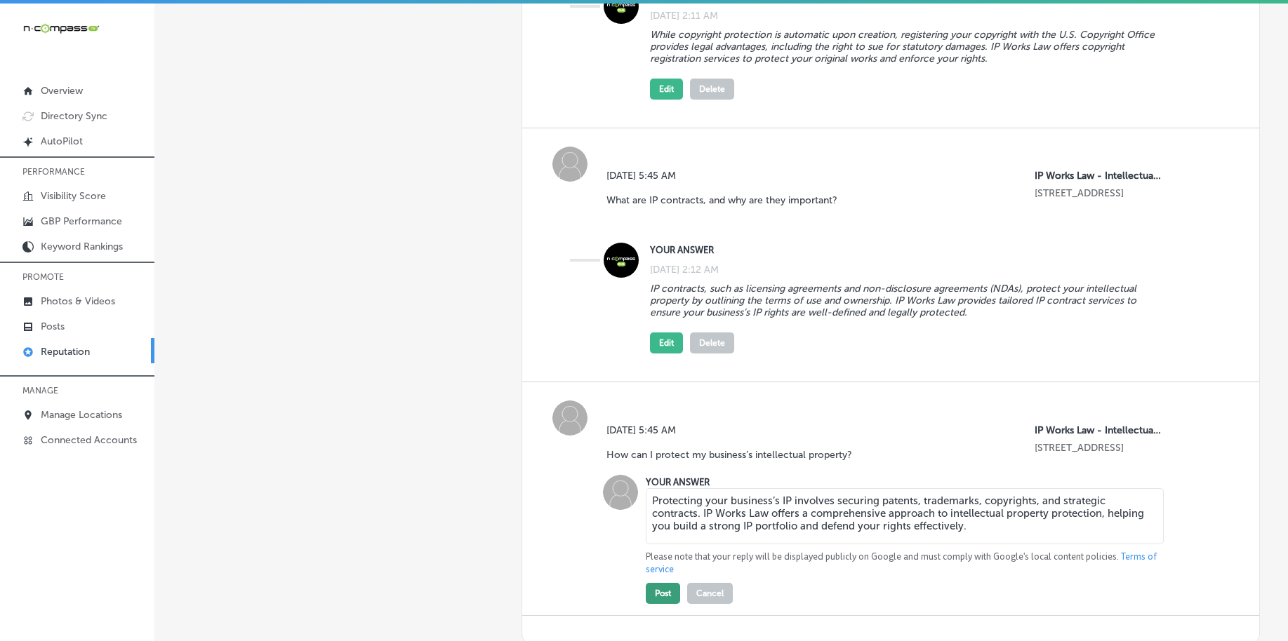
type textarea "Protecting your business’s IP involves securing patents, trademarks, copyrights…"
click at [651, 589] on button "Post" at bounding box center [663, 593] width 34 height 21
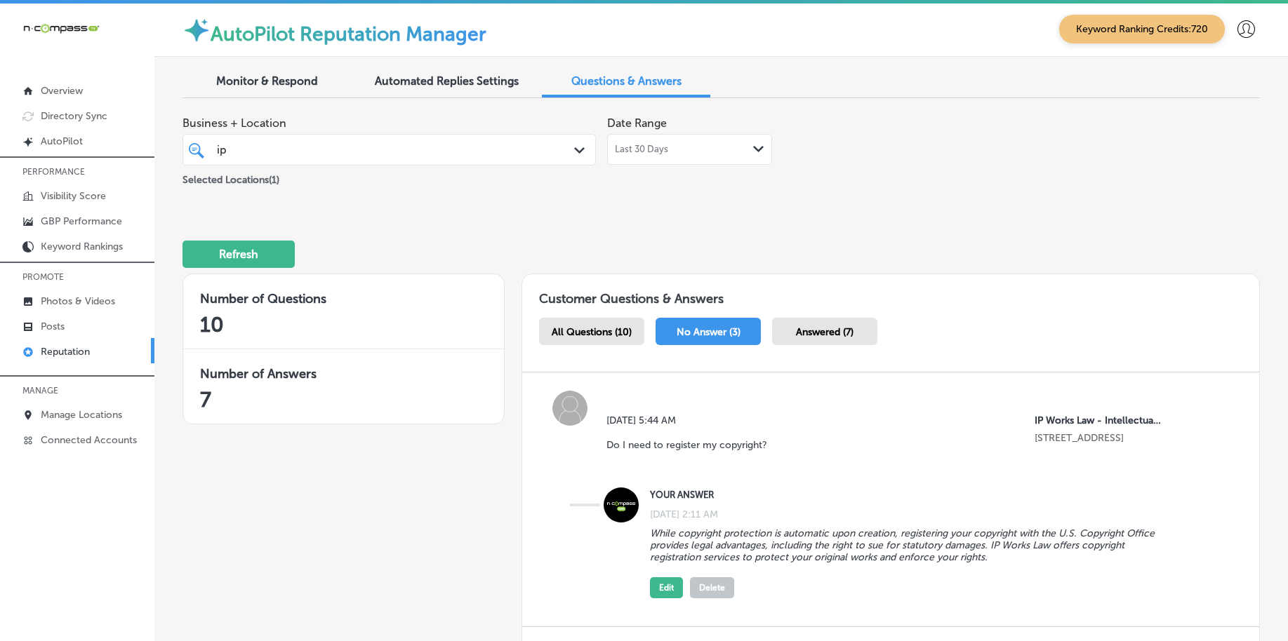
scroll to position [0, 0]
click at [850, 339] on span "Answered (7)" at bounding box center [825, 334] width 58 height 12
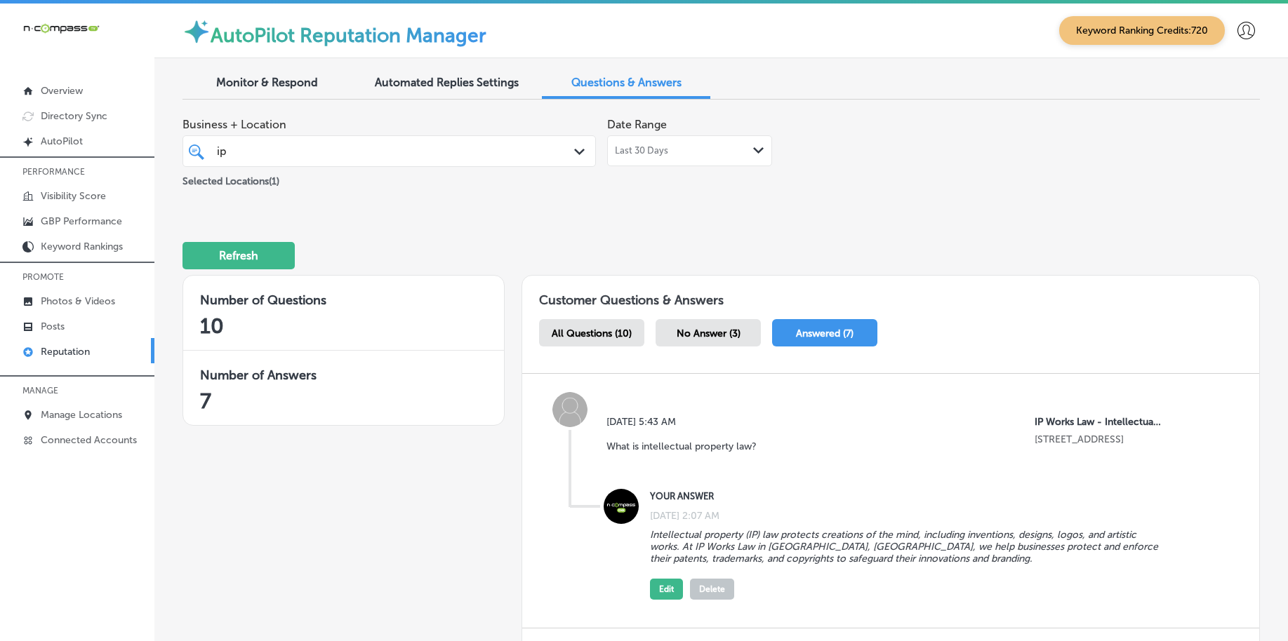
click at [709, 342] on div "No Answer (3)" at bounding box center [707, 332] width 105 height 27
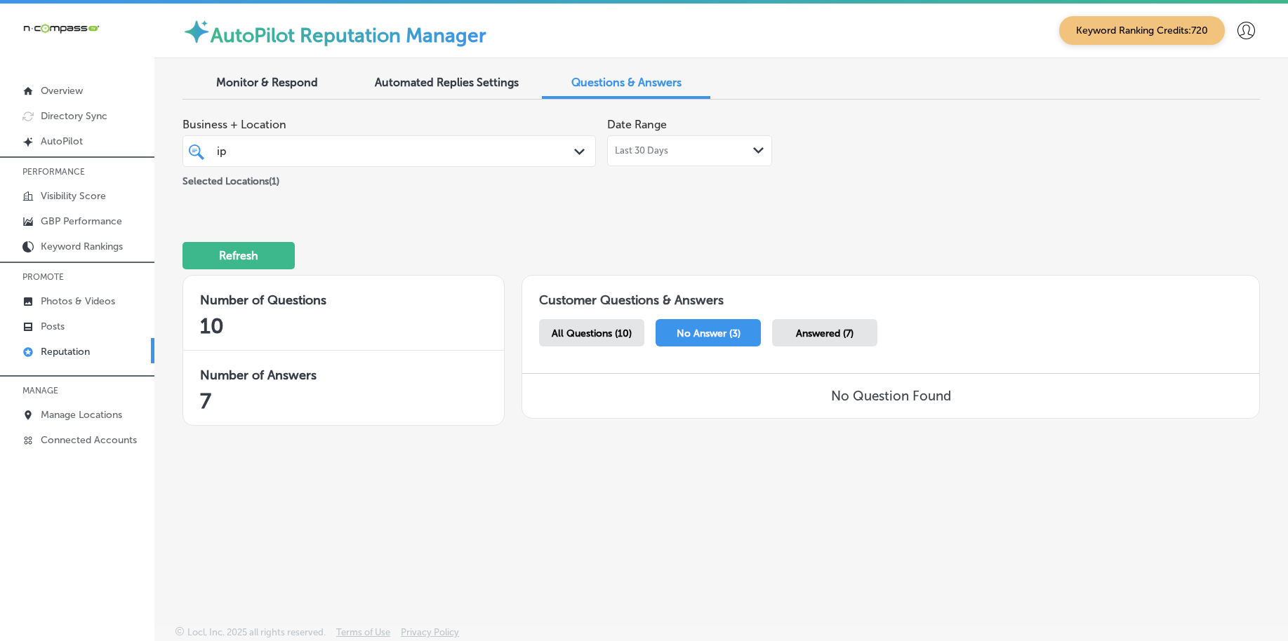
click at [621, 340] on div "All Questions (10)" at bounding box center [591, 332] width 105 height 27
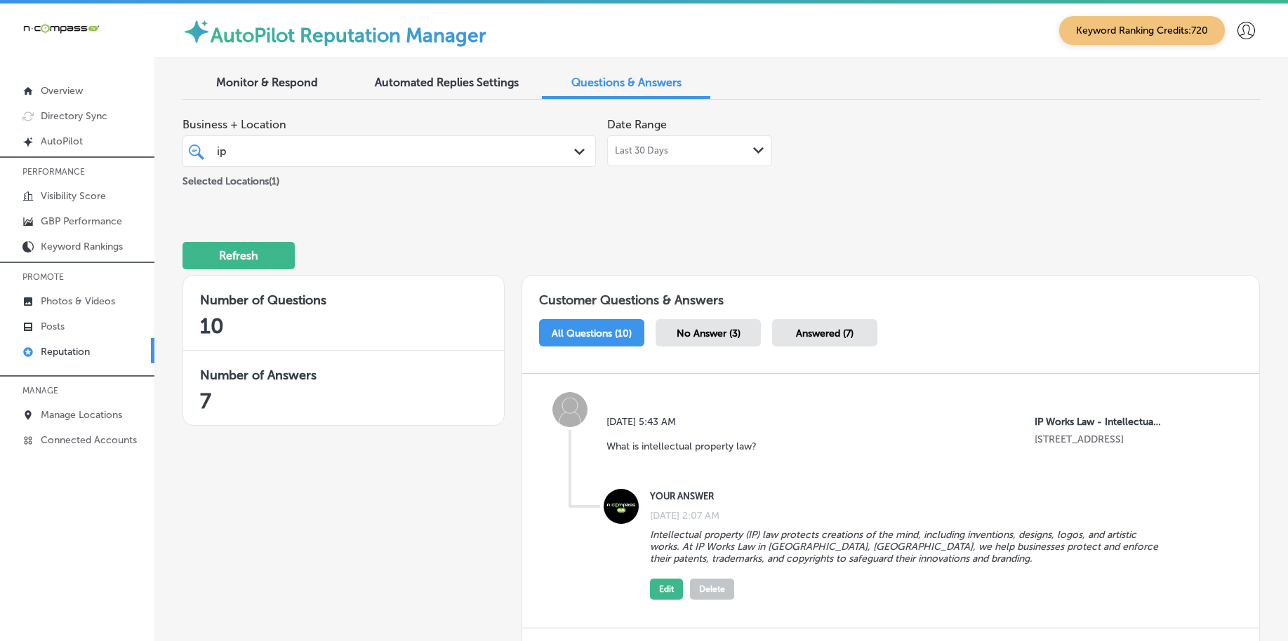
click at [333, 152] on div "ip ip" at bounding box center [371, 151] width 313 height 19
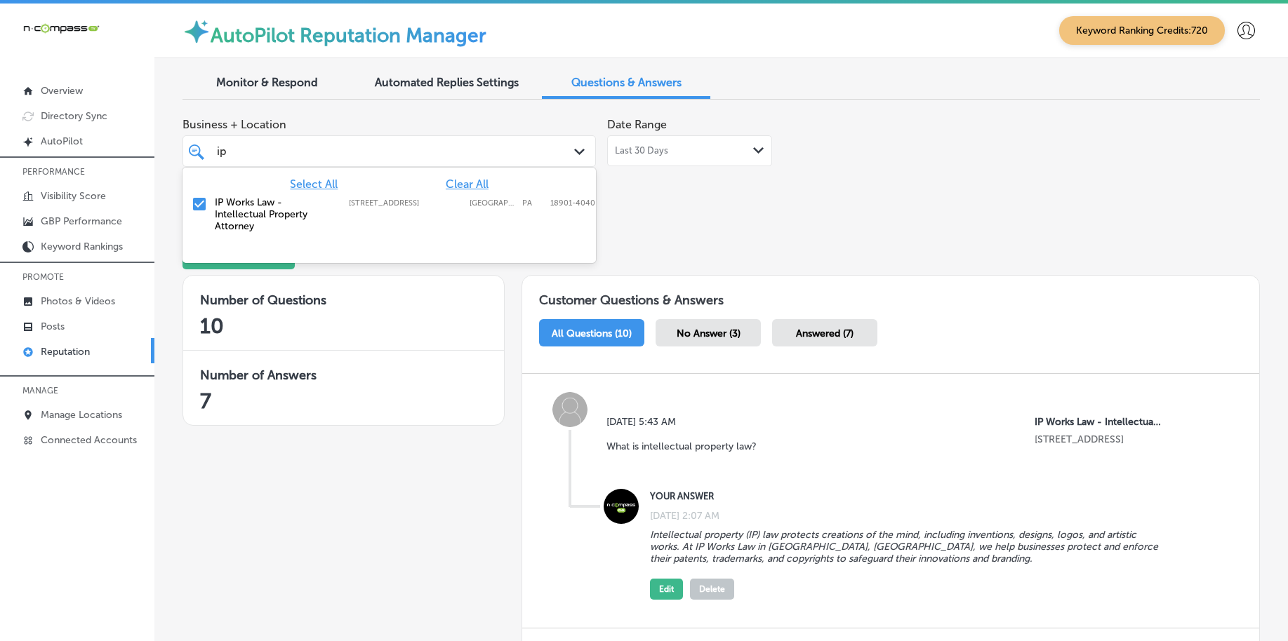
click at [467, 172] on div "Select All Clear All IP Works Law - Intellectual Property Attorney [STREET_ADDR…" at bounding box center [388, 204] width 413 height 73
click at [470, 182] on span "Clear All" at bounding box center [467, 184] width 43 height 13
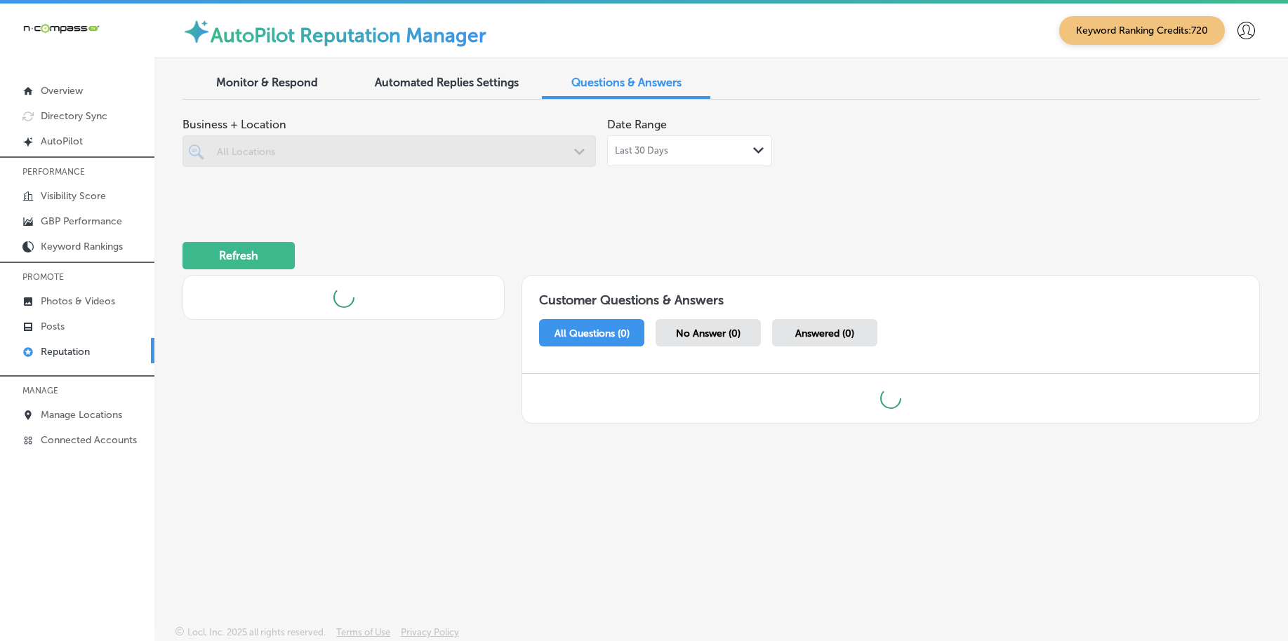
click at [459, 164] on div at bounding box center [388, 151] width 413 height 32
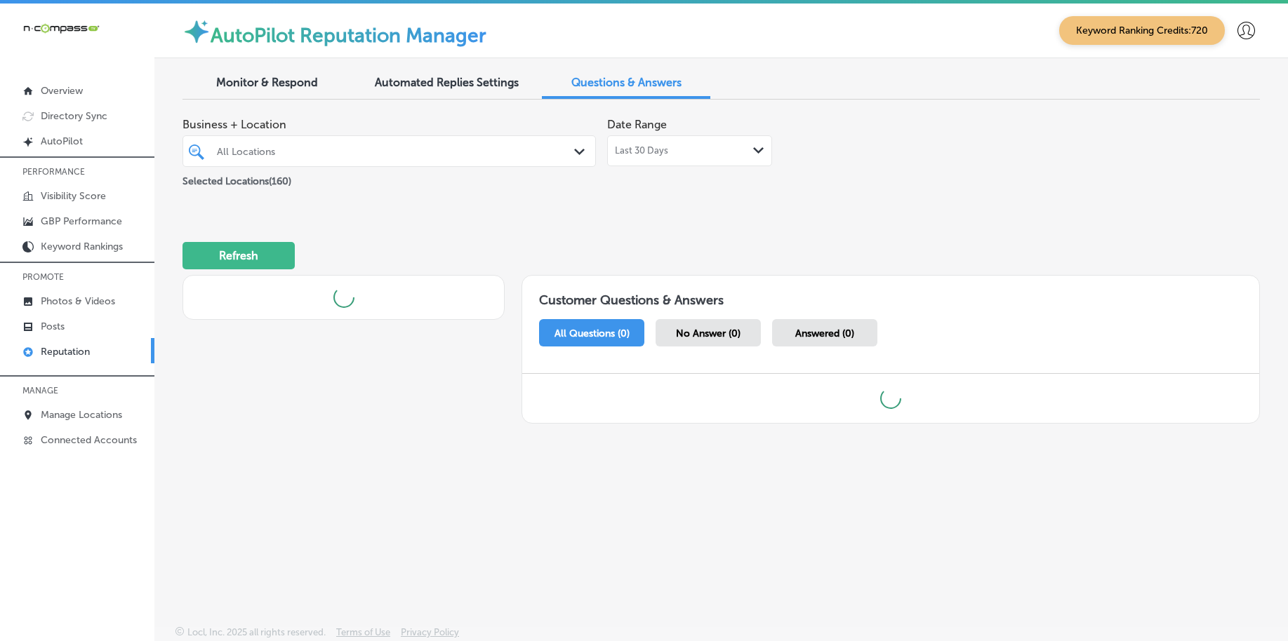
click at [459, 164] on div "All Locations Path Created with Sketch." at bounding box center [388, 151] width 413 height 32
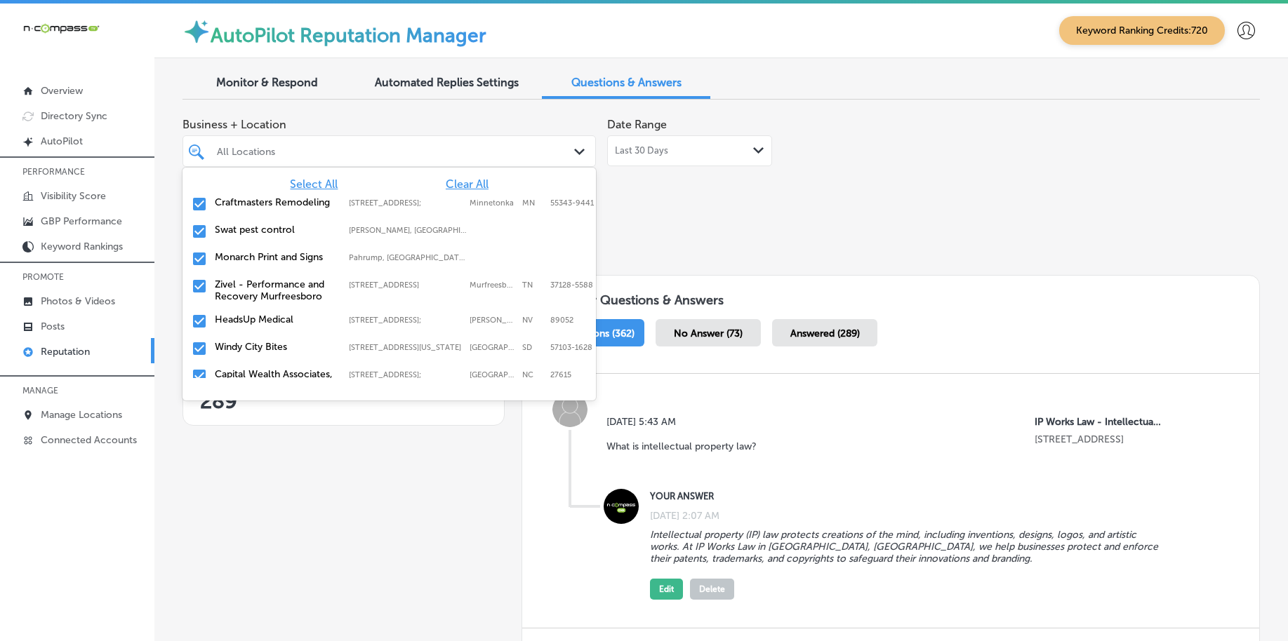
click at [462, 181] on span "Clear All" at bounding box center [467, 184] width 43 height 13
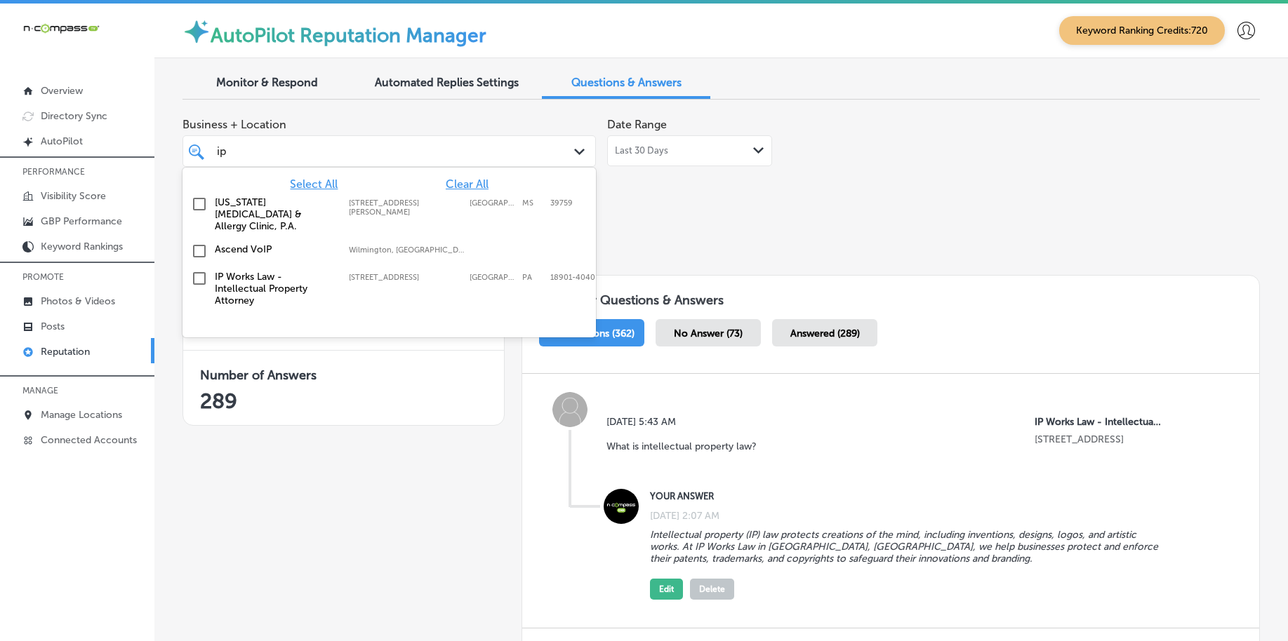
click at [390, 273] on label "[STREET_ADDRESS]" at bounding box center [406, 277] width 114 height 9
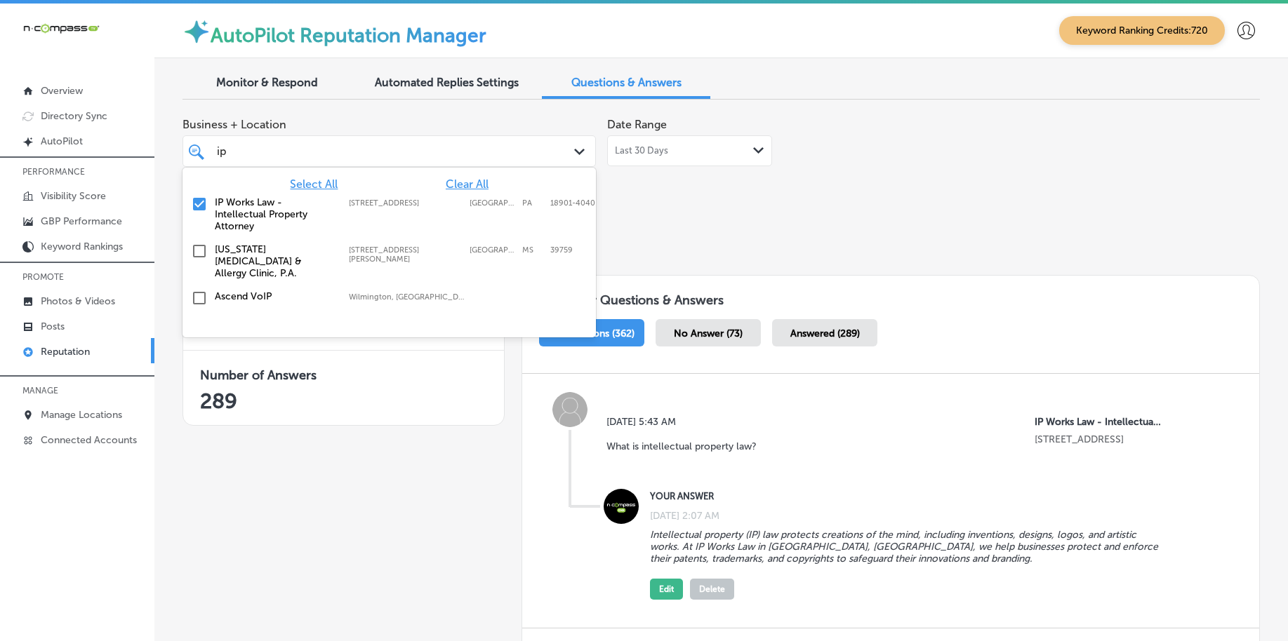
type input "ip"
click at [780, 240] on div "Refresh" at bounding box center [720, 249] width 1077 height 73
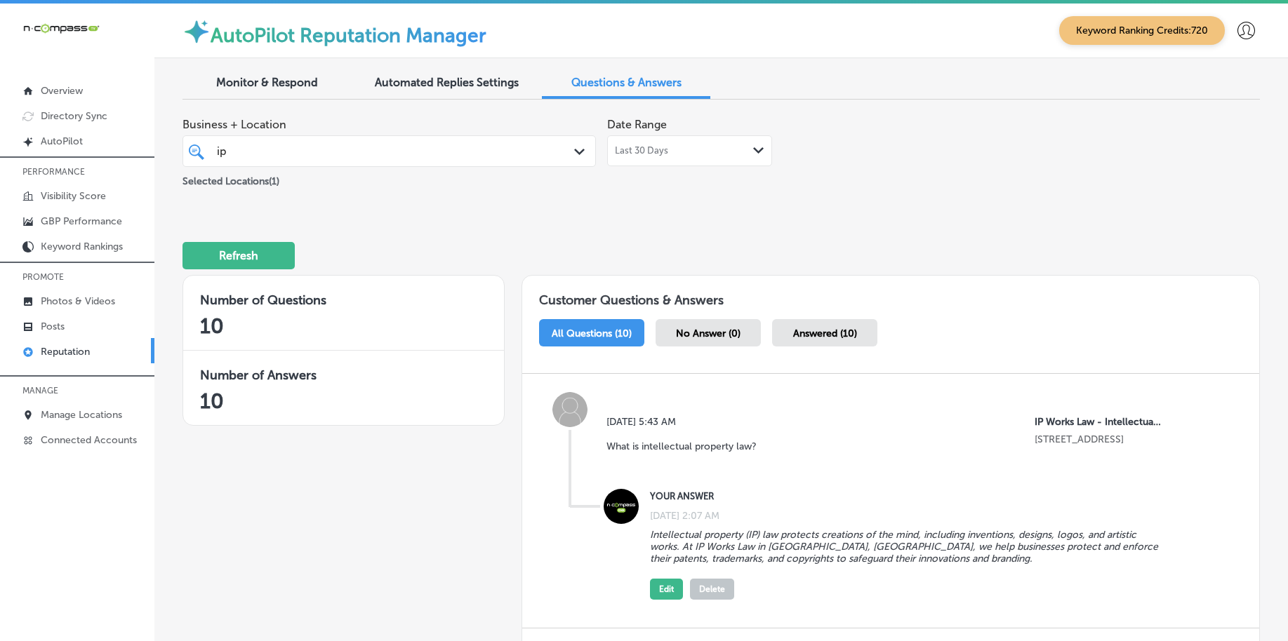
click at [286, 84] on span "Monitor & Respond" at bounding box center [267, 82] width 102 height 13
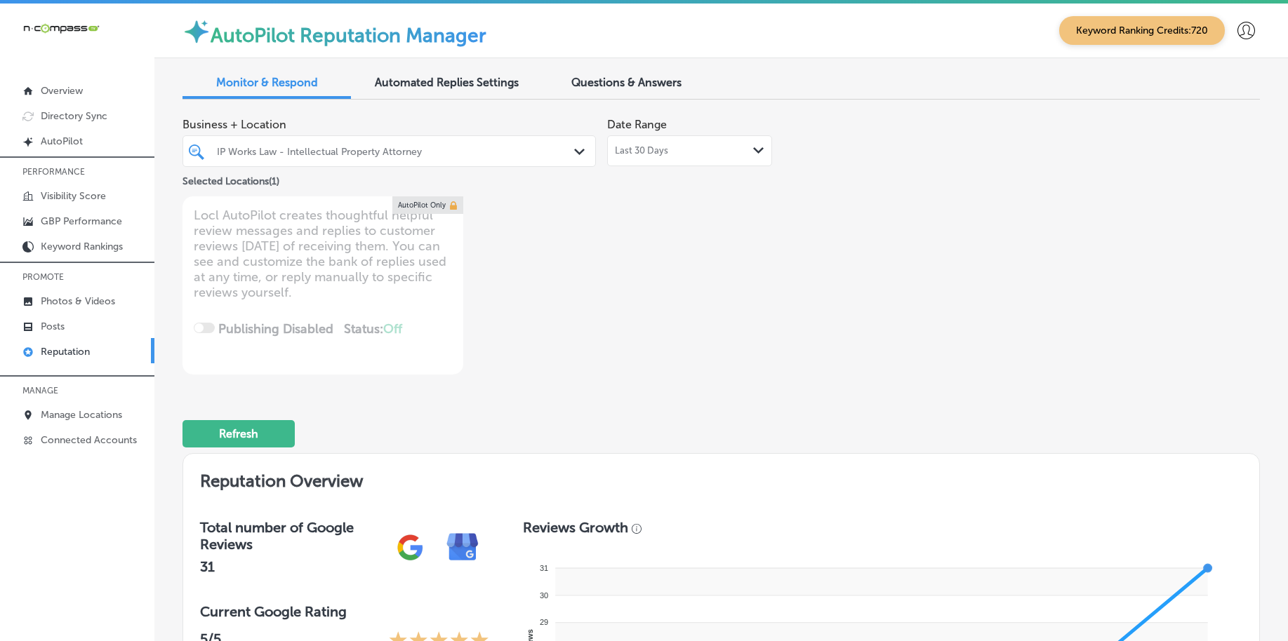
click at [443, 138] on div "IP Works Law - Intellectual Property Attorney Path Created with Sketch." at bounding box center [388, 151] width 413 height 32
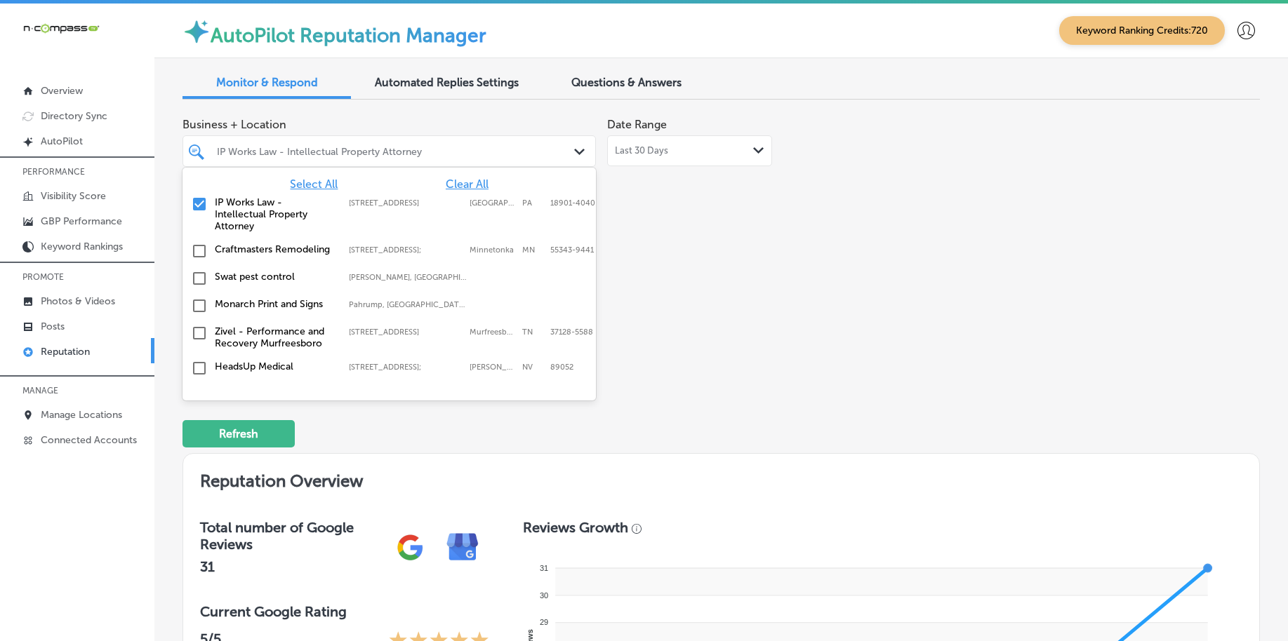
click at [312, 184] on span "Select All" at bounding box center [314, 184] width 48 height 13
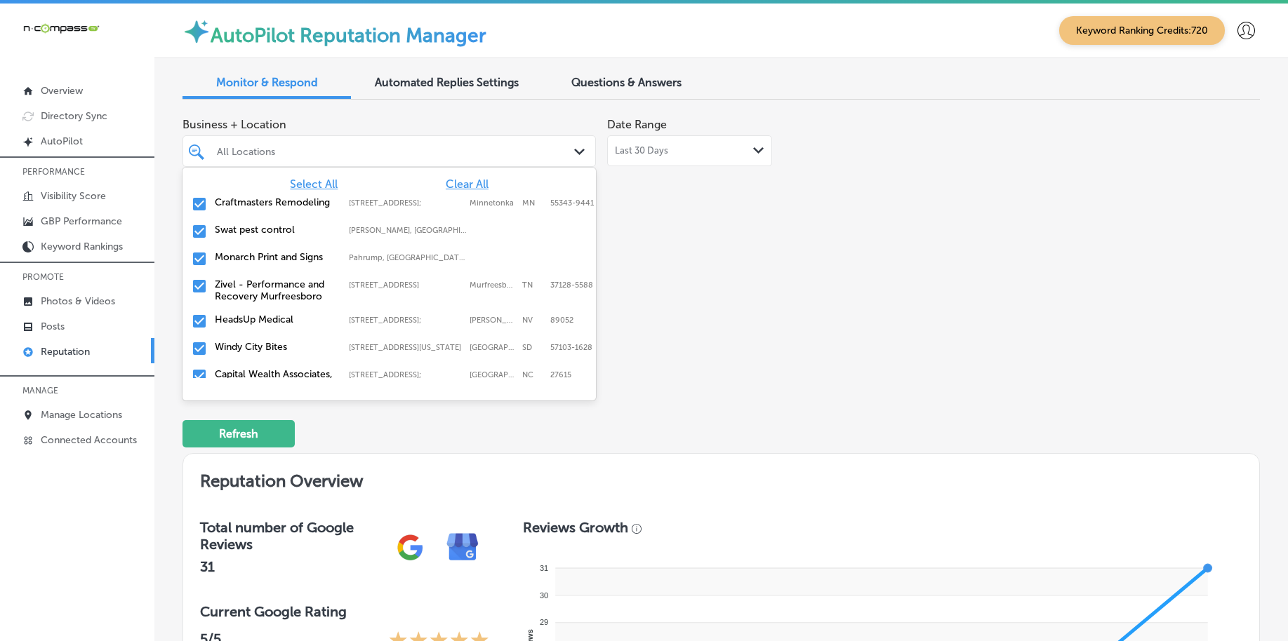
click at [794, 246] on div "Business + Location option [STREET_ADDRESS]. 161 results available. Use Up and …" at bounding box center [505, 243] width 646 height 264
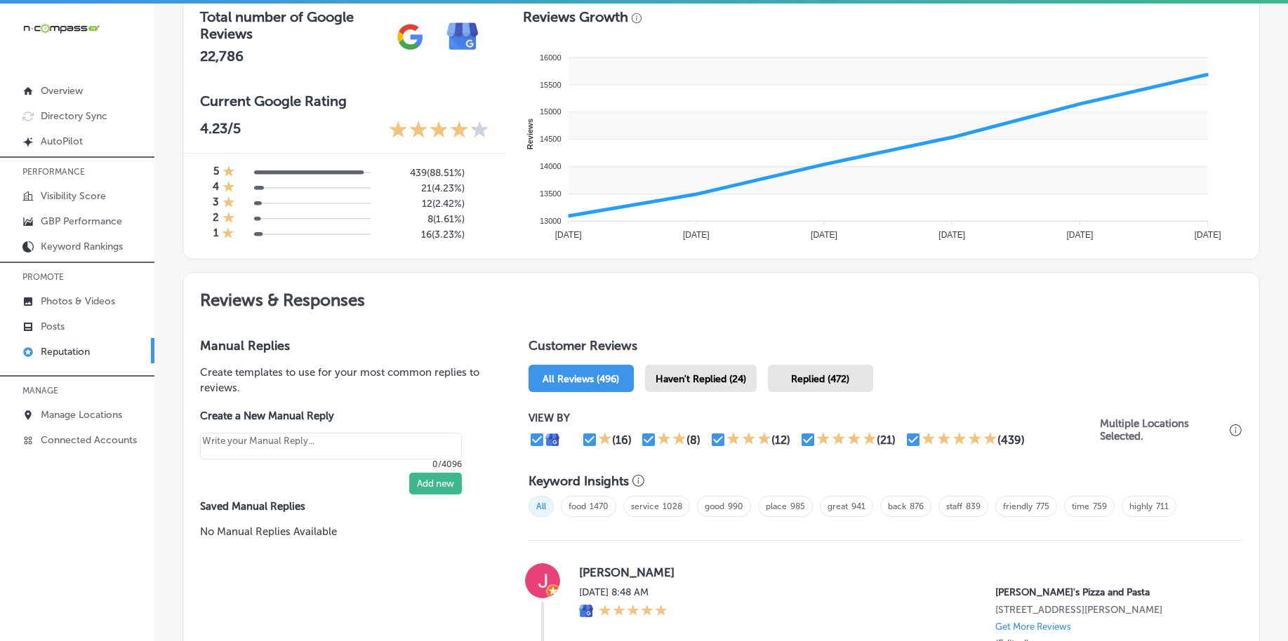
scroll to position [526, 0]
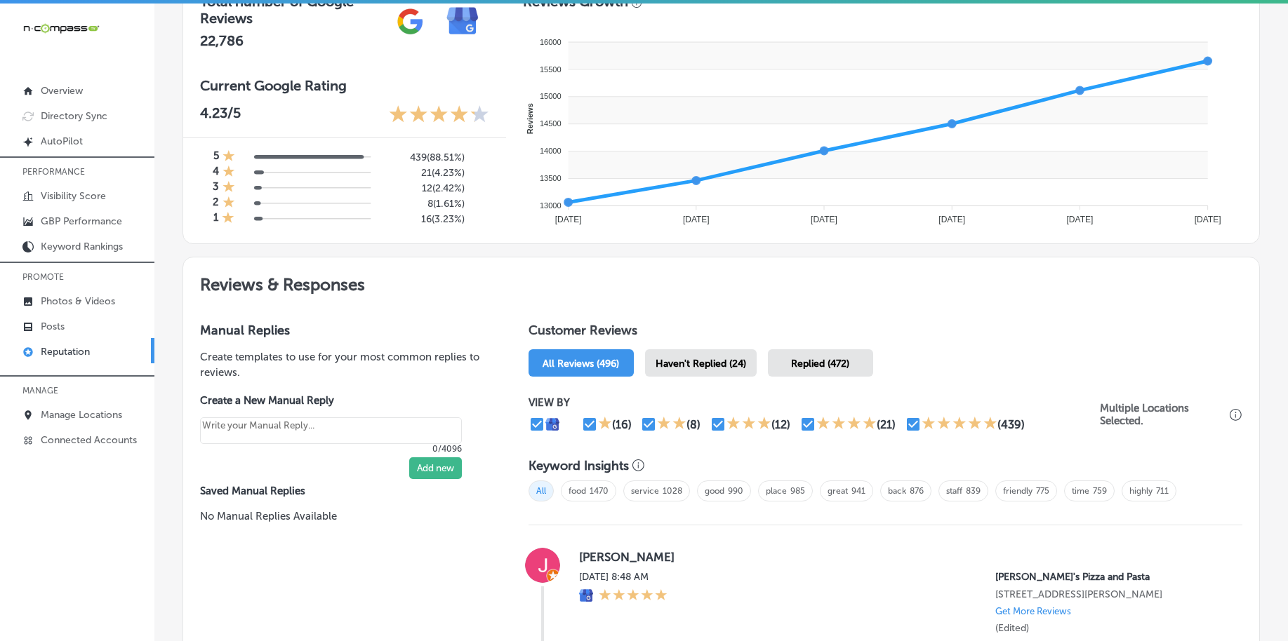
click at [733, 361] on span "Haven't Replied (24)" at bounding box center [700, 364] width 91 height 12
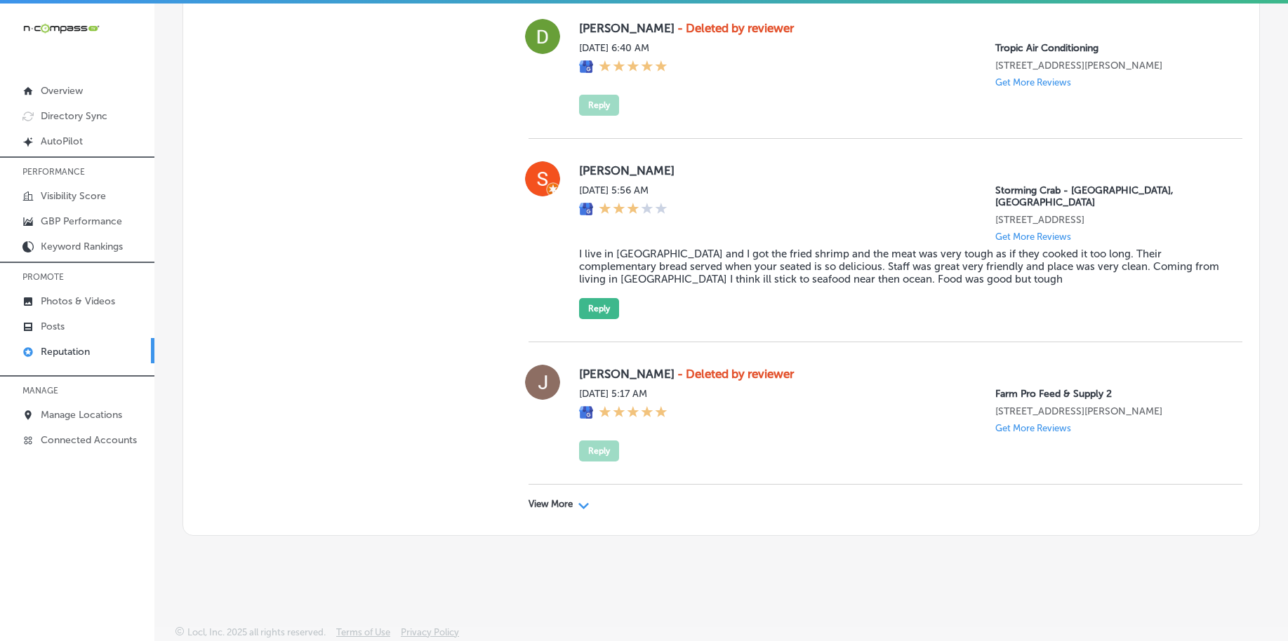
scroll to position [4154, 0]
click at [569, 502] on div "View More Path Created with Sketch." at bounding box center [558, 504] width 61 height 11
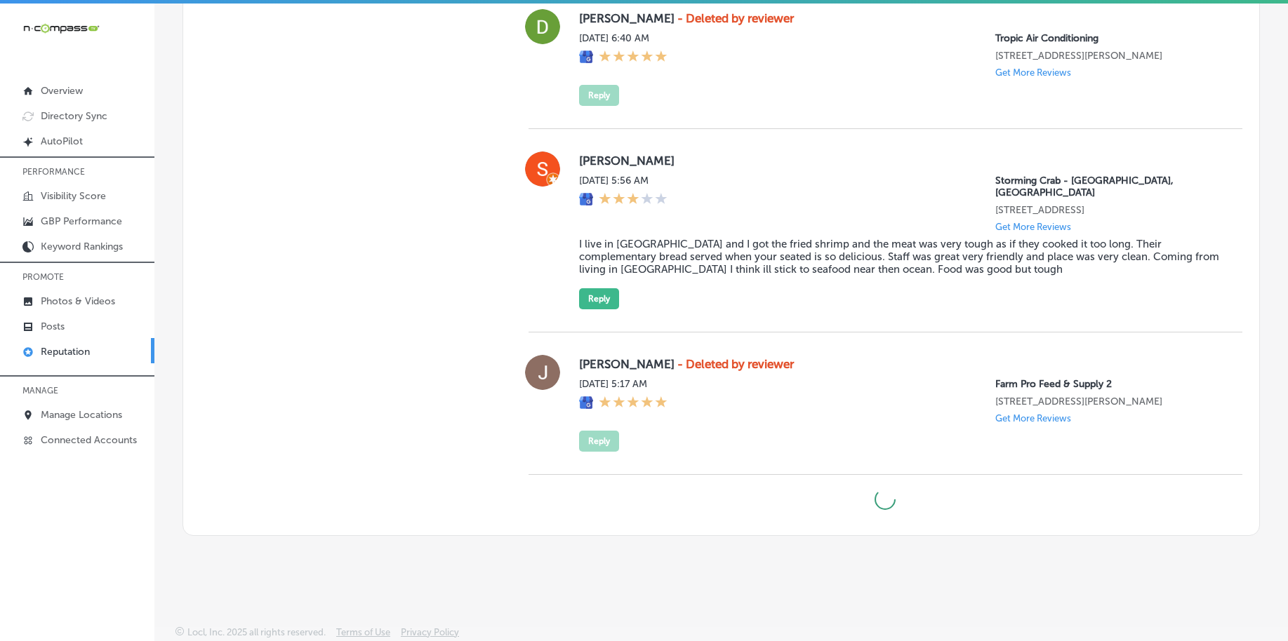
type textarea "x"
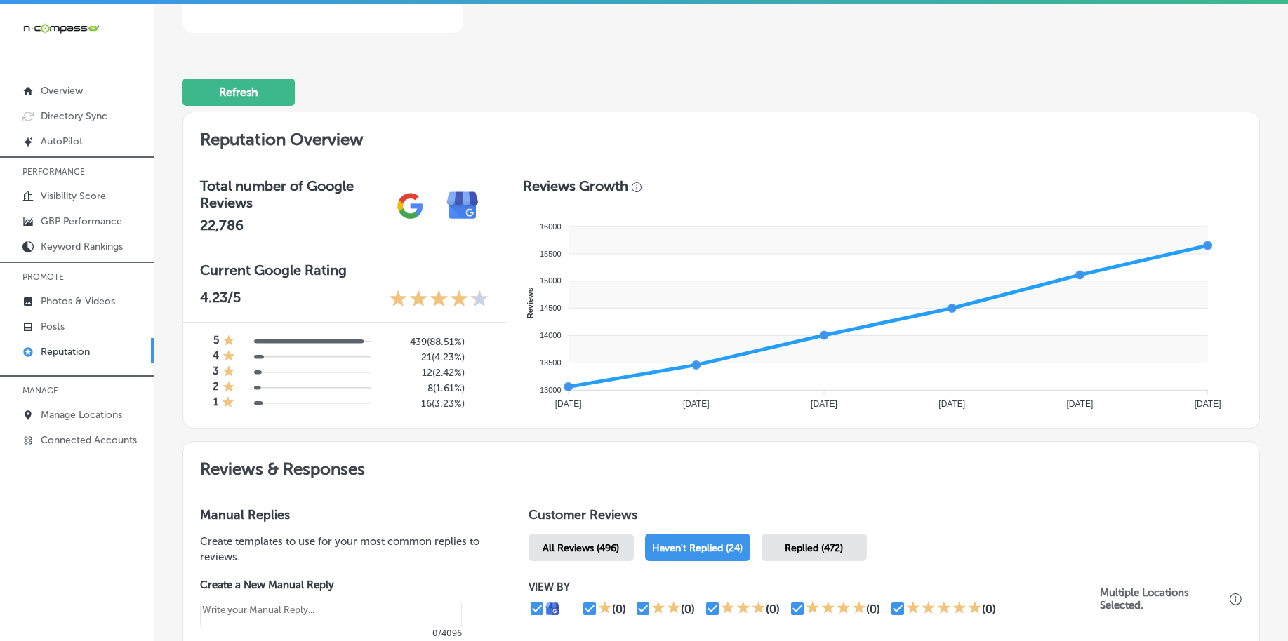
scroll to position [207, 0]
